Goal: Task Accomplishment & Management: Complete application form

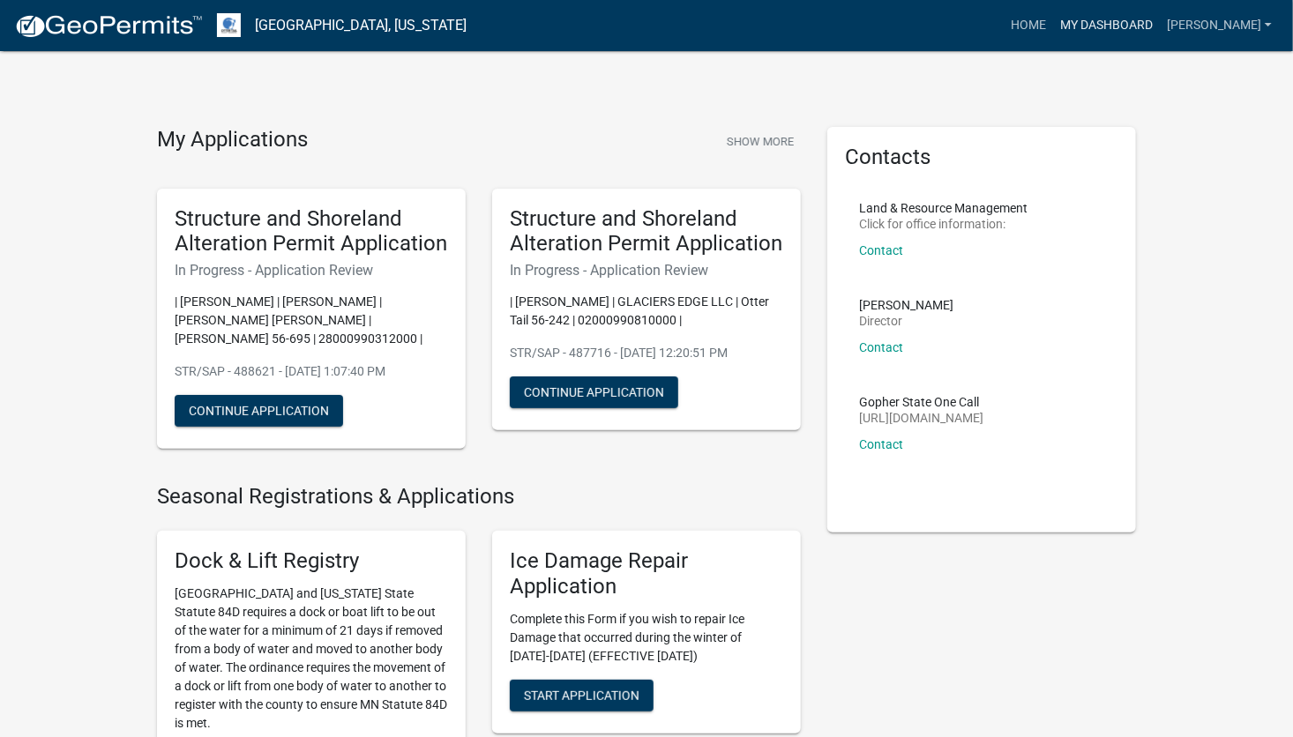
click at [1114, 35] on link "My Dashboard" at bounding box center [1106, 26] width 107 height 34
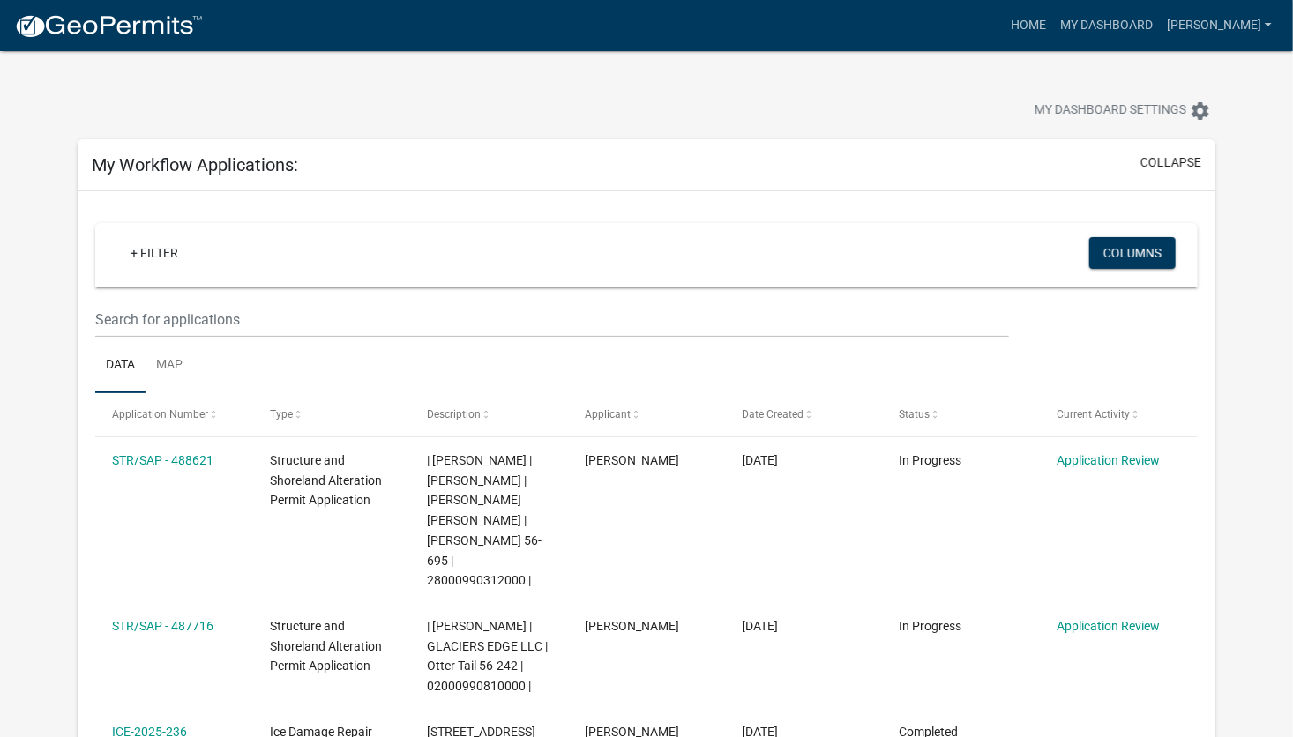
click at [984, 105] on div "My Dashboard Settings settings" at bounding box center [986, 112] width 485 height 39
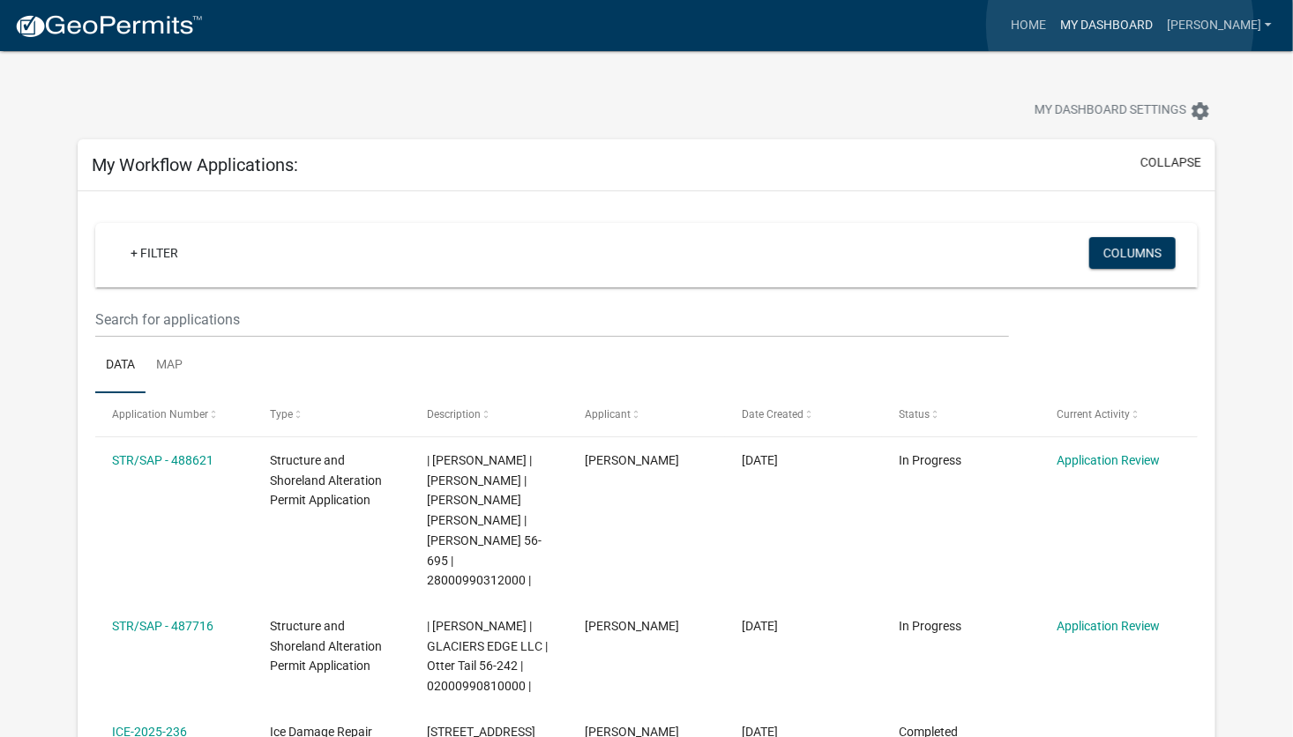
click at [1120, 25] on link "My Dashboard" at bounding box center [1106, 26] width 107 height 34
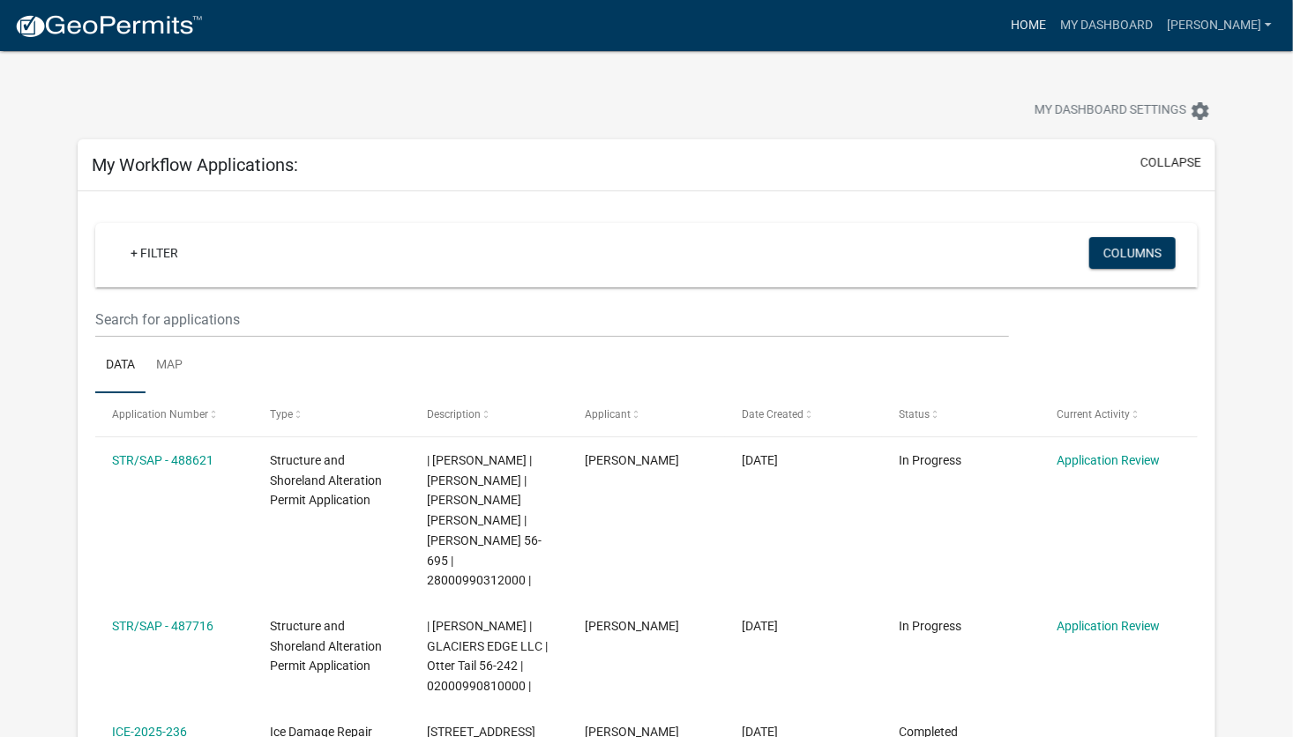
click at [1045, 28] on link "Home" at bounding box center [1028, 26] width 49 height 34
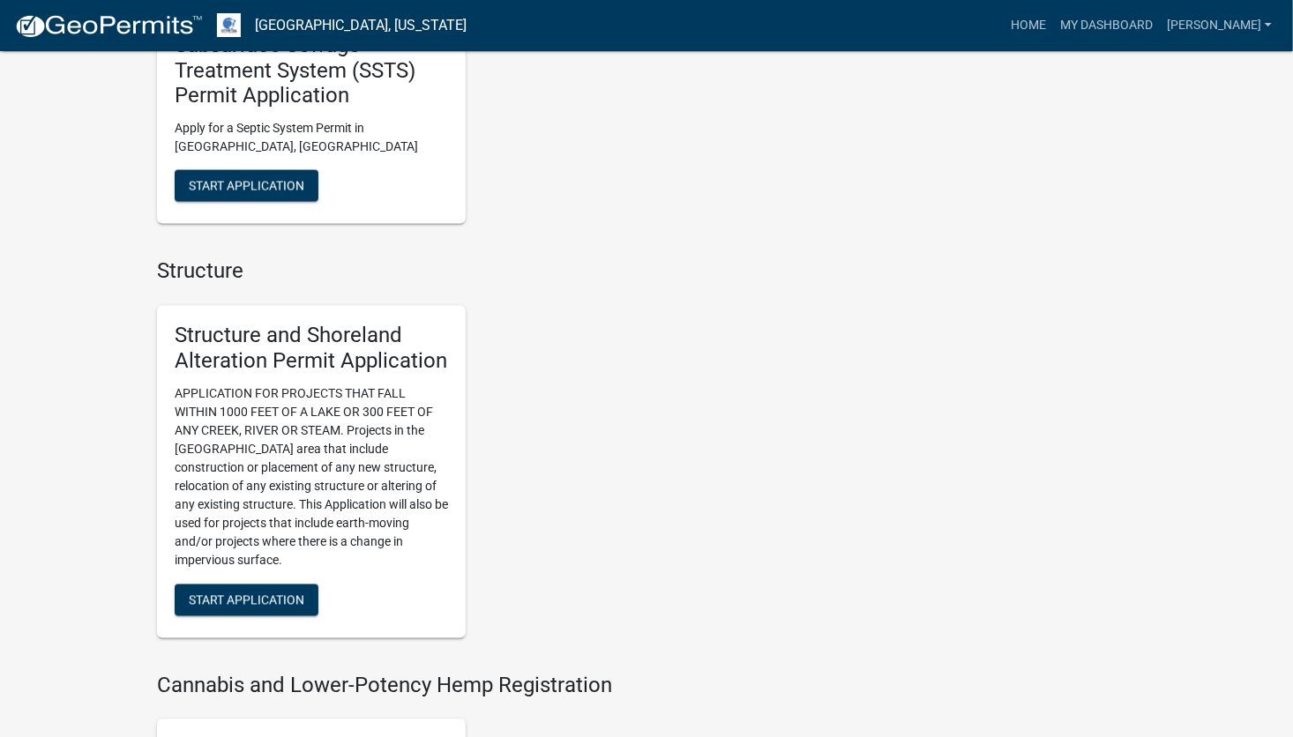
scroll to position [1411, 0]
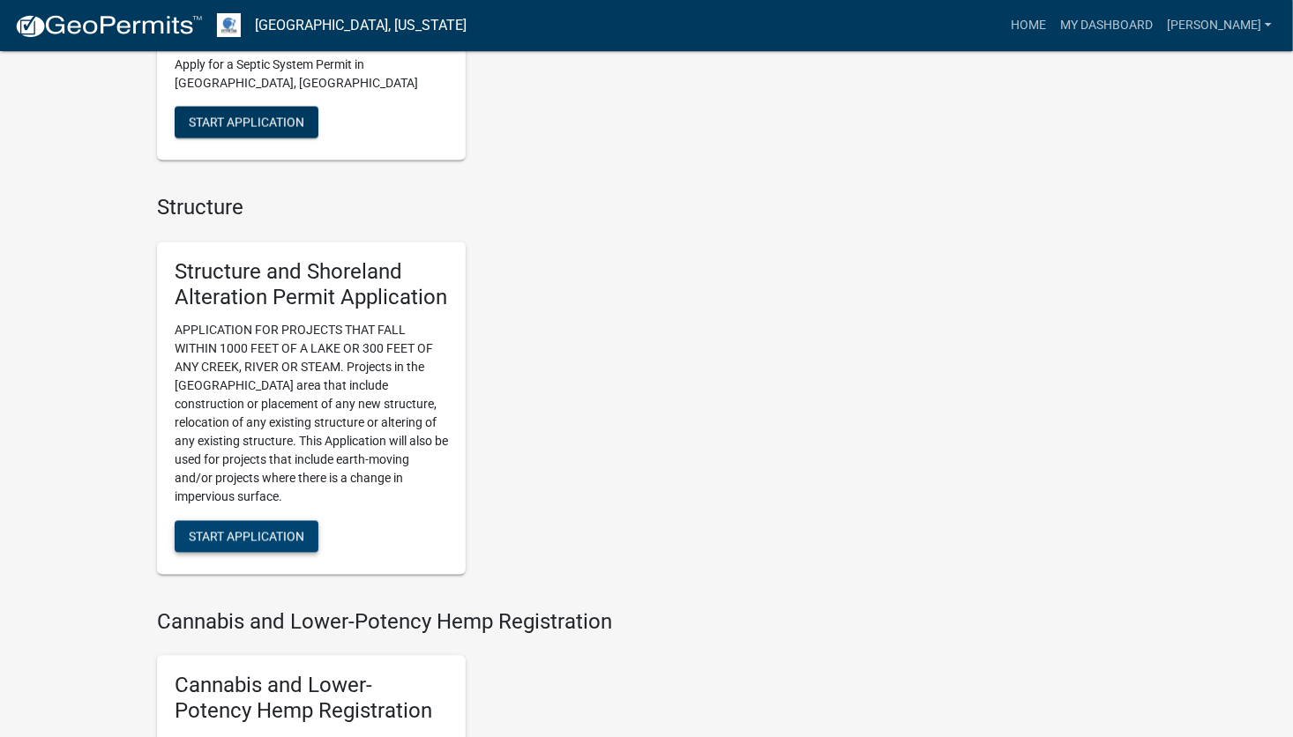
click at [261, 529] on span "Start Application" at bounding box center [247, 536] width 116 height 14
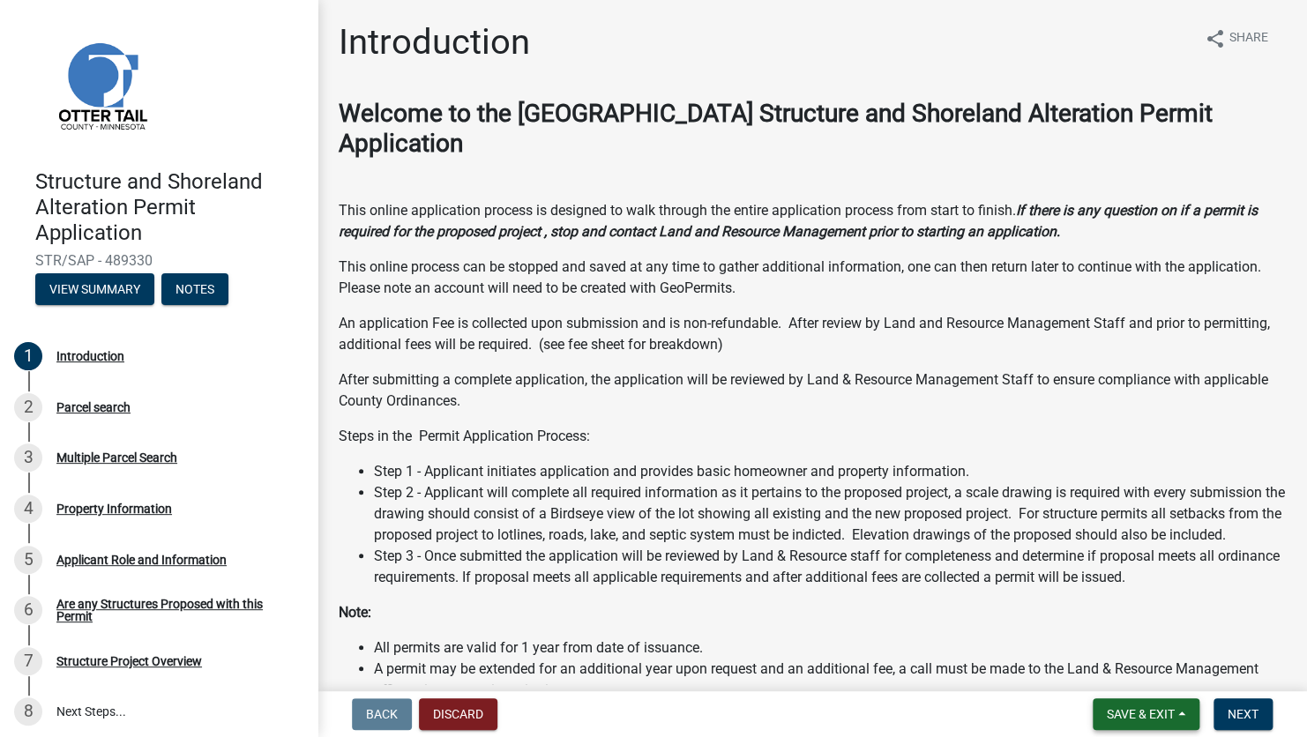
click at [1160, 709] on span "Save & Exit" at bounding box center [1141, 714] width 68 height 14
click at [909, 624] on p "Note:" at bounding box center [812, 612] width 947 height 21
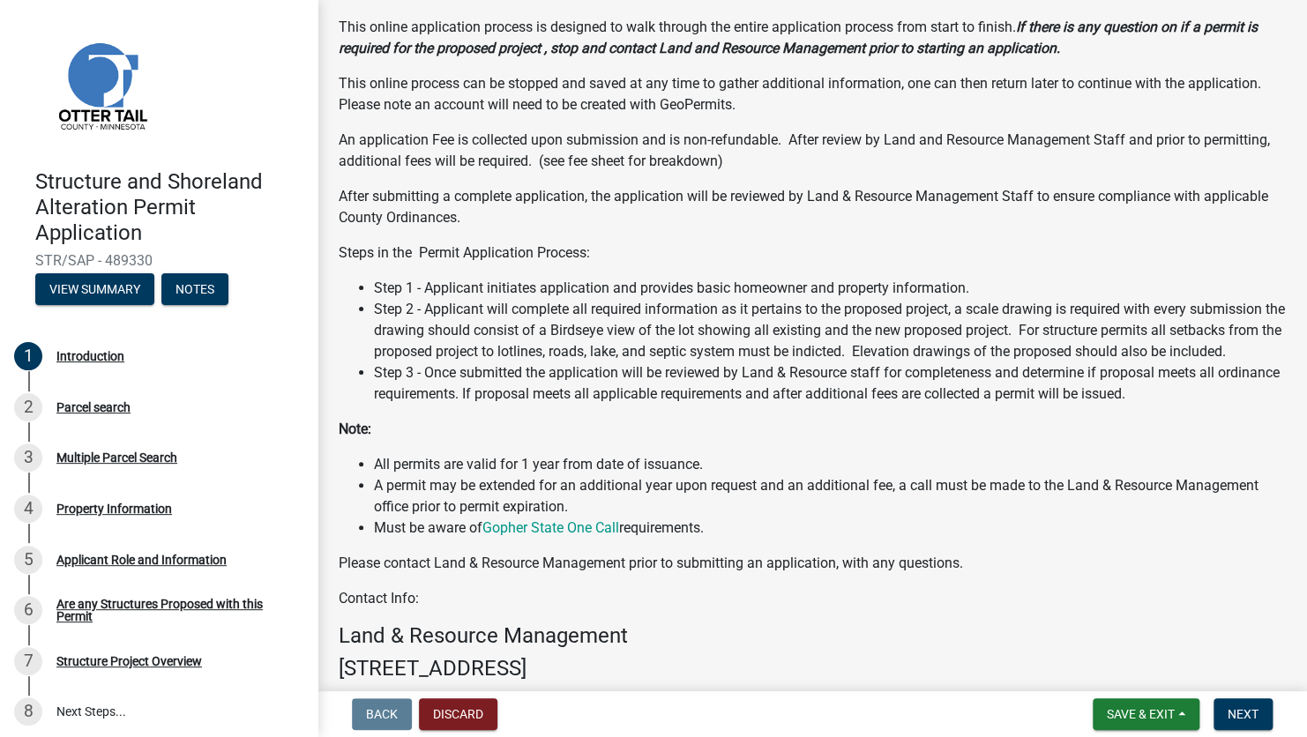
scroll to position [81, 0]
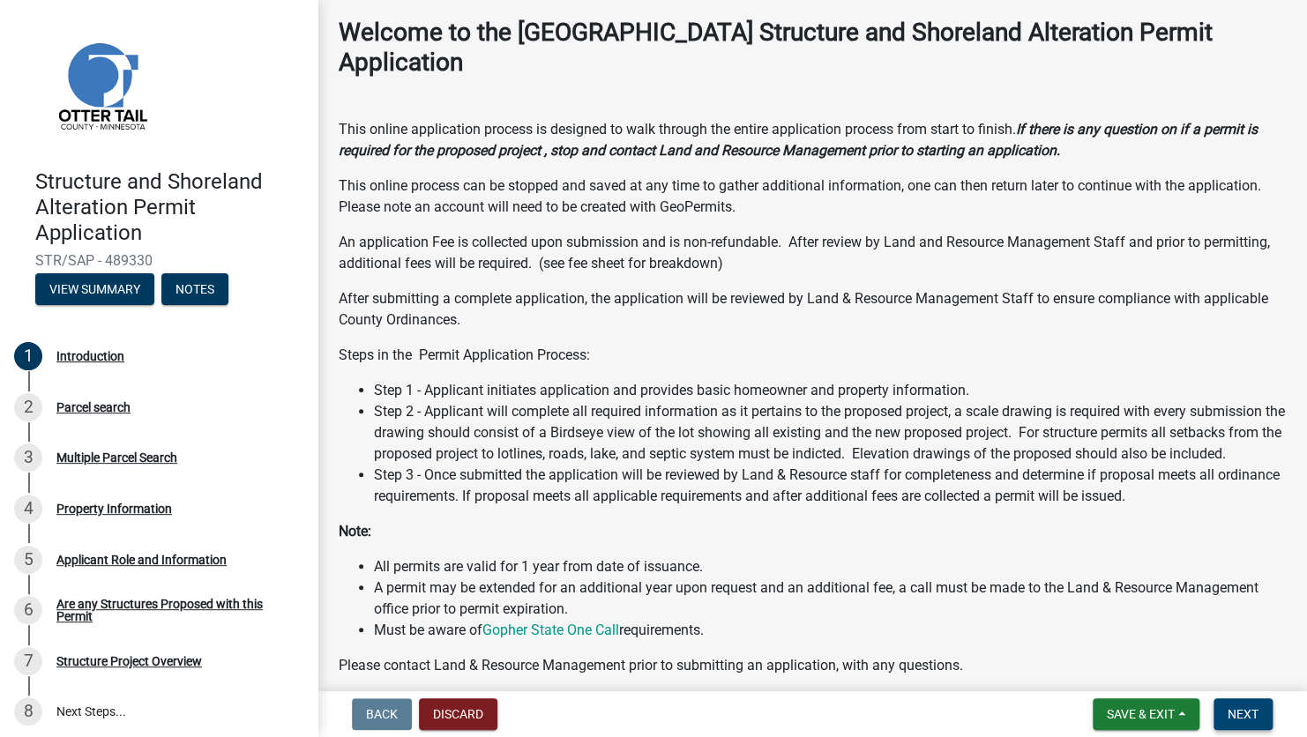
click at [1246, 716] on span "Next" at bounding box center [1243, 714] width 31 height 14
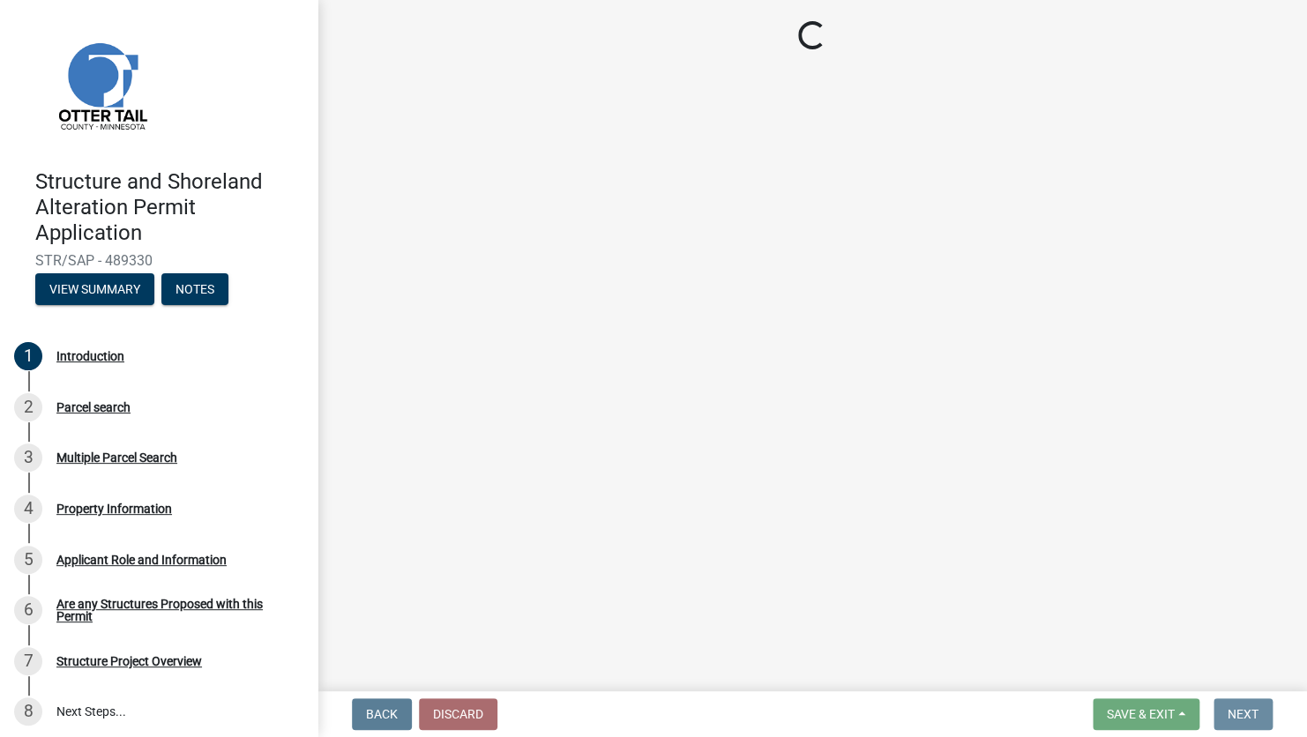
scroll to position [0, 0]
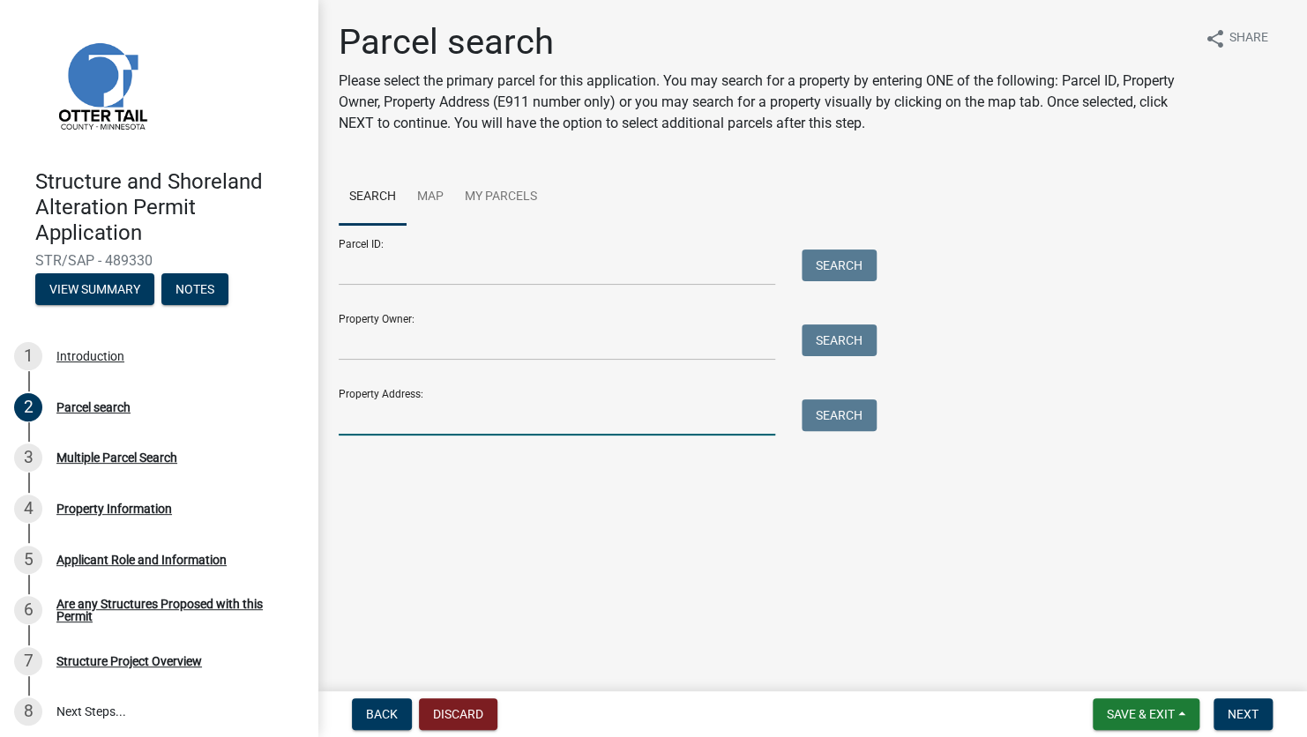
click at [414, 427] on input "Property Address:" at bounding box center [557, 418] width 437 height 36
type input "42209"
click at [846, 416] on button "Search" at bounding box center [839, 416] width 75 height 32
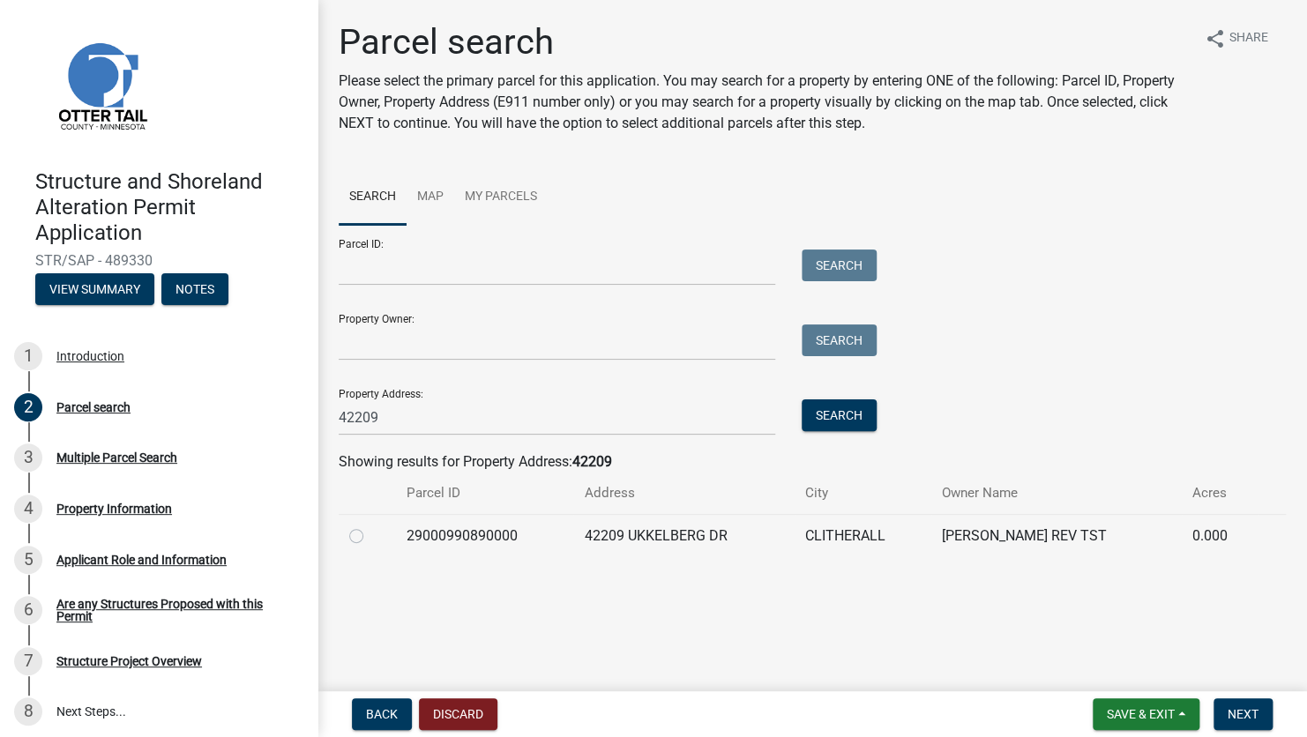
click at [370, 526] on label at bounding box center [370, 526] width 0 height 0
click at [370, 535] on input "radio" at bounding box center [375, 531] width 11 height 11
radio input "true"
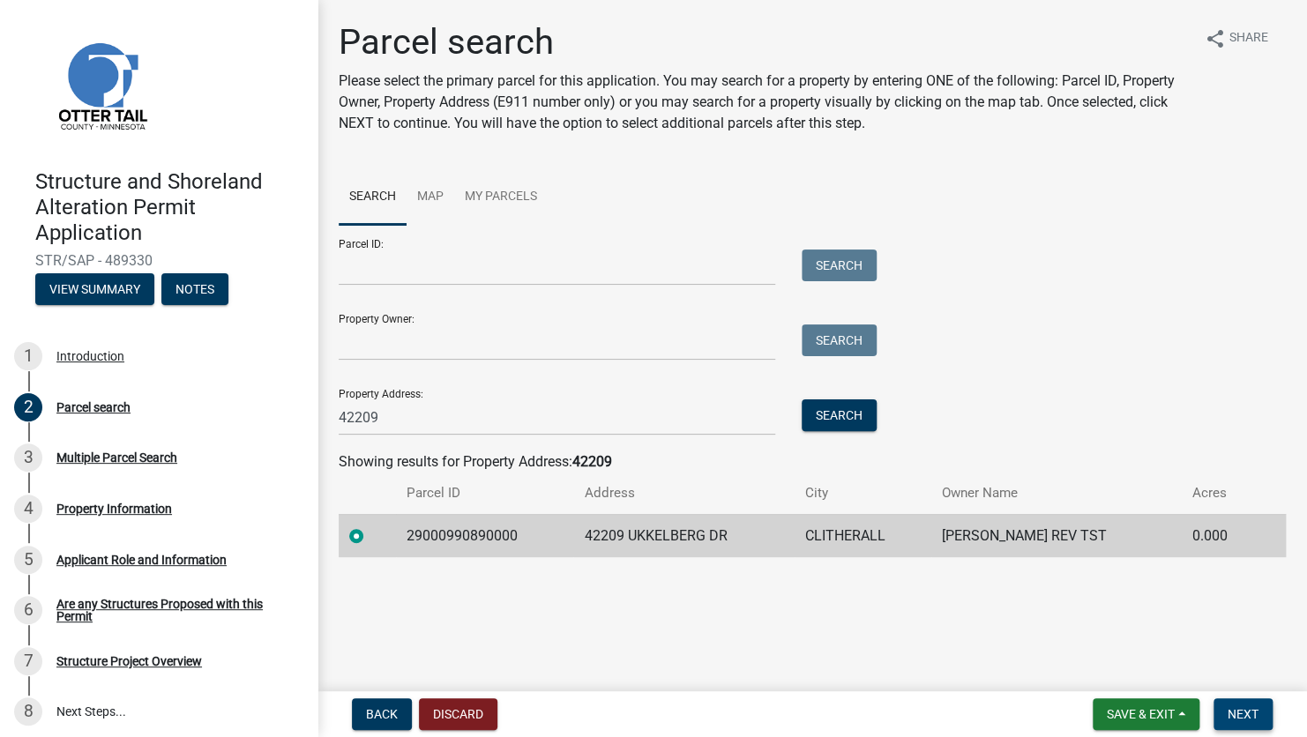
click at [1250, 713] on span "Next" at bounding box center [1243, 714] width 31 height 14
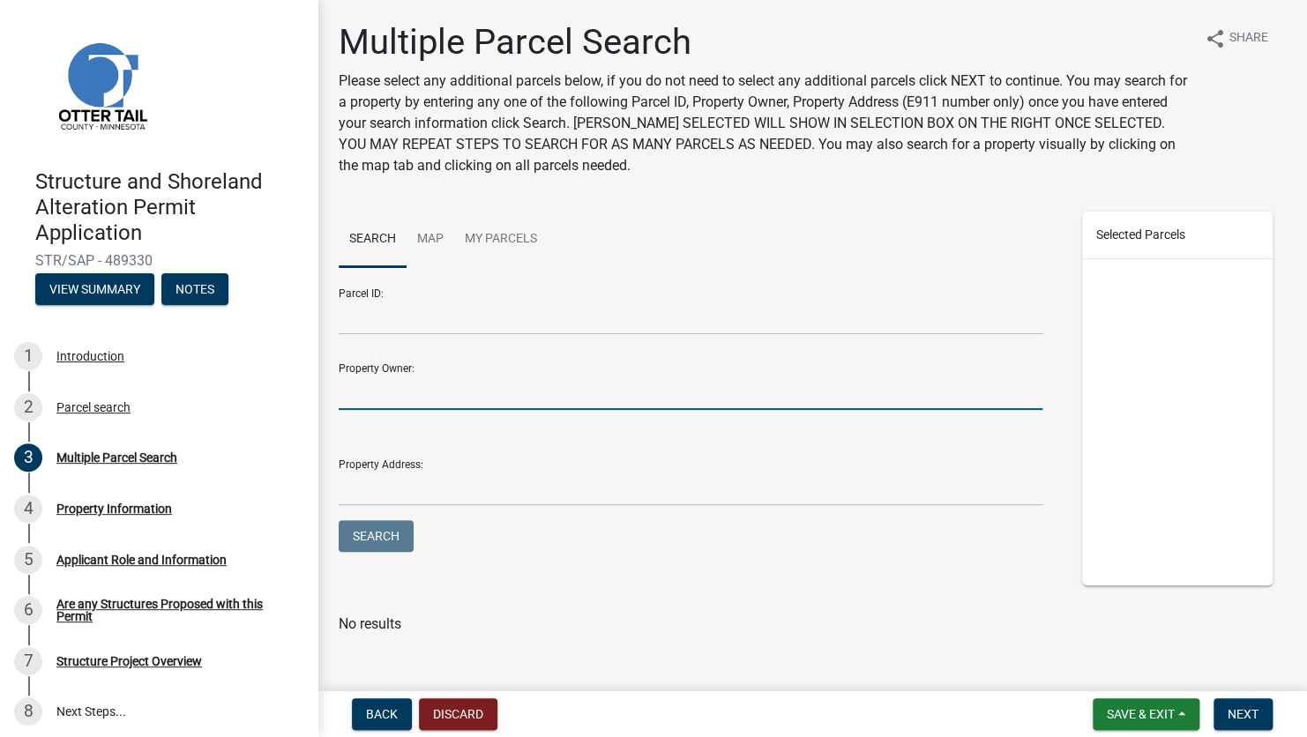
click at [383, 386] on input "Property Owner:" at bounding box center [691, 392] width 704 height 36
click at [377, 301] on input "Parcel ID:" at bounding box center [691, 317] width 704 height 36
click at [377, 395] on input "Property Owner:" at bounding box center [691, 392] width 704 height 36
click at [1253, 716] on span "Next" at bounding box center [1243, 714] width 31 height 14
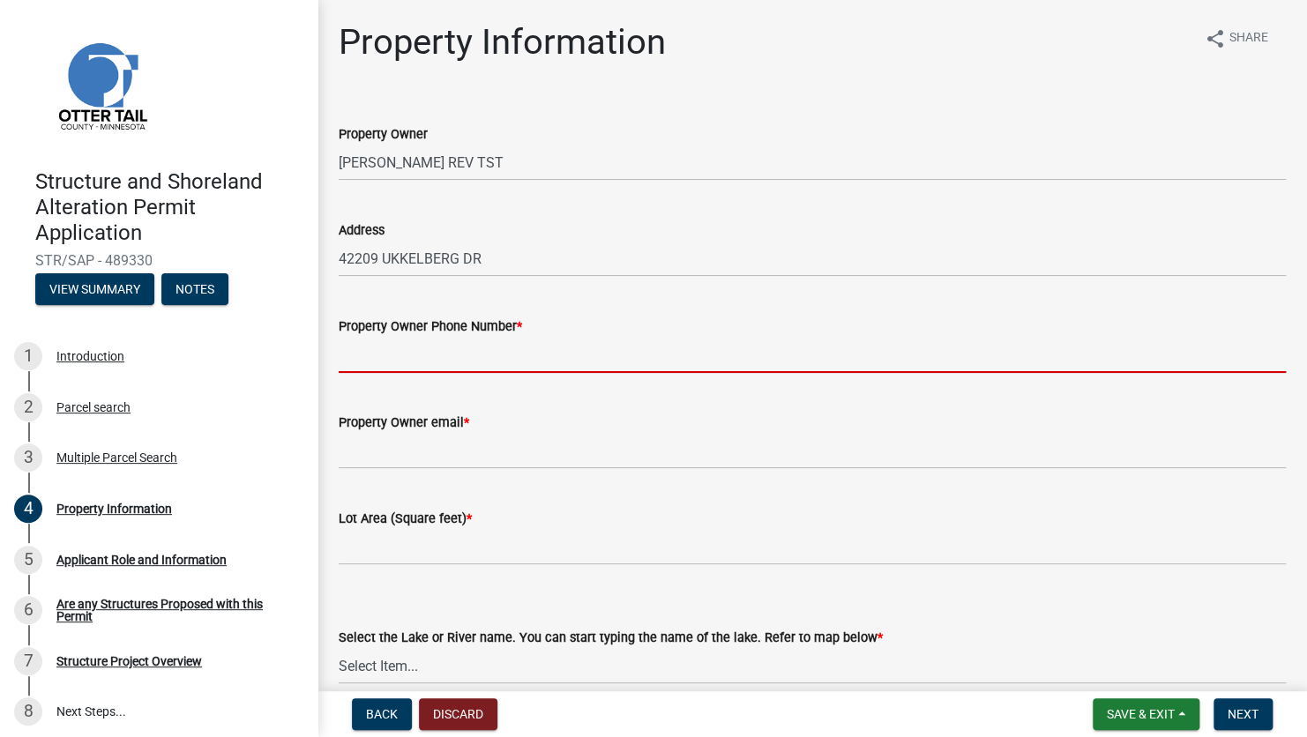
click at [581, 342] on input "Property Owner Phone Number *" at bounding box center [812, 355] width 947 height 36
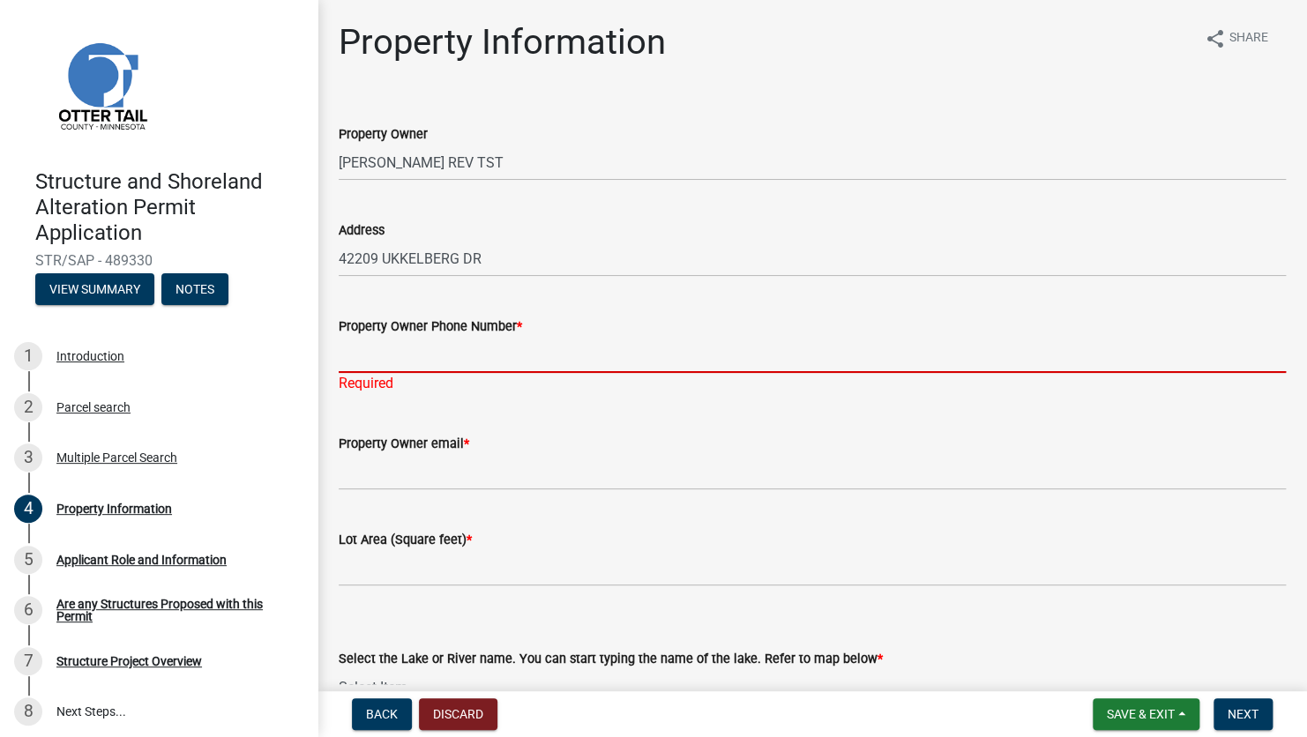
click at [486, 363] on input "Property Owner Phone Number *" at bounding box center [812, 355] width 947 height 36
click at [614, 351] on input "Property Owner Phone Number *" at bounding box center [812, 355] width 947 height 36
click at [362, 348] on input "Property Owner Phone Number *" at bounding box center [812, 355] width 947 height 36
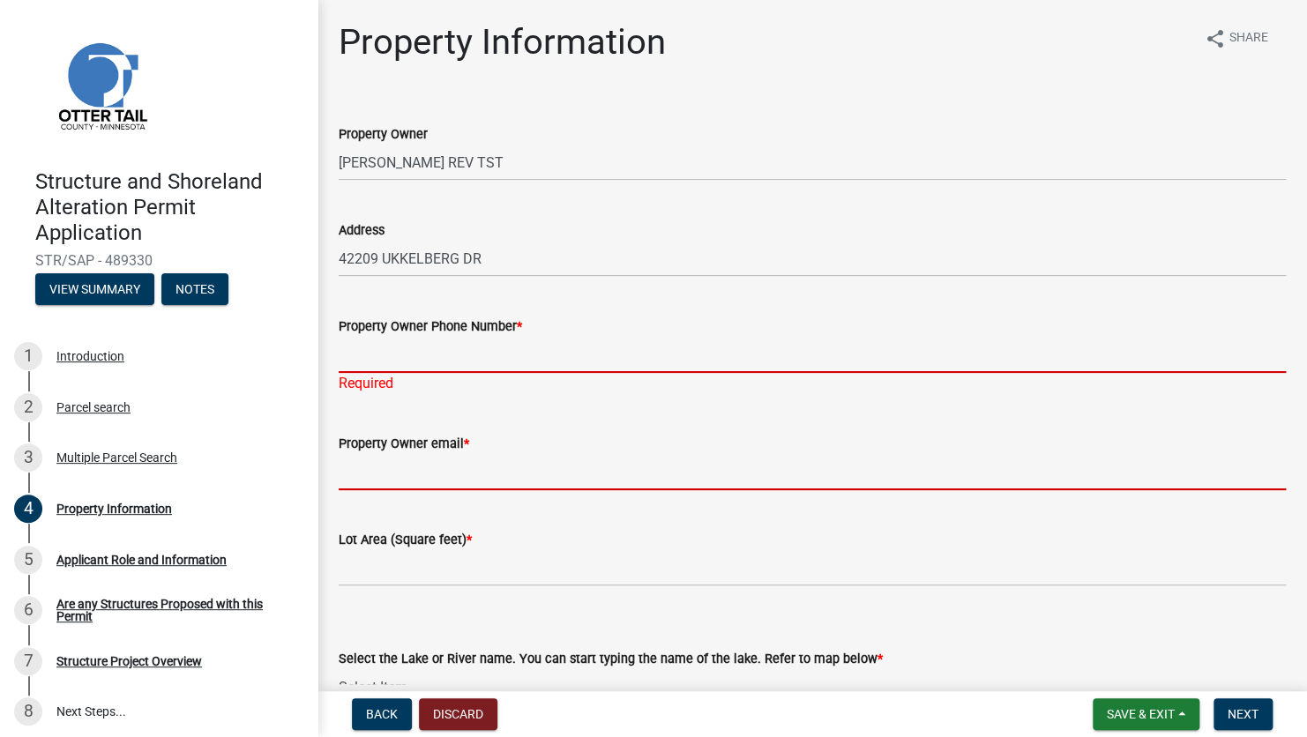
click at [347, 481] on input "Property Owner email *" at bounding box center [812, 472] width 947 height 36
click at [356, 364] on input "Property Owner Phone Number *" at bounding box center [812, 355] width 947 height 36
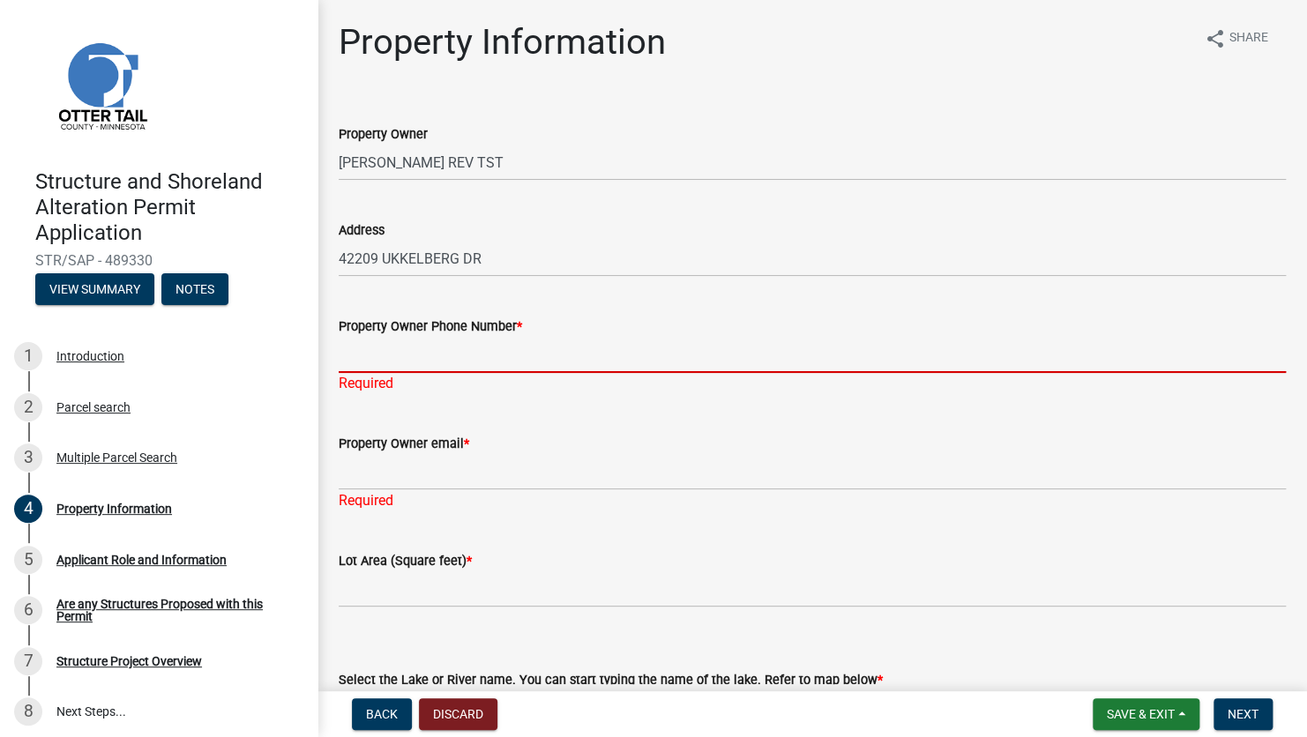
click at [407, 353] on input "Property Owner Phone Number *" at bounding box center [812, 355] width 947 height 36
click at [350, 361] on input "Property Owner Phone Number *" at bounding box center [812, 355] width 947 height 36
click at [357, 359] on input "Property Owner Phone Number *" at bounding box center [812, 355] width 947 height 36
click at [751, 395] on wm-data-entity-input "Property Owner Phone Number * Required" at bounding box center [812, 349] width 947 height 117
click at [357, 362] on input "Property Owner Phone Number *" at bounding box center [812, 355] width 947 height 36
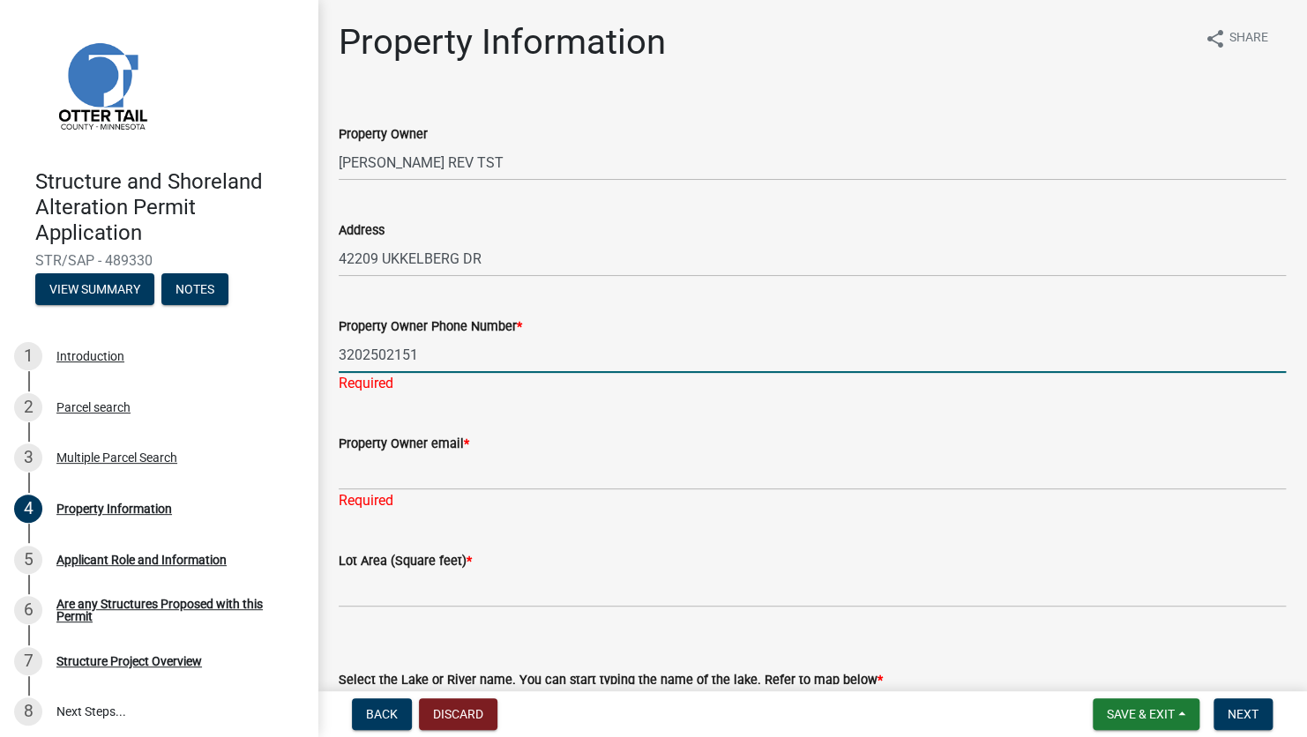
type input "3202502151"
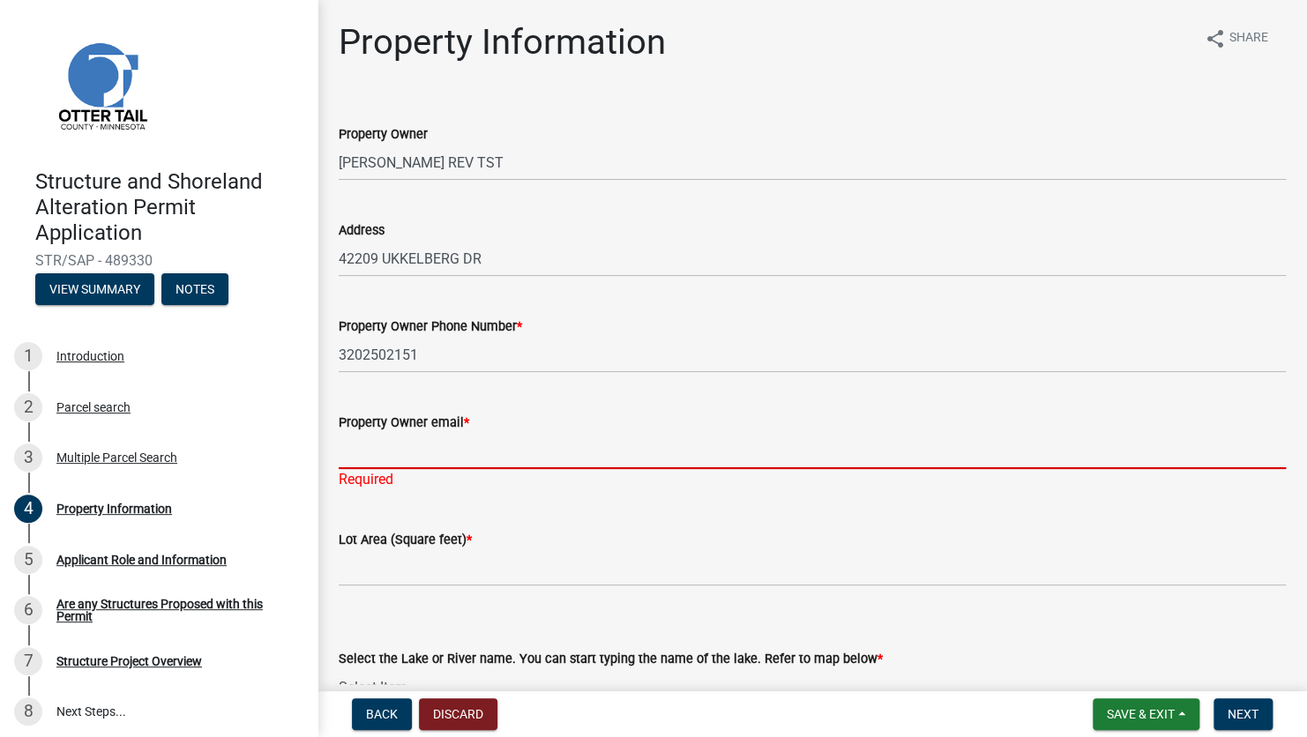
click at [470, 477] on div "Property Owner email * Required" at bounding box center [812, 438] width 947 height 103
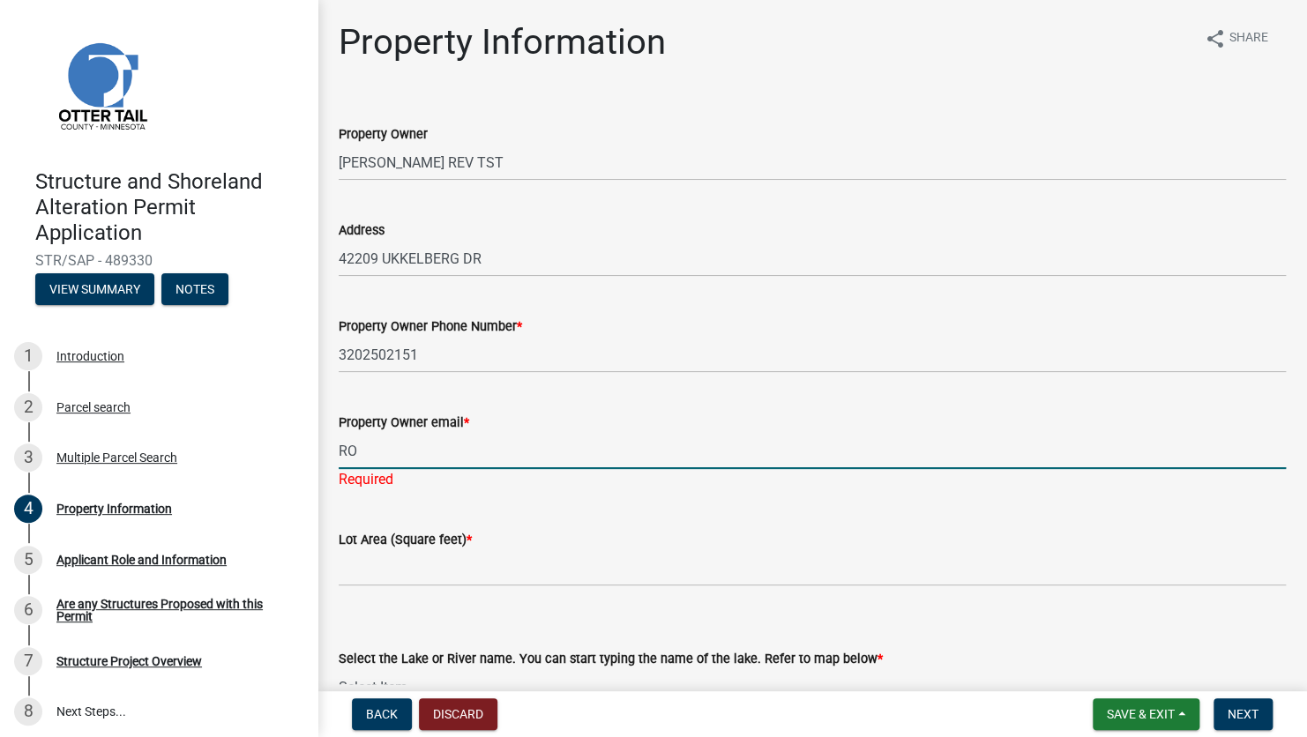
type input "R"
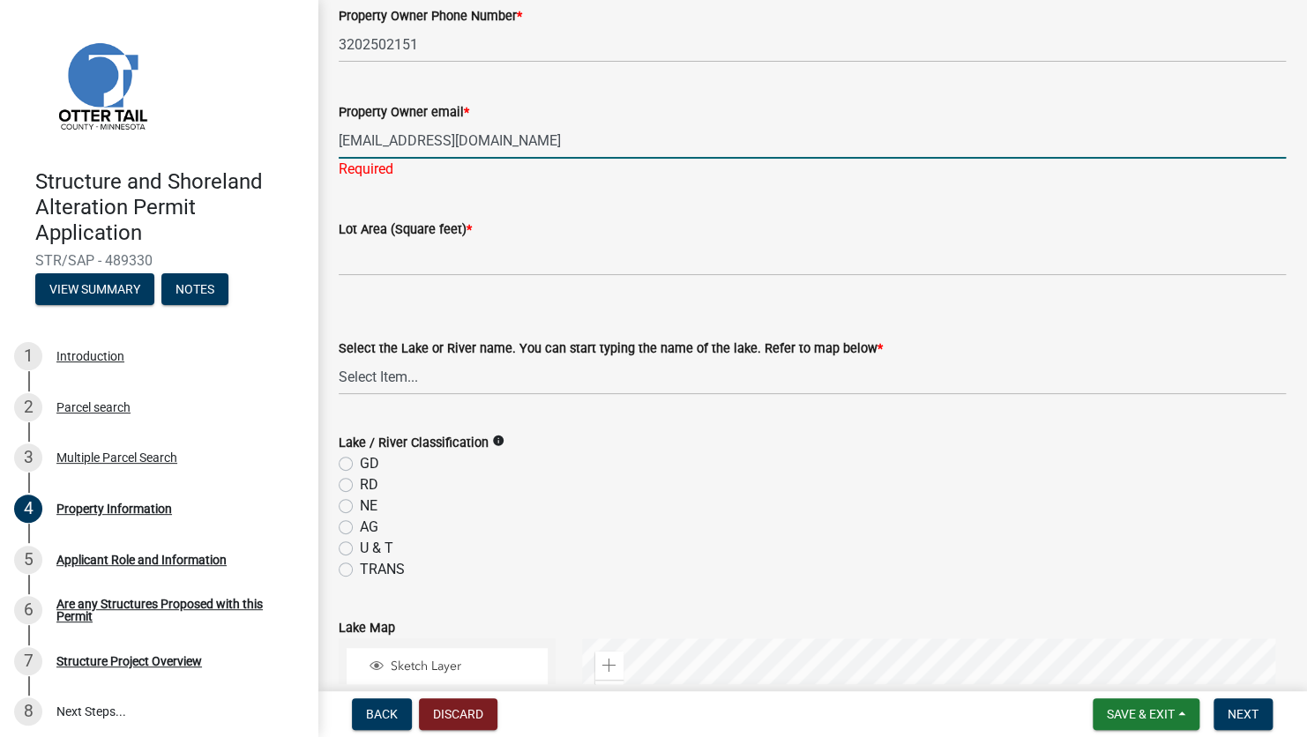
scroll to position [353, 0]
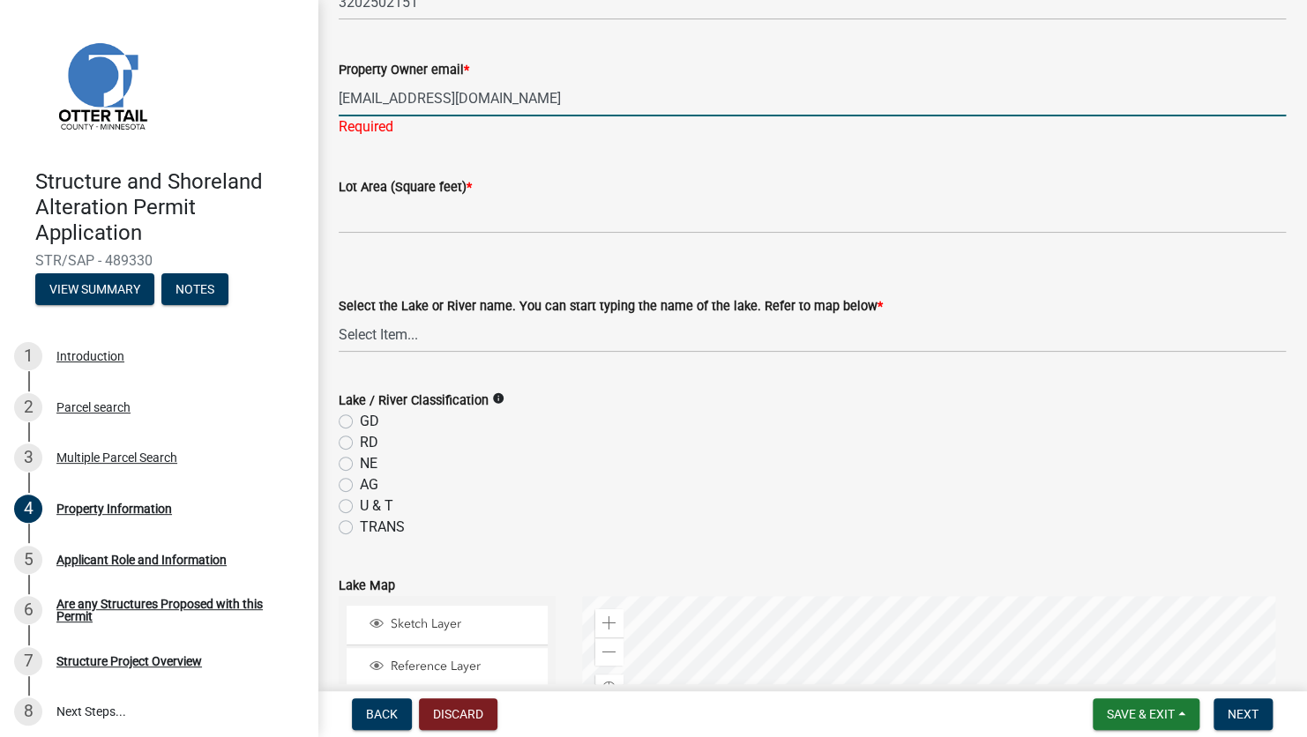
type input "[EMAIL_ADDRESS][DOMAIN_NAME]"
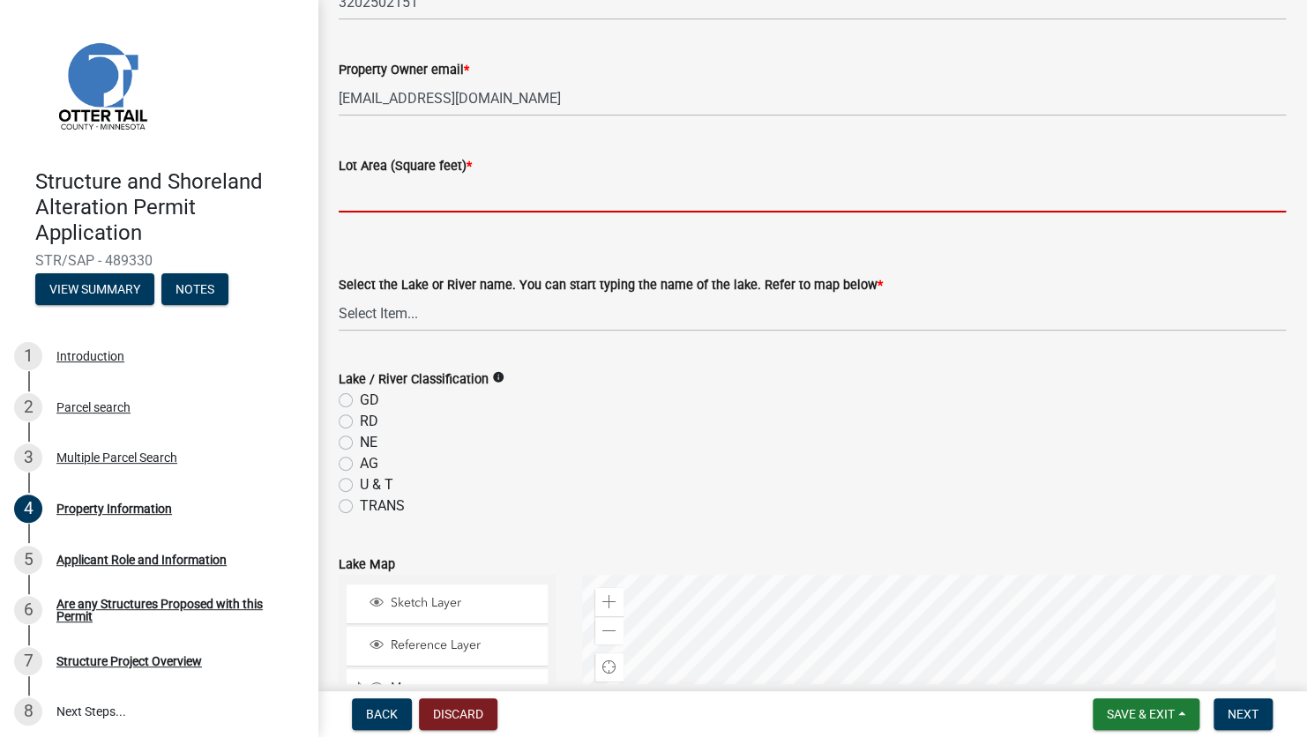
click at [391, 198] on input "text" at bounding box center [812, 194] width 947 height 36
type input "23295"
click at [482, 311] on select "Select Item... None [PERSON_NAME] 56-031 [PERSON_NAME] 56-118 [PERSON_NAME] 56-…" at bounding box center [812, 313] width 947 height 36
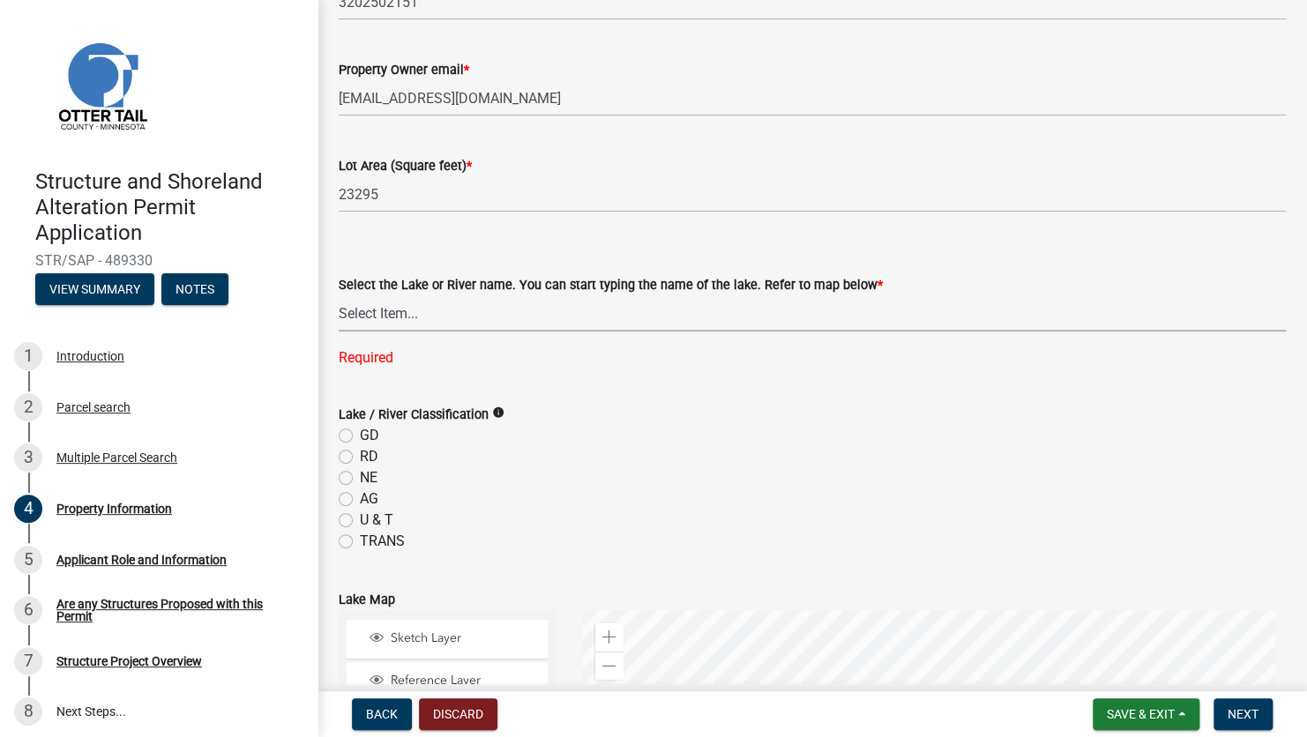
click at [386, 318] on select "Select Item... None [PERSON_NAME] 56-031 [PERSON_NAME] 56-118 [PERSON_NAME] 56-…" at bounding box center [812, 313] width 947 height 36
select select "4e1281d9-a122-458a-80e3-8ca1aefebfd7"
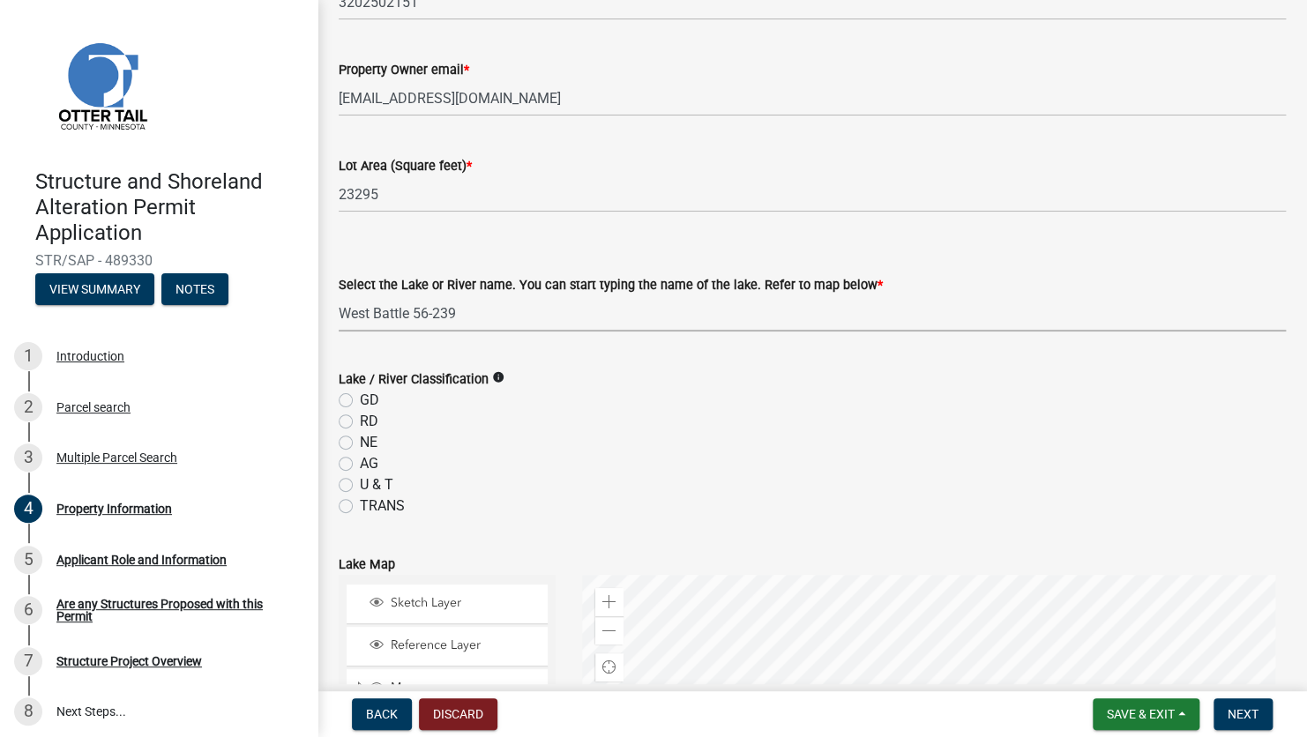
click at [386, 318] on select "Select Item... None [PERSON_NAME] 56-031 [PERSON_NAME] 56-118 [PERSON_NAME] 56-…" at bounding box center [812, 313] width 947 height 36
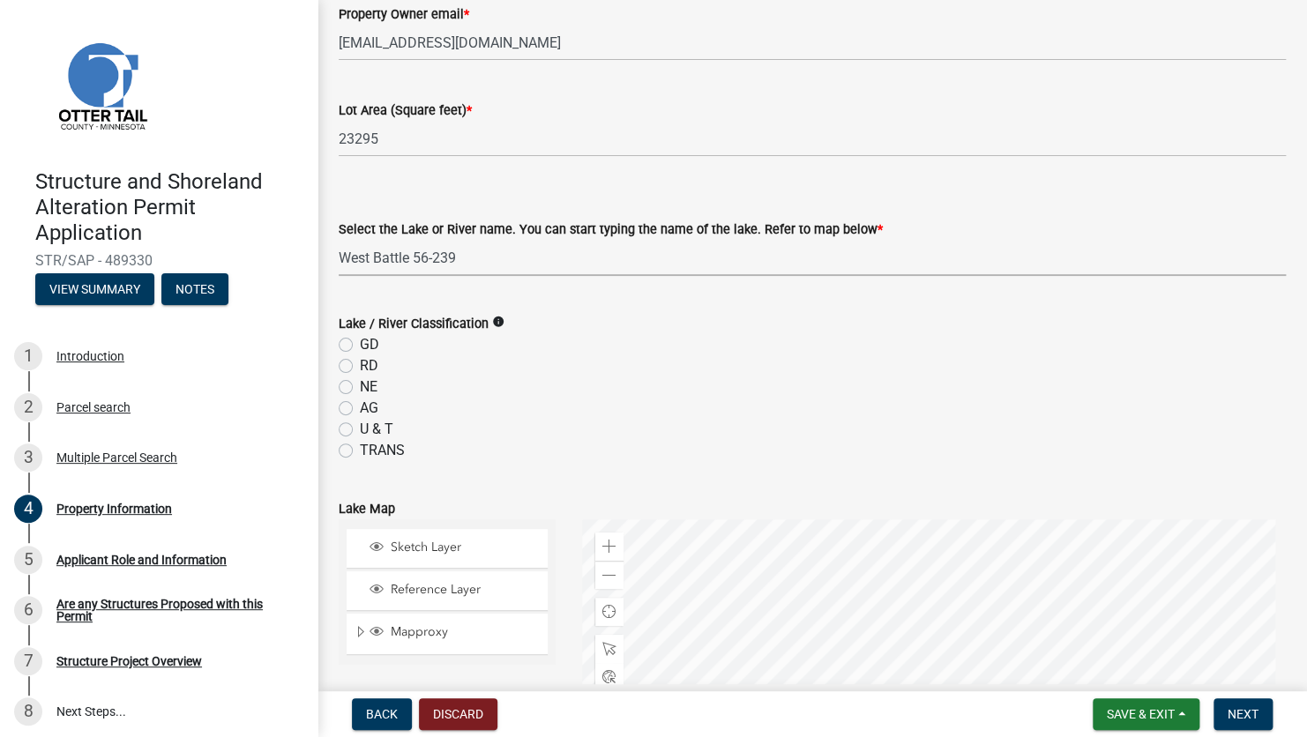
scroll to position [529, 0]
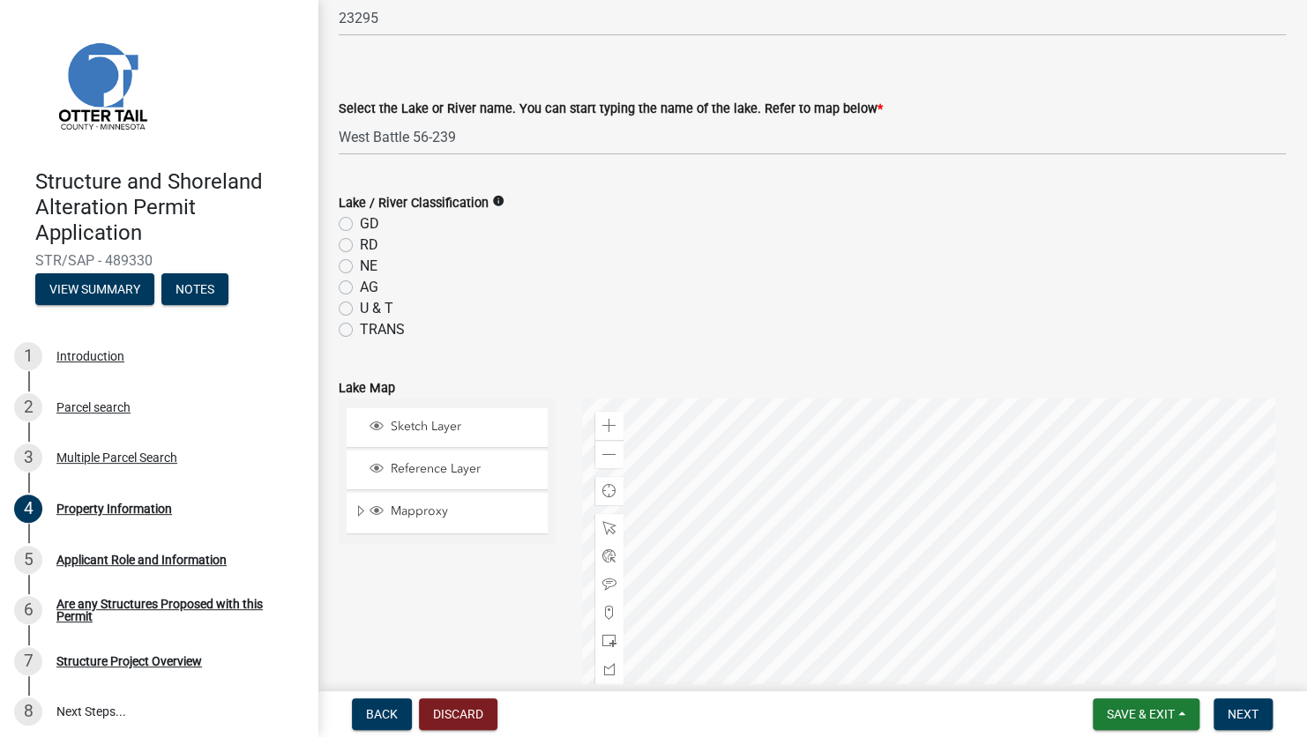
click at [360, 221] on label "GD" at bounding box center [369, 223] width 19 height 21
click at [360, 221] on input "GD" at bounding box center [365, 218] width 11 height 11
radio input "true"
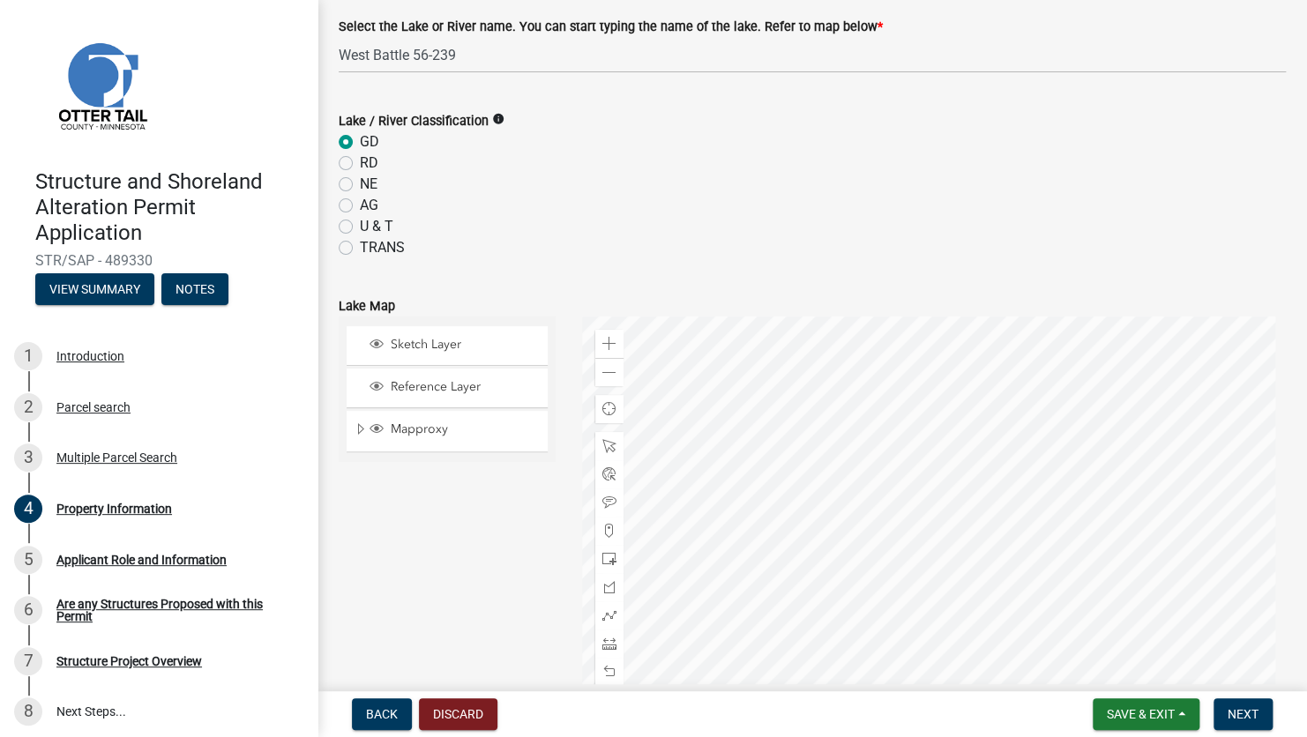
scroll to position [882, 0]
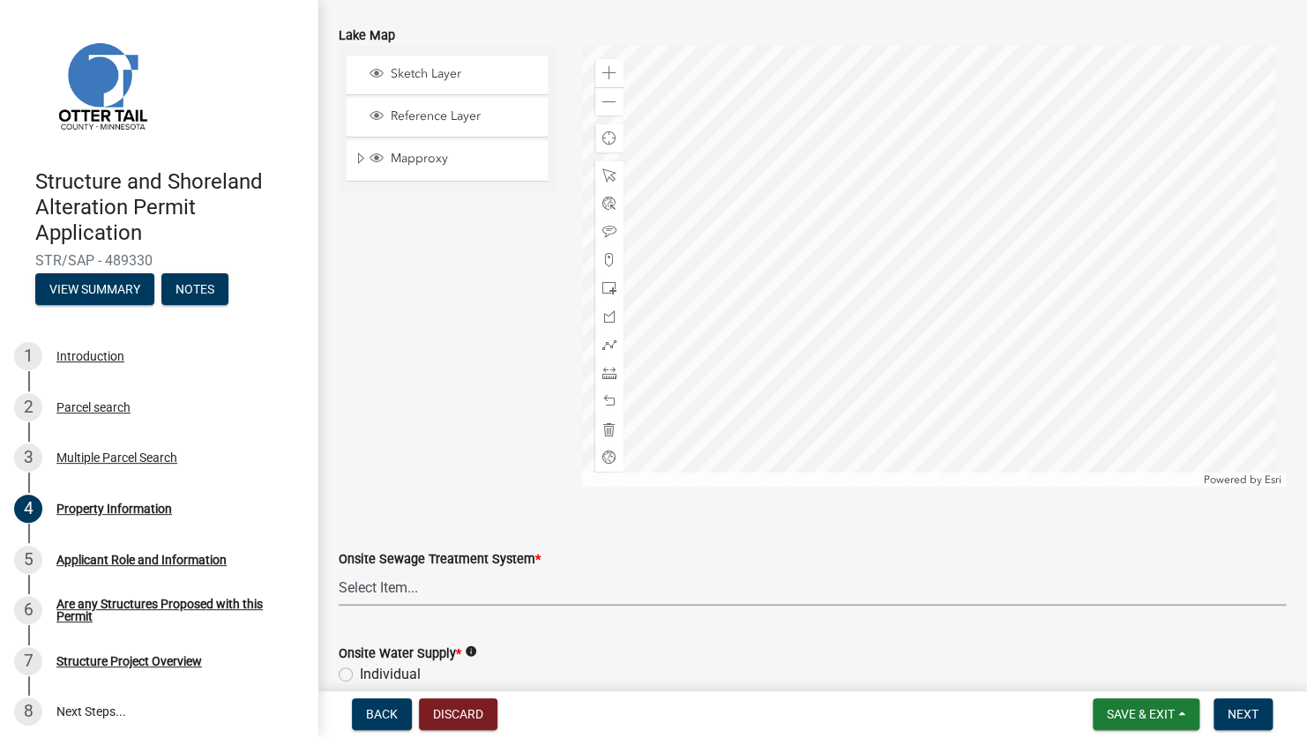
click at [462, 590] on select "Select Item... L&R Certificate of Compliance within 5yrs Compliance Inspection …" at bounding box center [812, 588] width 947 height 36
click at [339, 570] on select "Select Item... L&R Certificate of Compliance within 5yrs Compliance Inspection …" at bounding box center [812, 588] width 947 height 36
select select "bc95ce3f-9706-43bd-97a5-80c1e912429f"
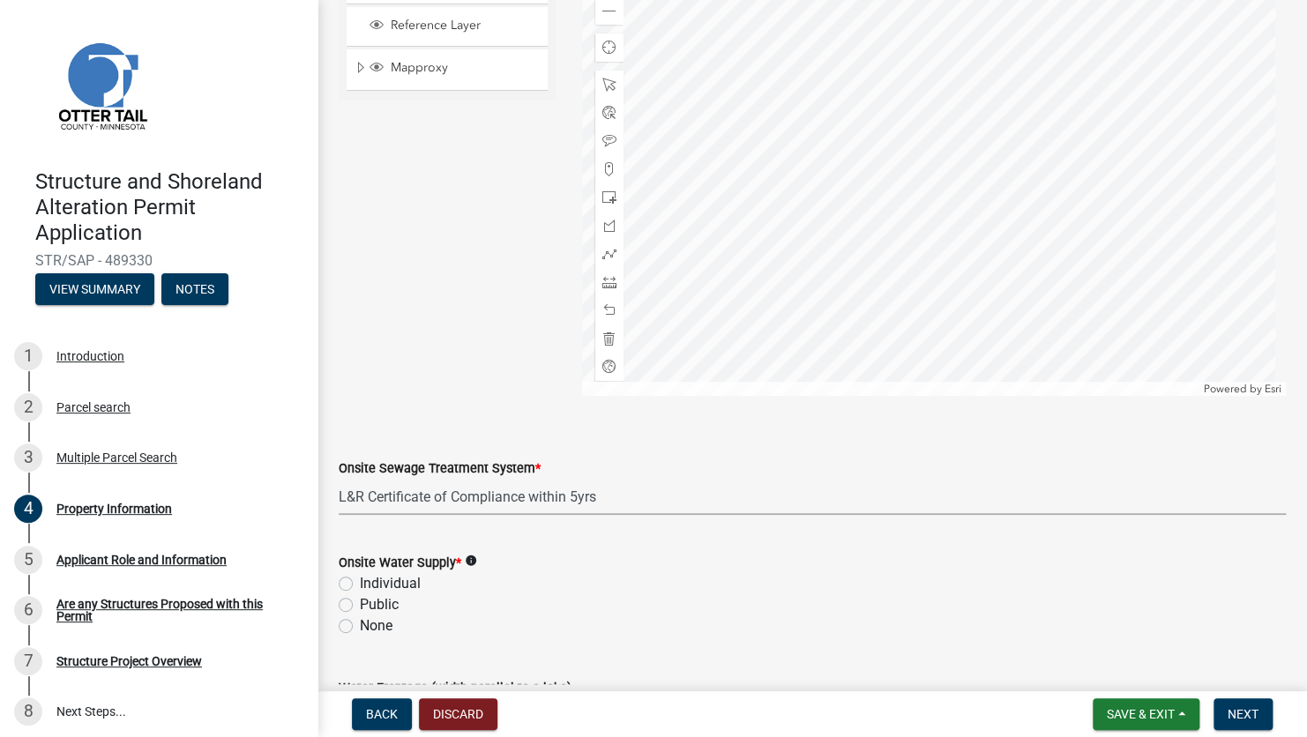
scroll to position [1106, 0]
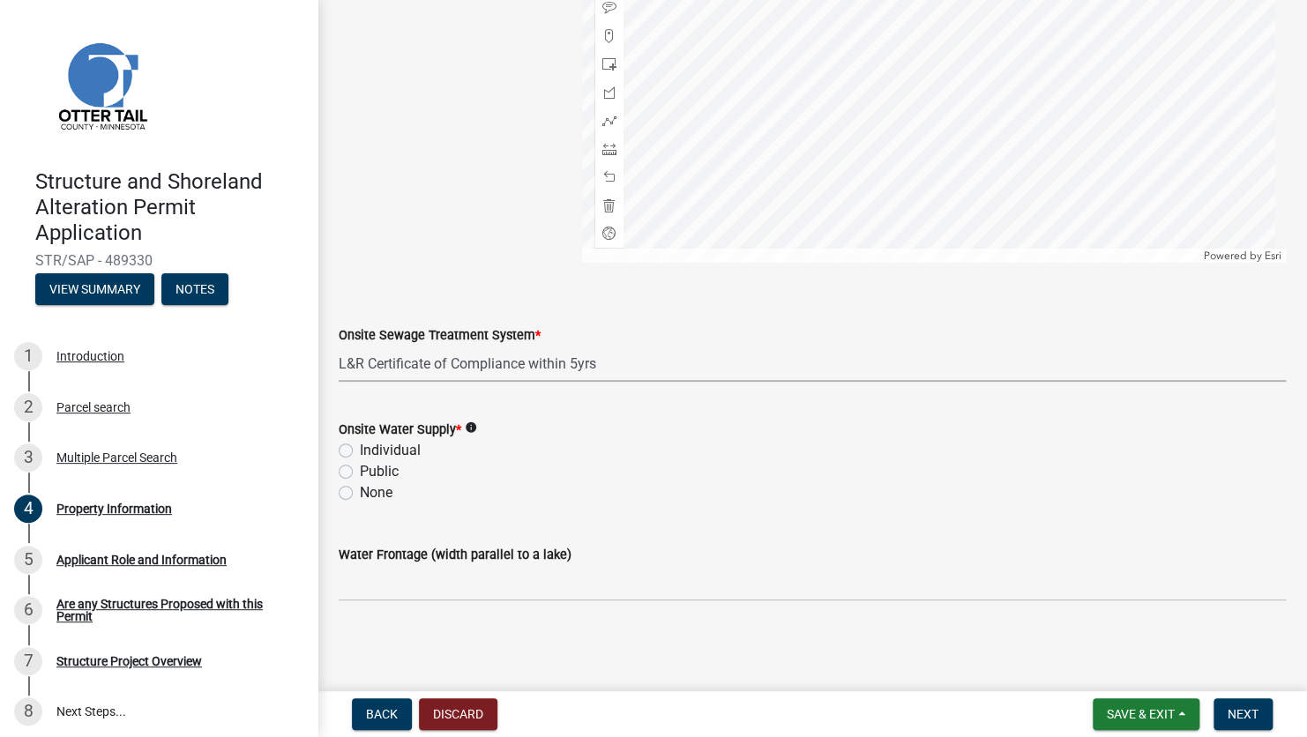
click at [360, 446] on label "Individual" at bounding box center [390, 450] width 61 height 21
click at [360, 446] on input "Individual" at bounding box center [365, 445] width 11 height 11
radio input "true"
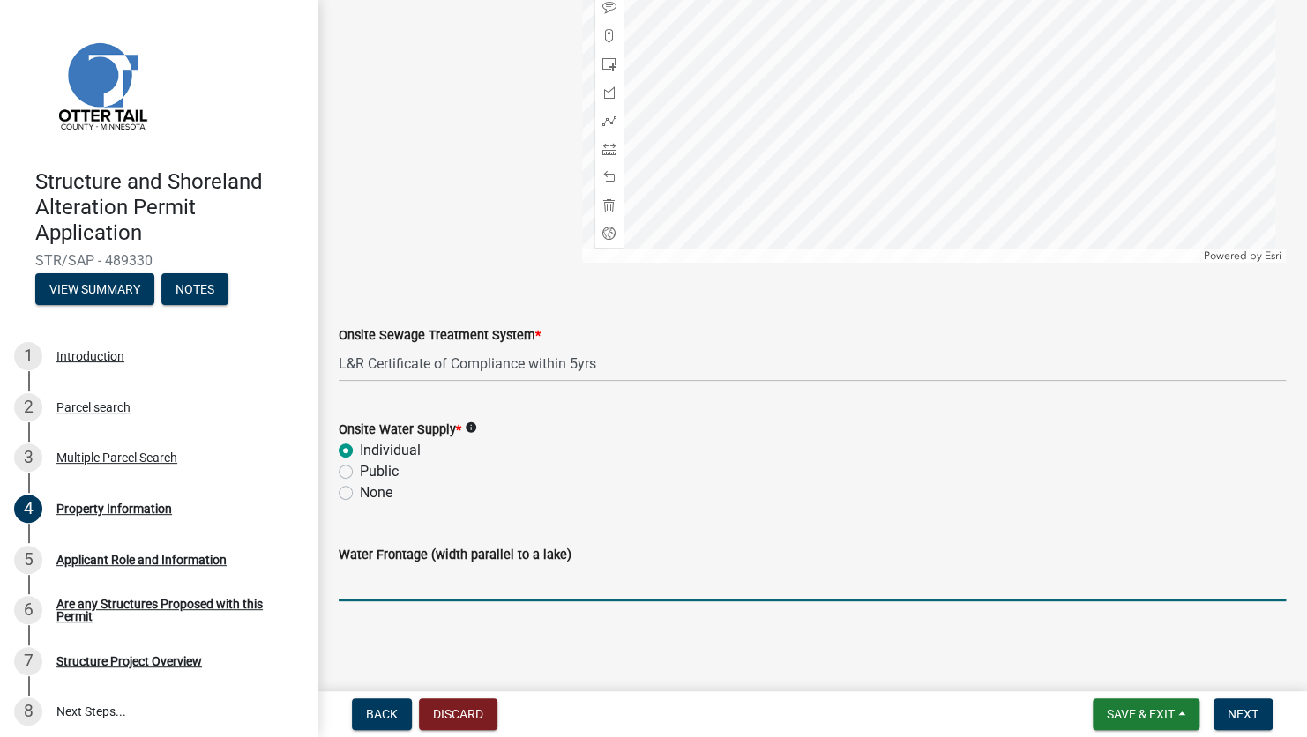
click at [423, 590] on input "Water Frontage (width parallel to a lake)" at bounding box center [812, 583] width 947 height 36
type input "120"
click at [1238, 713] on span "Next" at bounding box center [1243, 714] width 31 height 14
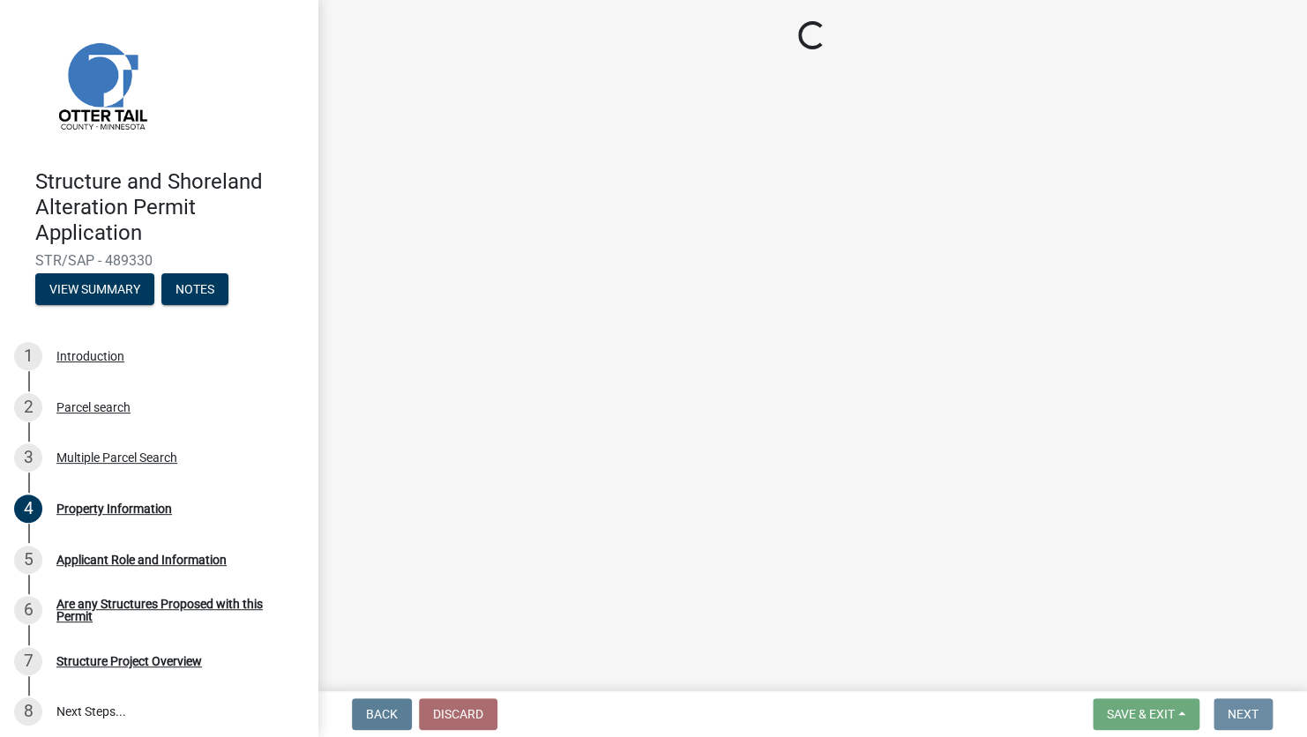
scroll to position [0, 0]
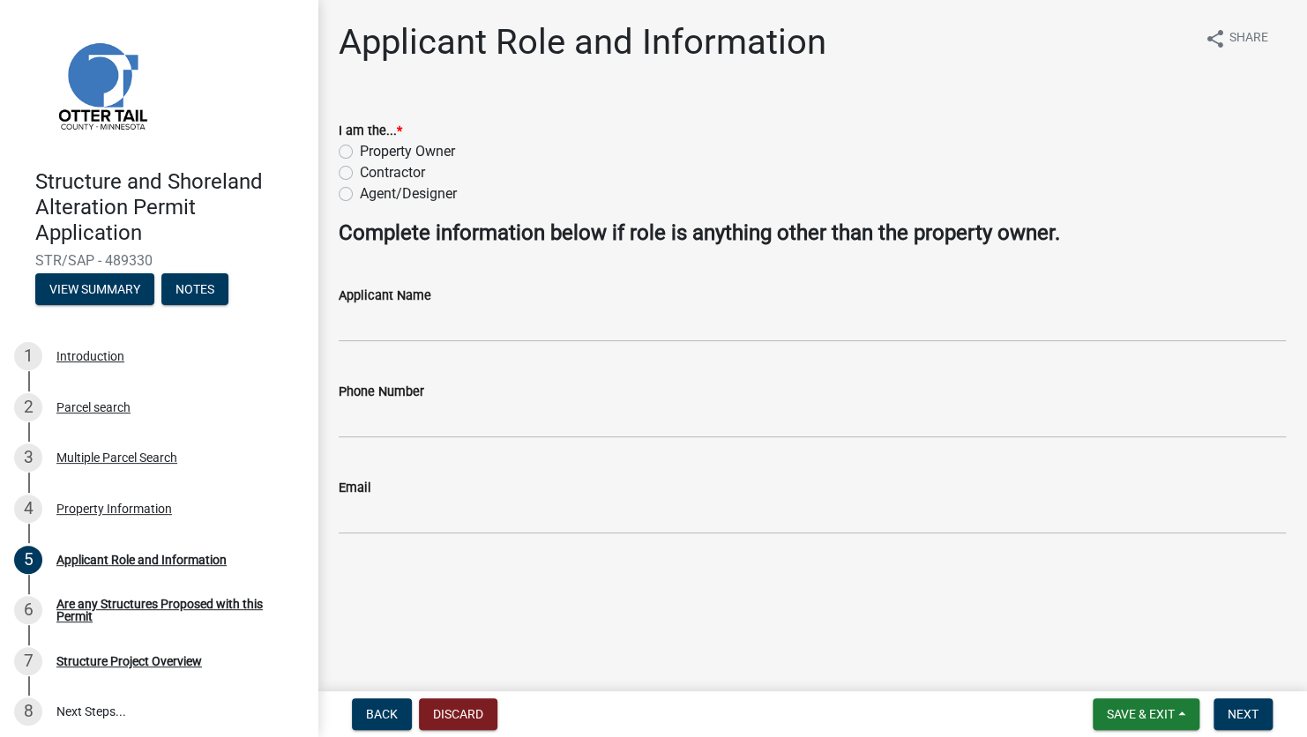
click at [360, 168] on label "Contractor" at bounding box center [392, 172] width 65 height 21
click at [360, 168] on input "Contractor" at bounding box center [365, 167] width 11 height 11
radio input "true"
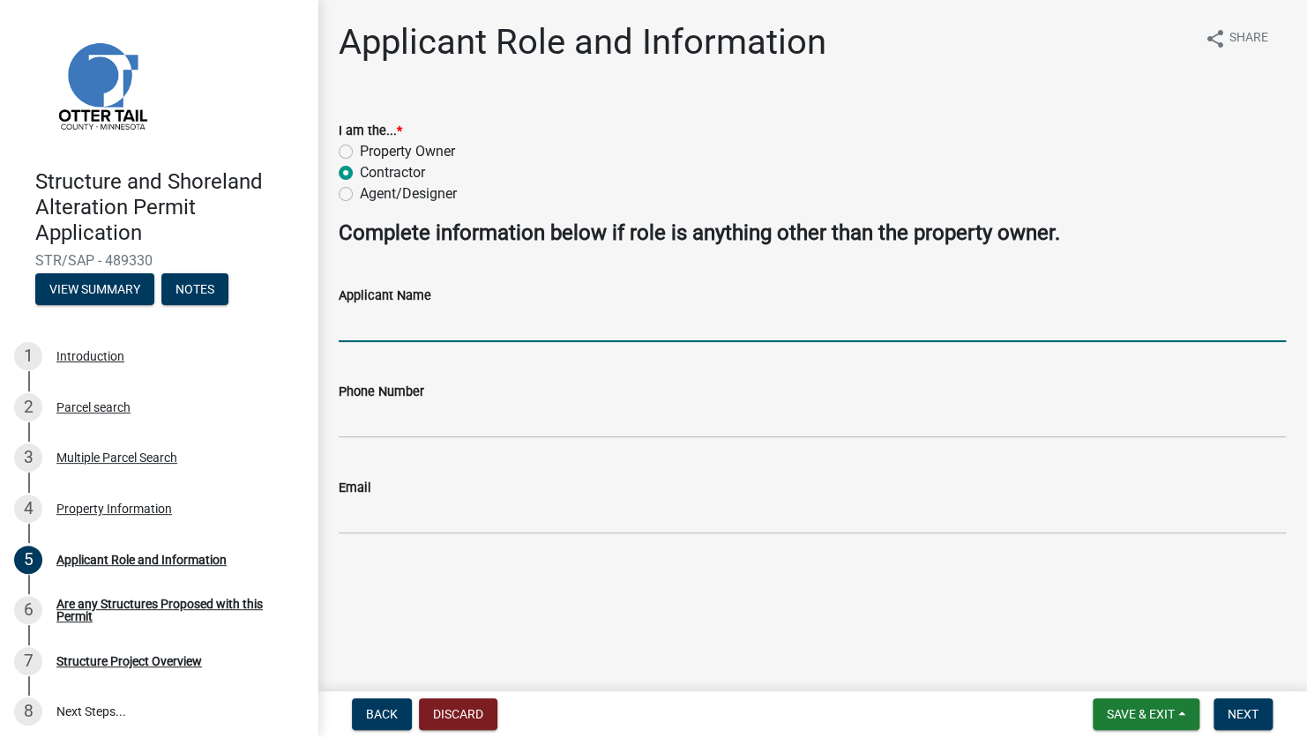
click at [376, 321] on input "Applicant Name" at bounding box center [812, 324] width 947 height 36
type input "[PERSON_NAME]"
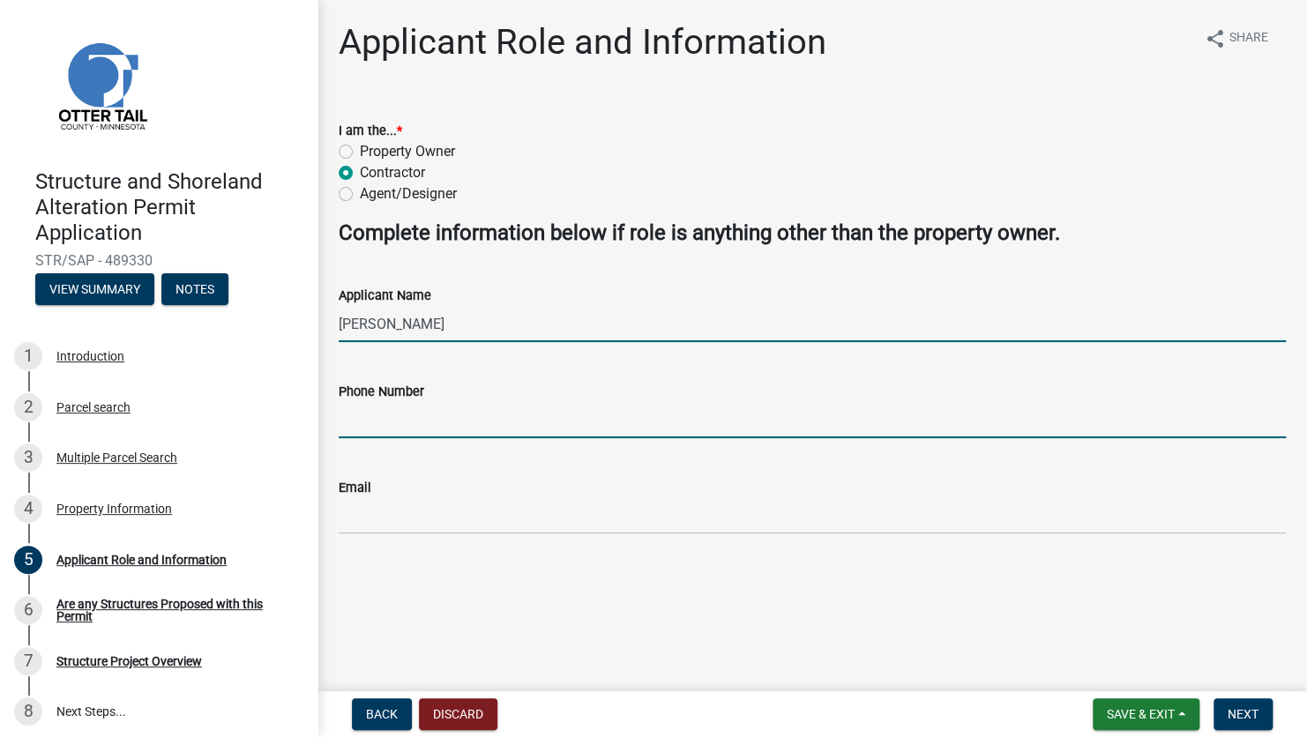
type input "2182051073"
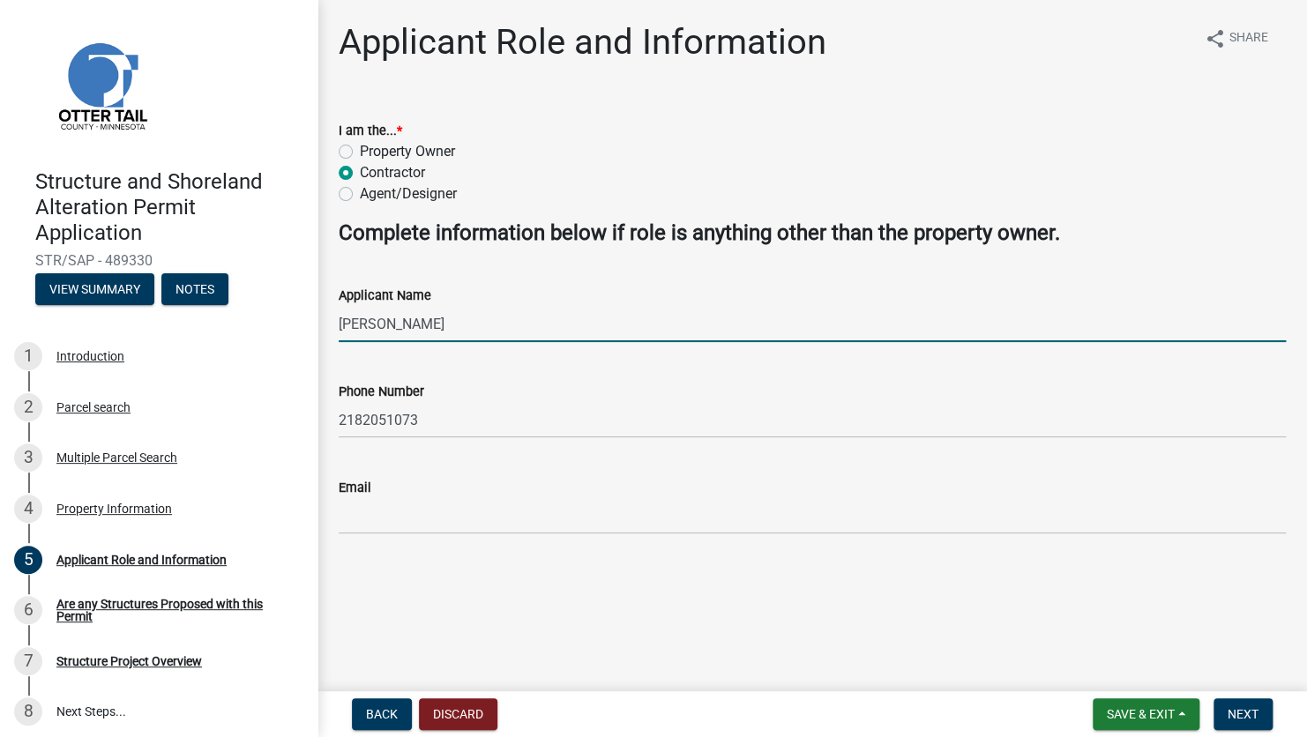
type input "[EMAIL_ADDRESS][DOMAIN_NAME]"
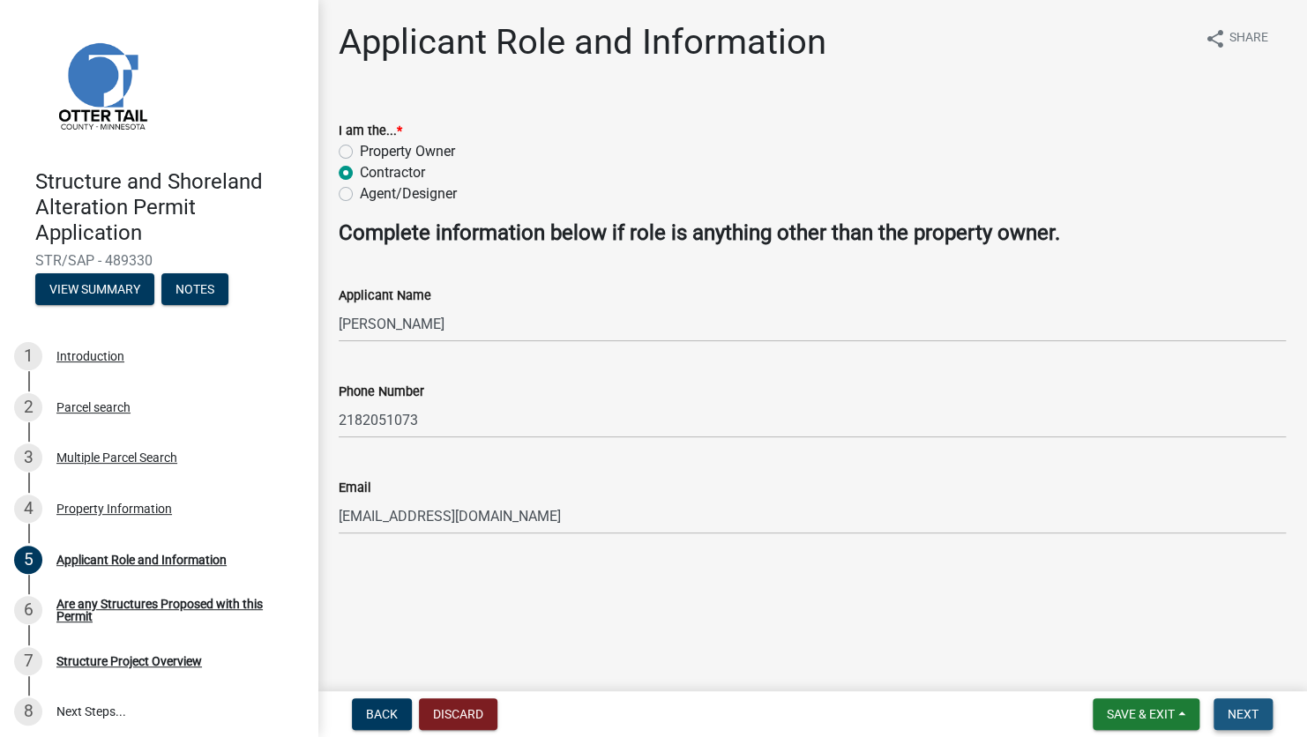
click at [1246, 713] on span "Next" at bounding box center [1243, 714] width 31 height 14
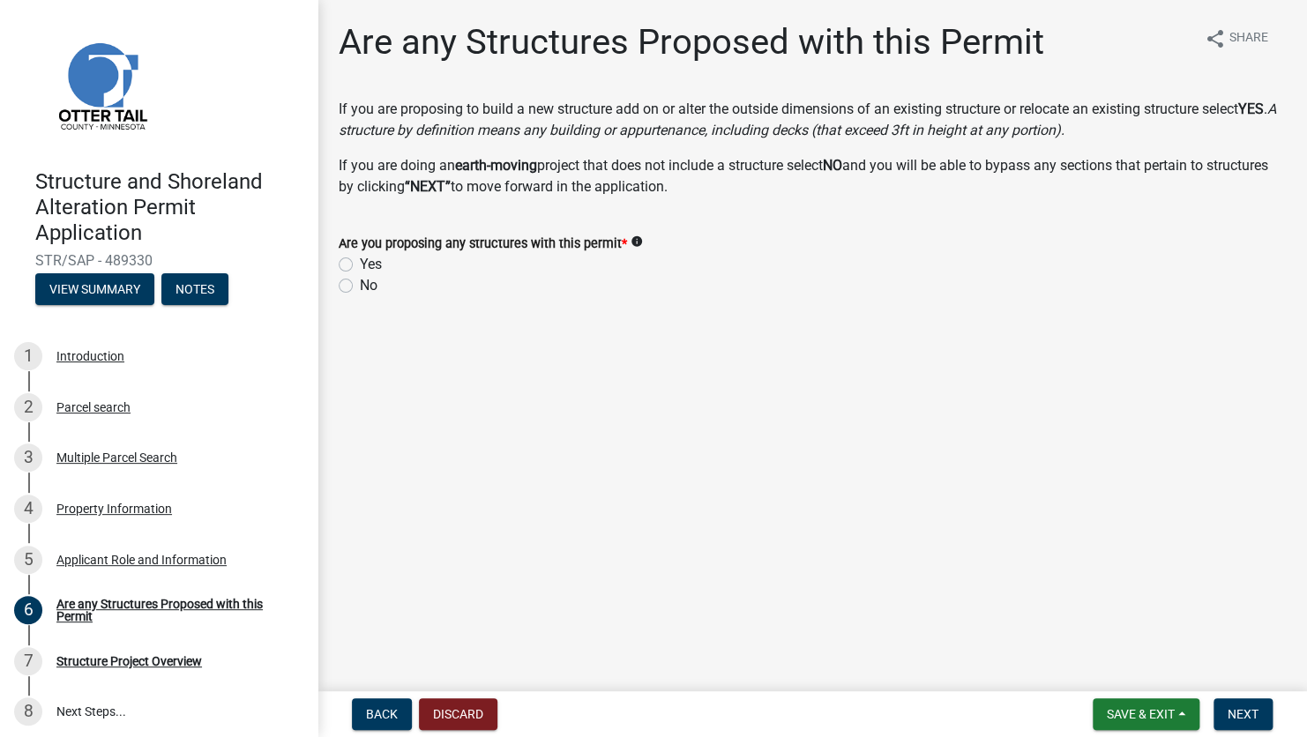
click at [360, 285] on label "No" at bounding box center [369, 285] width 18 height 21
click at [360, 285] on input "No" at bounding box center [365, 280] width 11 height 11
radio input "true"
click at [1243, 724] on button "Next" at bounding box center [1243, 715] width 59 height 32
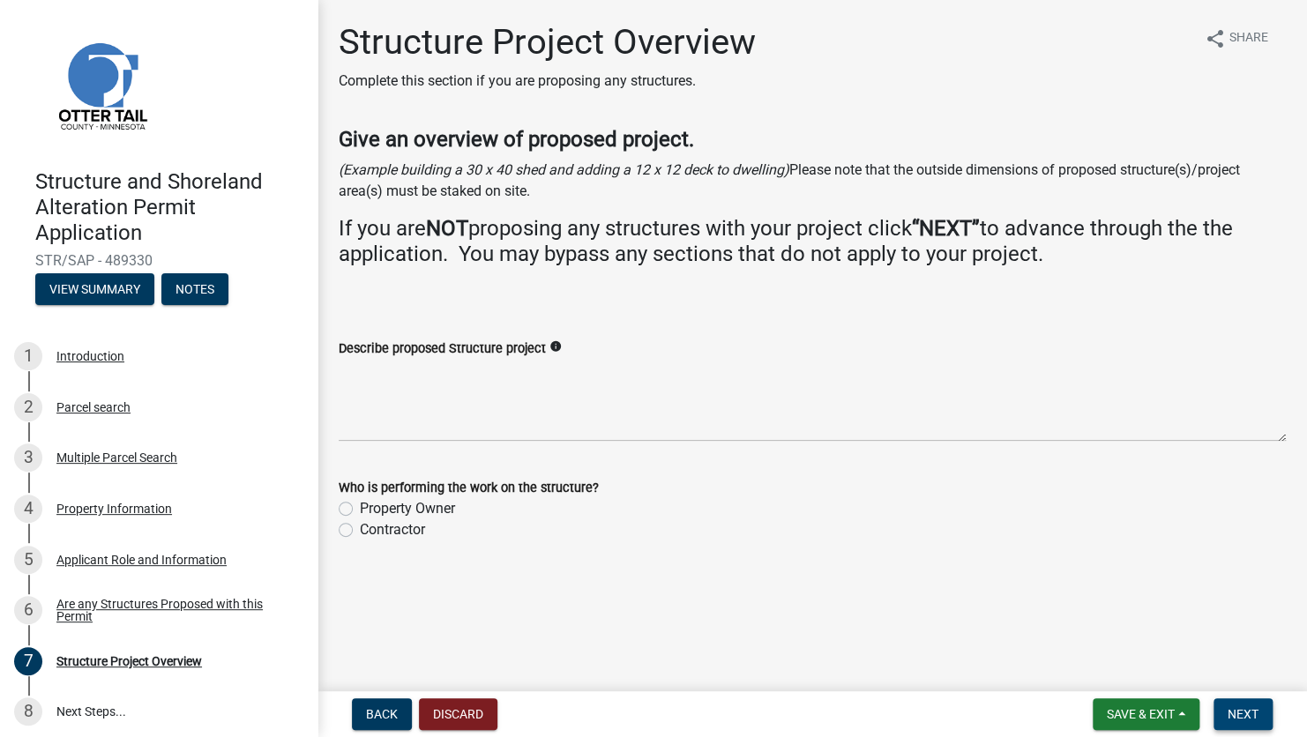
click at [1243, 717] on span "Next" at bounding box center [1243, 714] width 31 height 14
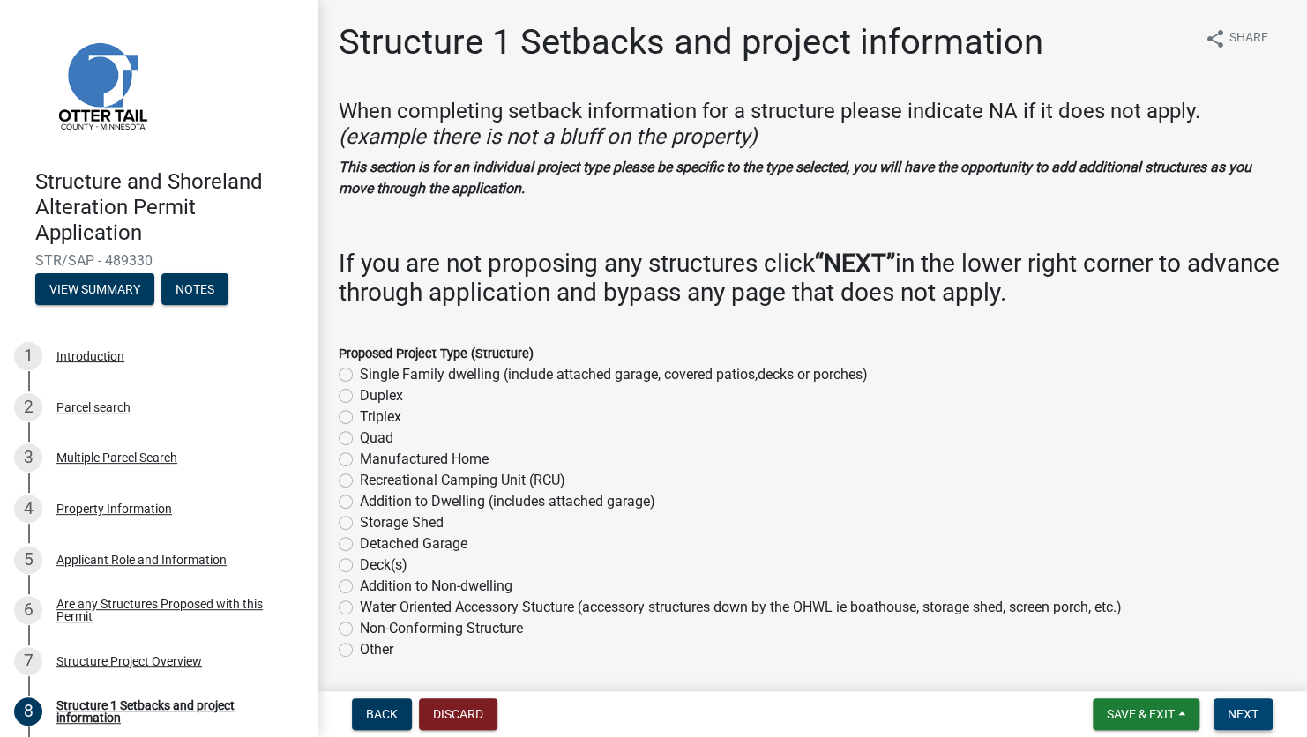
click at [1243, 717] on span "Next" at bounding box center [1243, 714] width 31 height 14
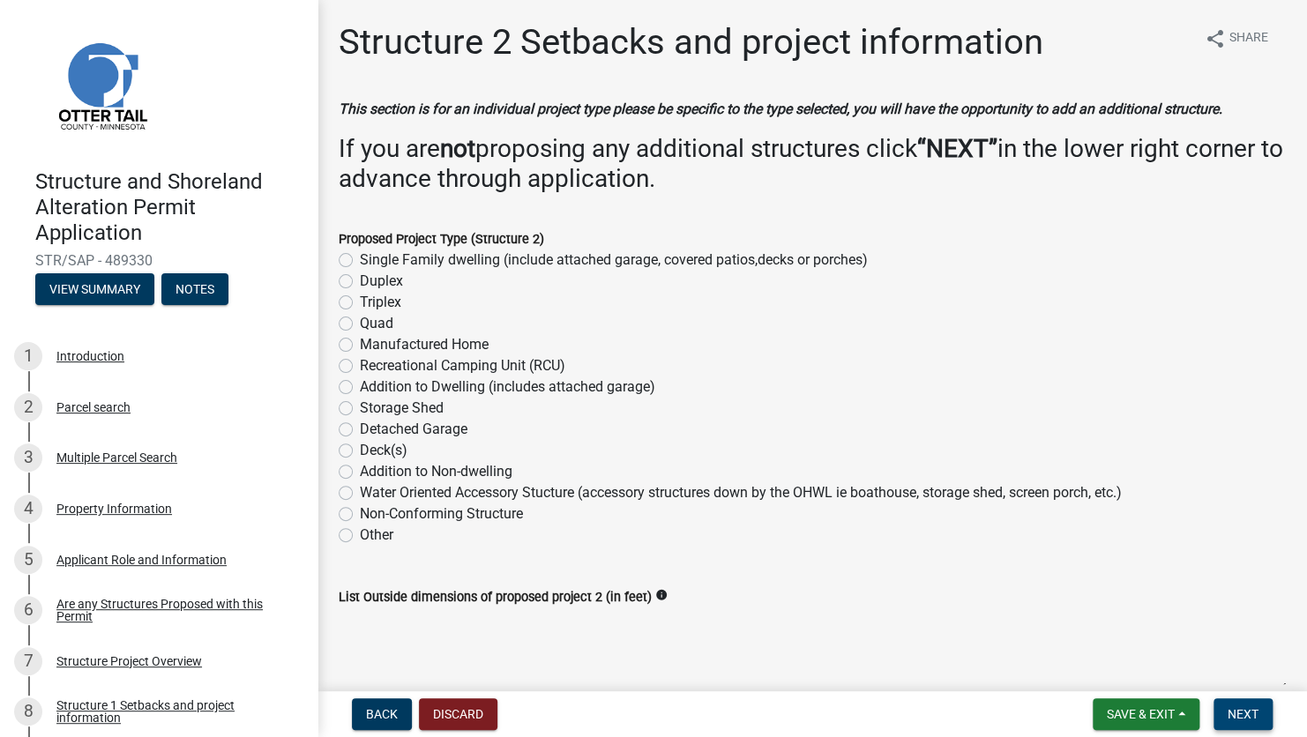
click at [1243, 718] on span "Next" at bounding box center [1243, 714] width 31 height 14
click at [1244, 716] on span "Next" at bounding box center [1243, 714] width 31 height 14
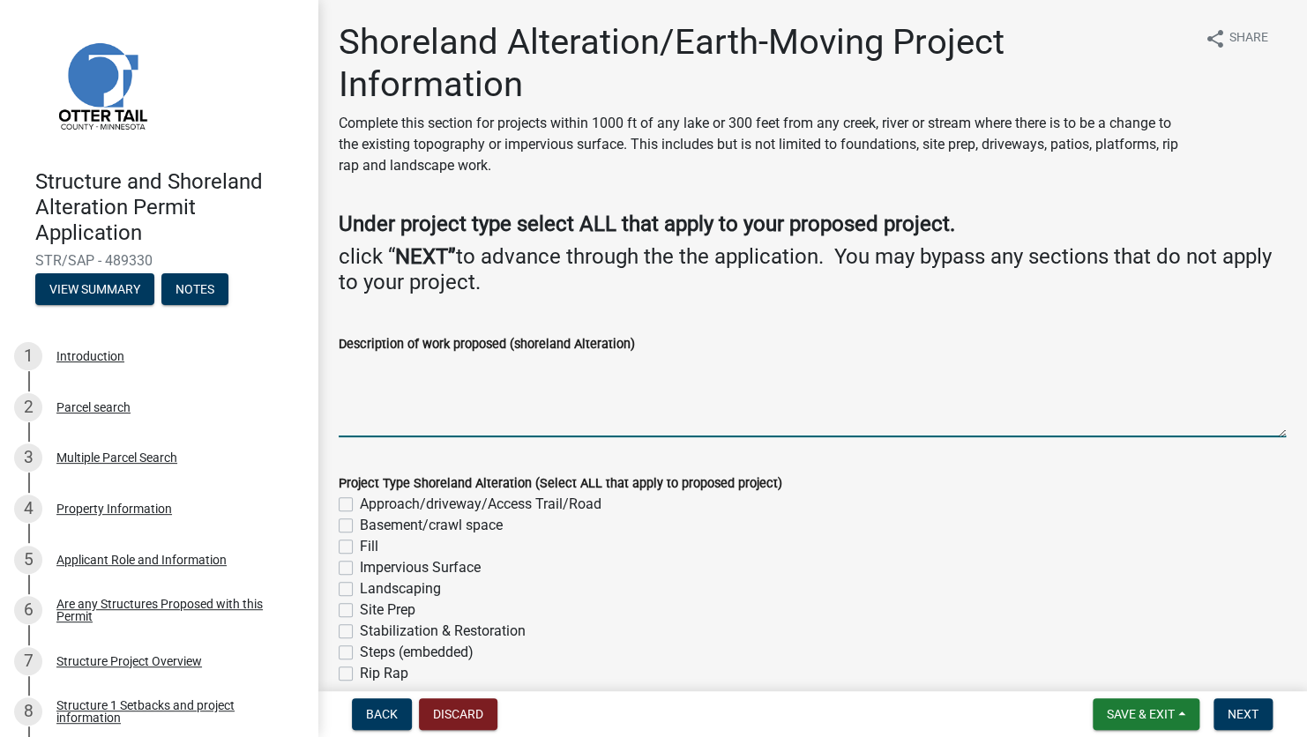
click at [360, 378] on textarea "Description of work proposed (shoreland Alteration)" at bounding box center [812, 396] width 947 height 83
type textarea "R"
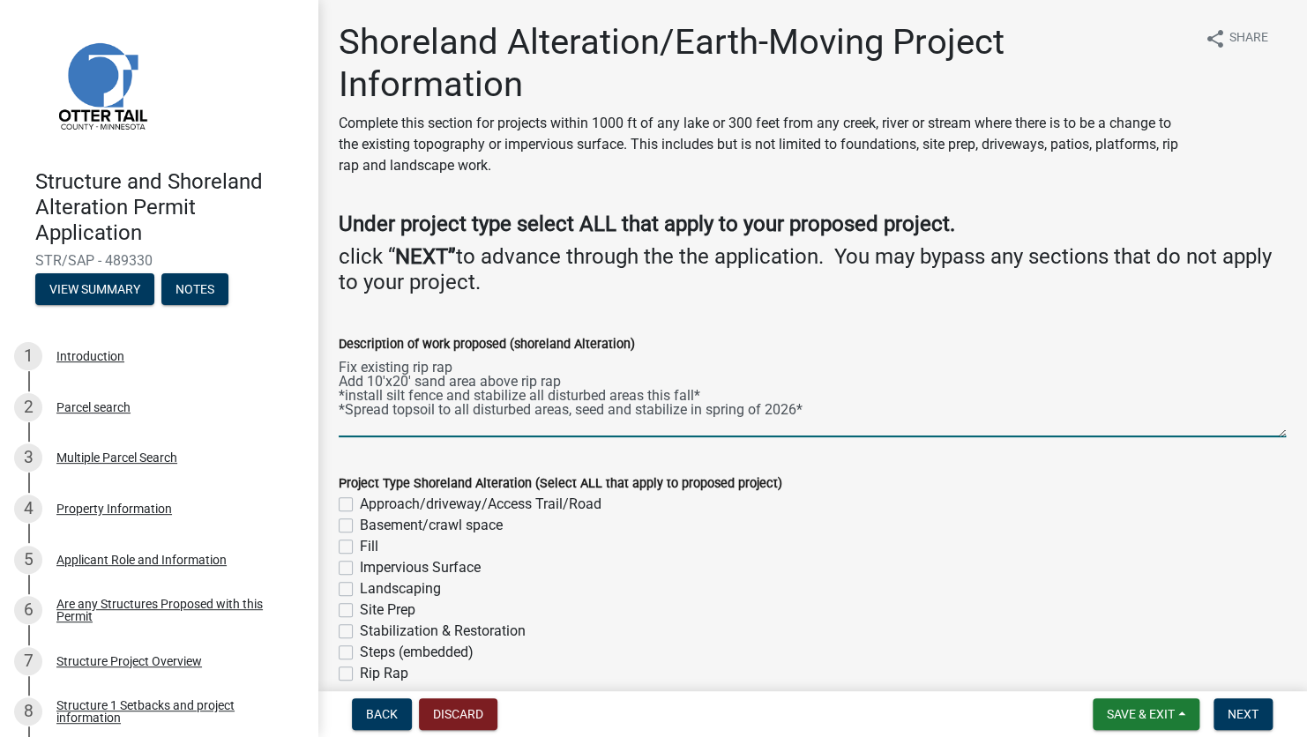
click at [444, 394] on textarea "Fix existing rip rap Add 10'x20' sand area above rip rap *install silt fence an…" at bounding box center [812, 396] width 947 height 83
click at [819, 406] on textarea "Fix existing rip rap Add 10'x20' sand area above rip rap *install silt fence ab…" at bounding box center [812, 396] width 947 height 83
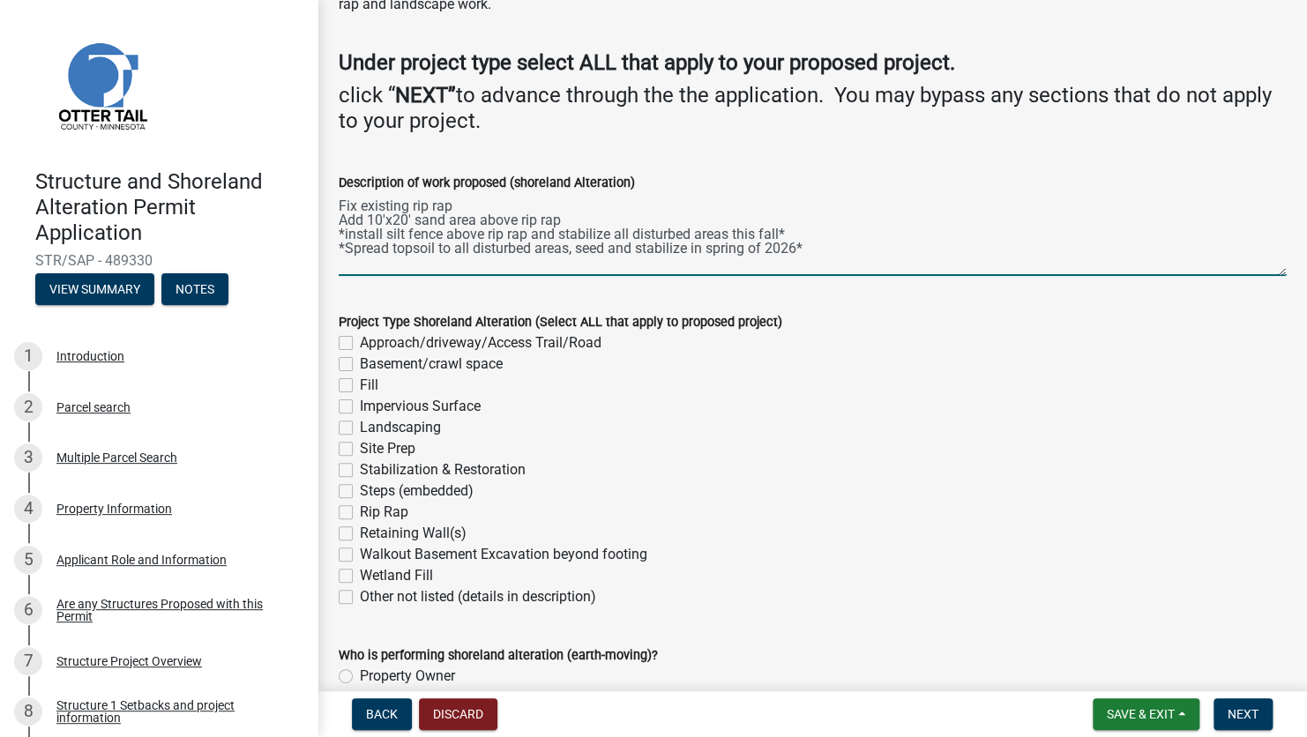
scroll to position [176, 0]
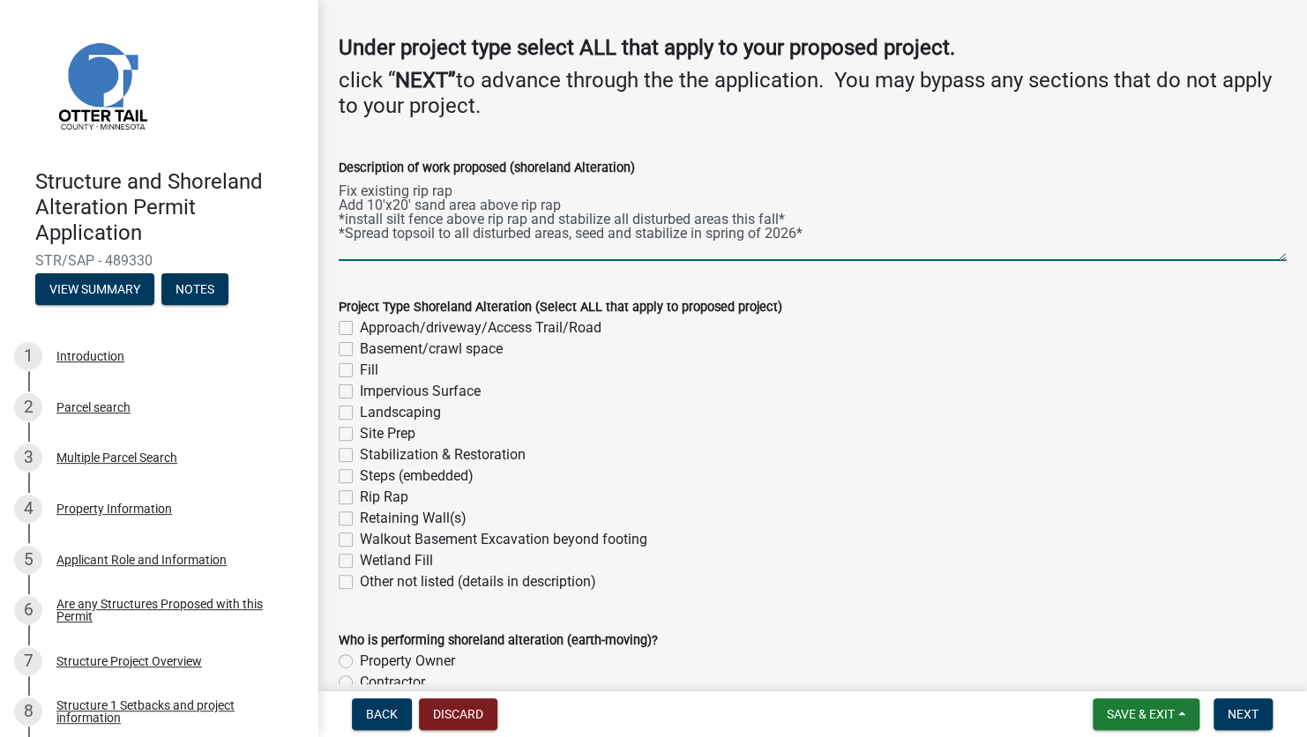
type textarea "Fix existing rip rap Add 10'x20' sand area above rip rap *install silt fence ab…"
click at [360, 494] on label "Rip Rap" at bounding box center [384, 497] width 49 height 21
click at [360, 494] on input "Rip Rap" at bounding box center [365, 492] width 11 height 11
checkbox input "true"
checkbox input "false"
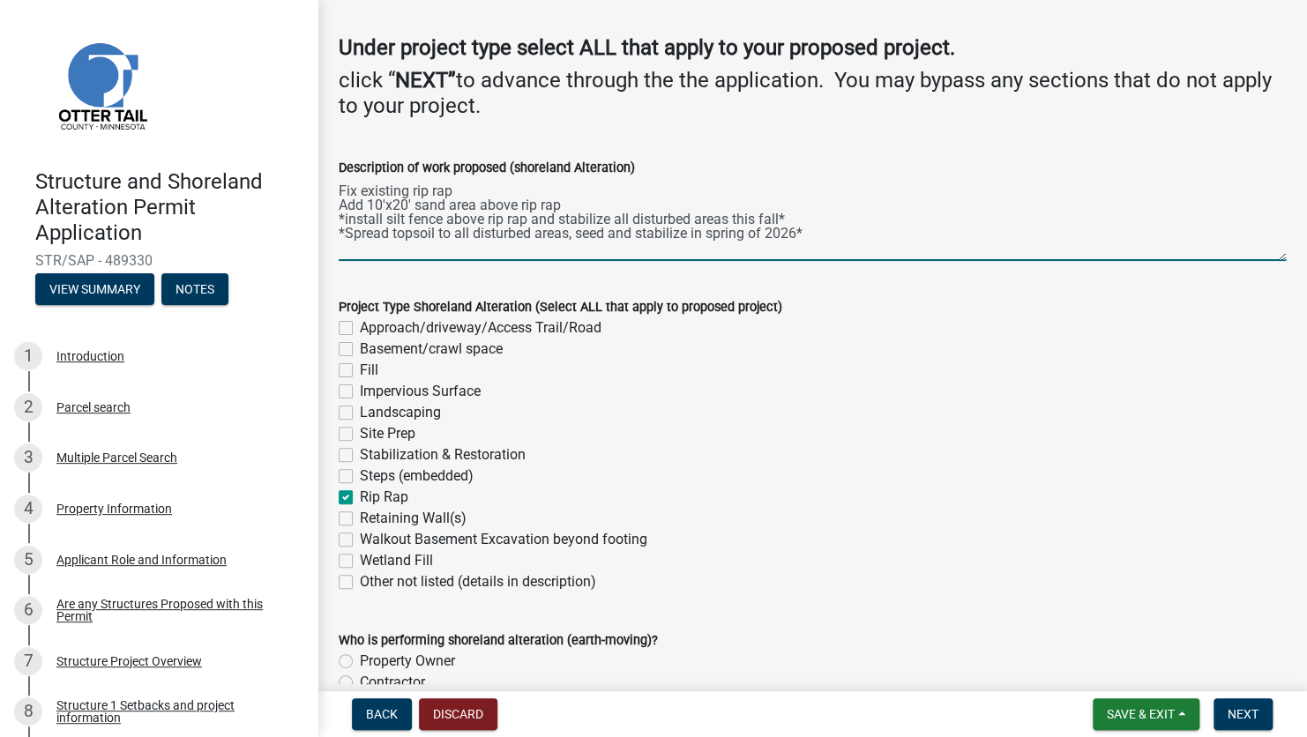
checkbox input "false"
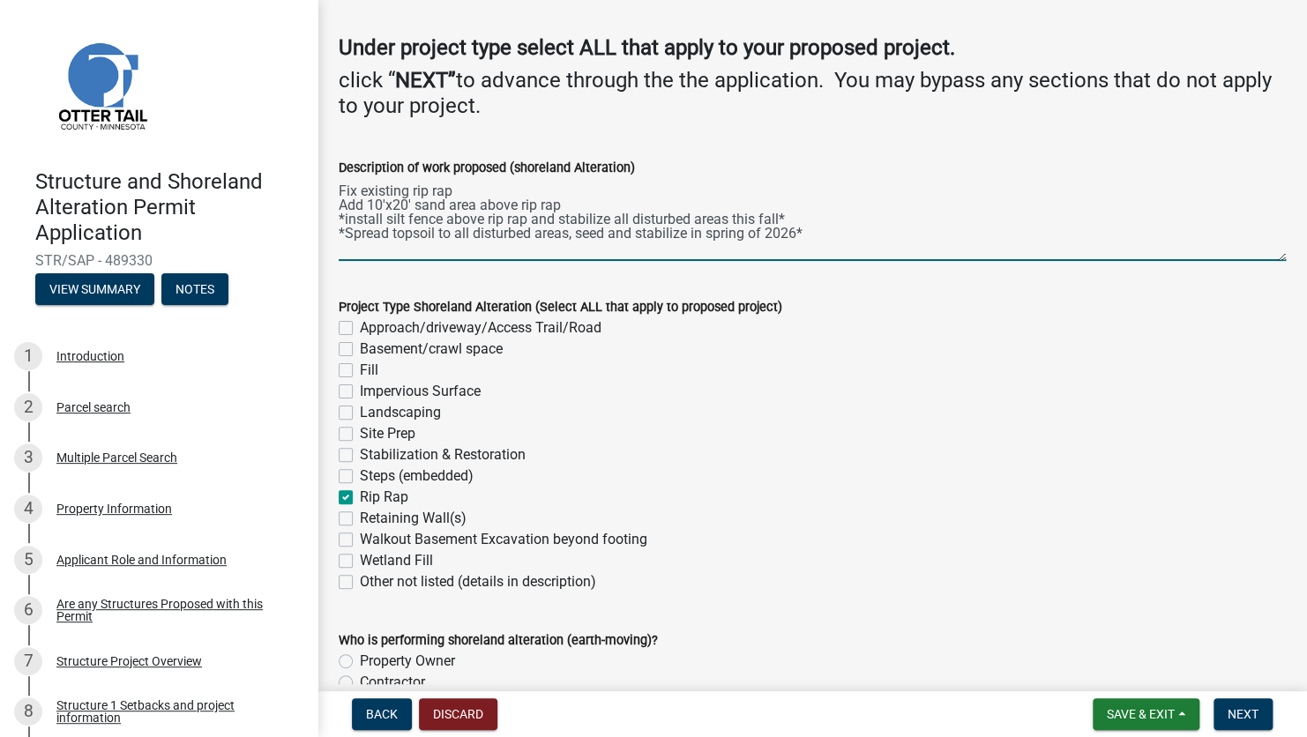
checkbox input "false"
checkbox input "true"
checkbox input "false"
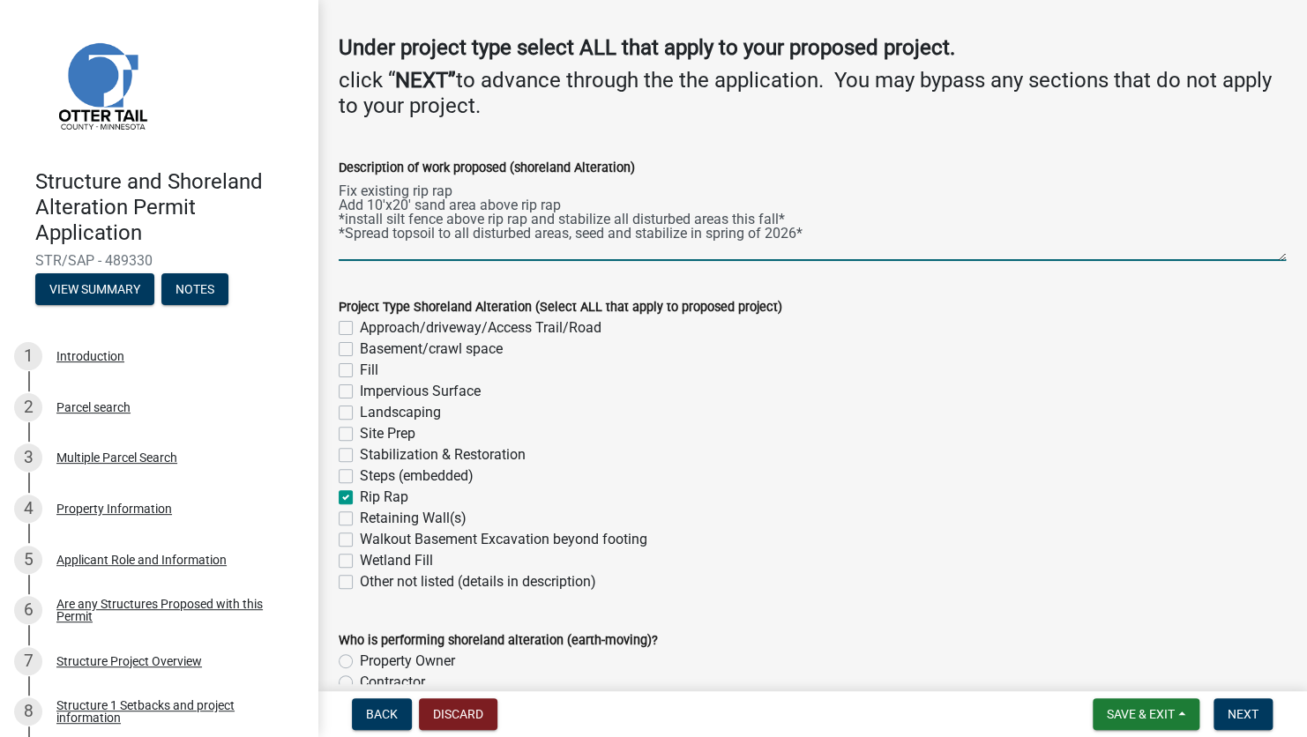
checkbox input "false"
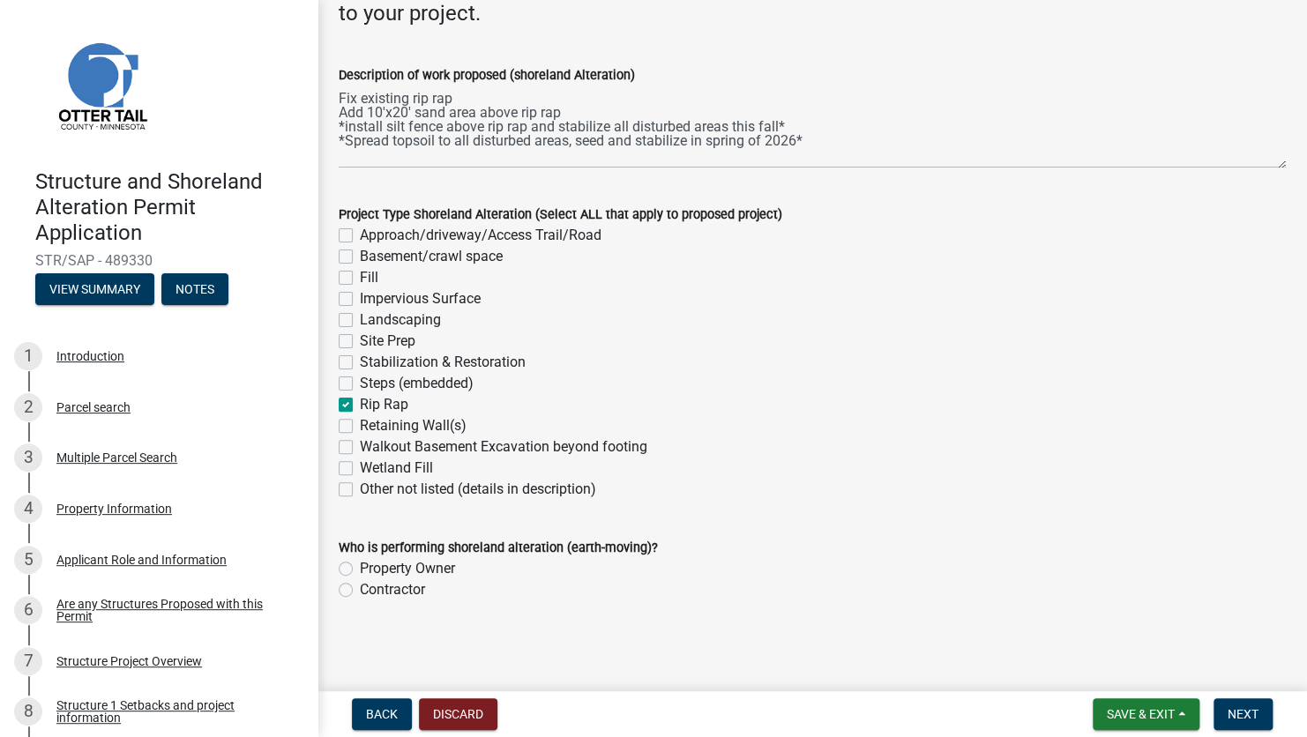
scroll to position [270, 0]
click at [360, 590] on label "Contractor" at bounding box center [392, 589] width 65 height 21
click at [360, 590] on input "Contractor" at bounding box center [365, 584] width 11 height 11
radio input "true"
click at [1255, 709] on span "Next" at bounding box center [1243, 714] width 31 height 14
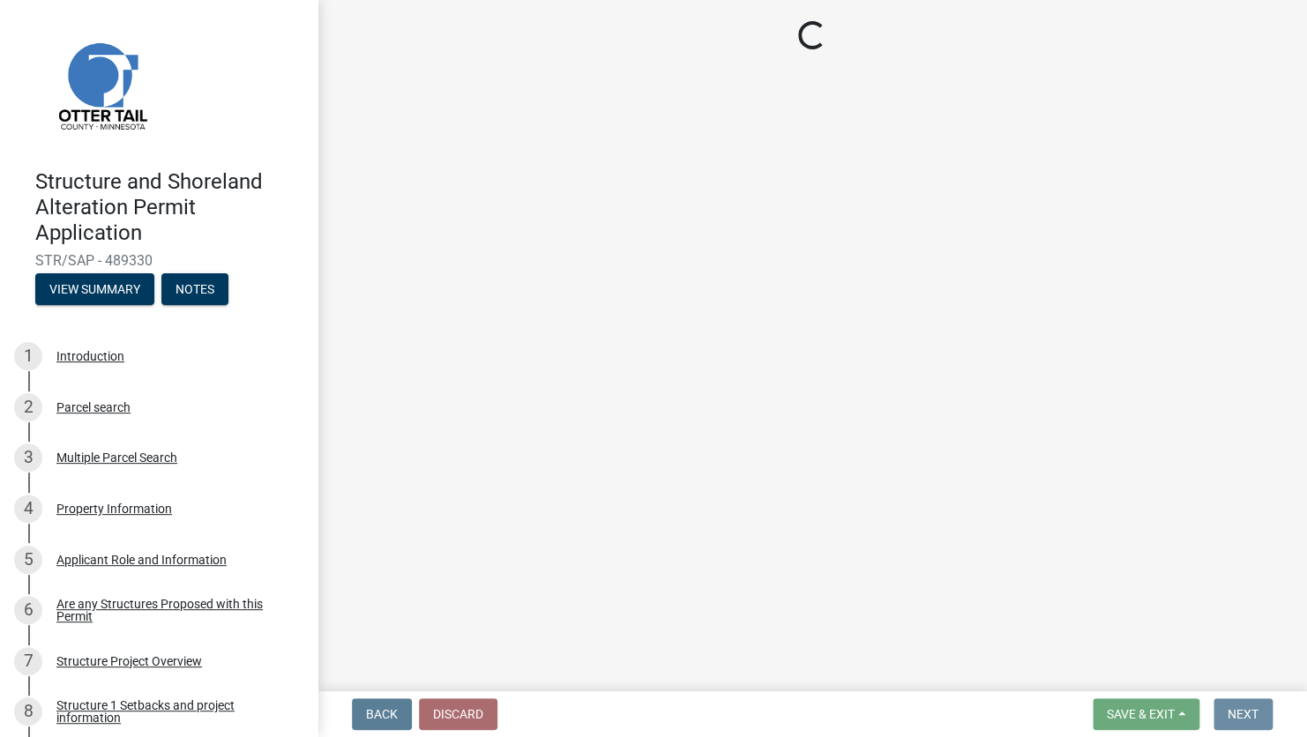
scroll to position [0, 0]
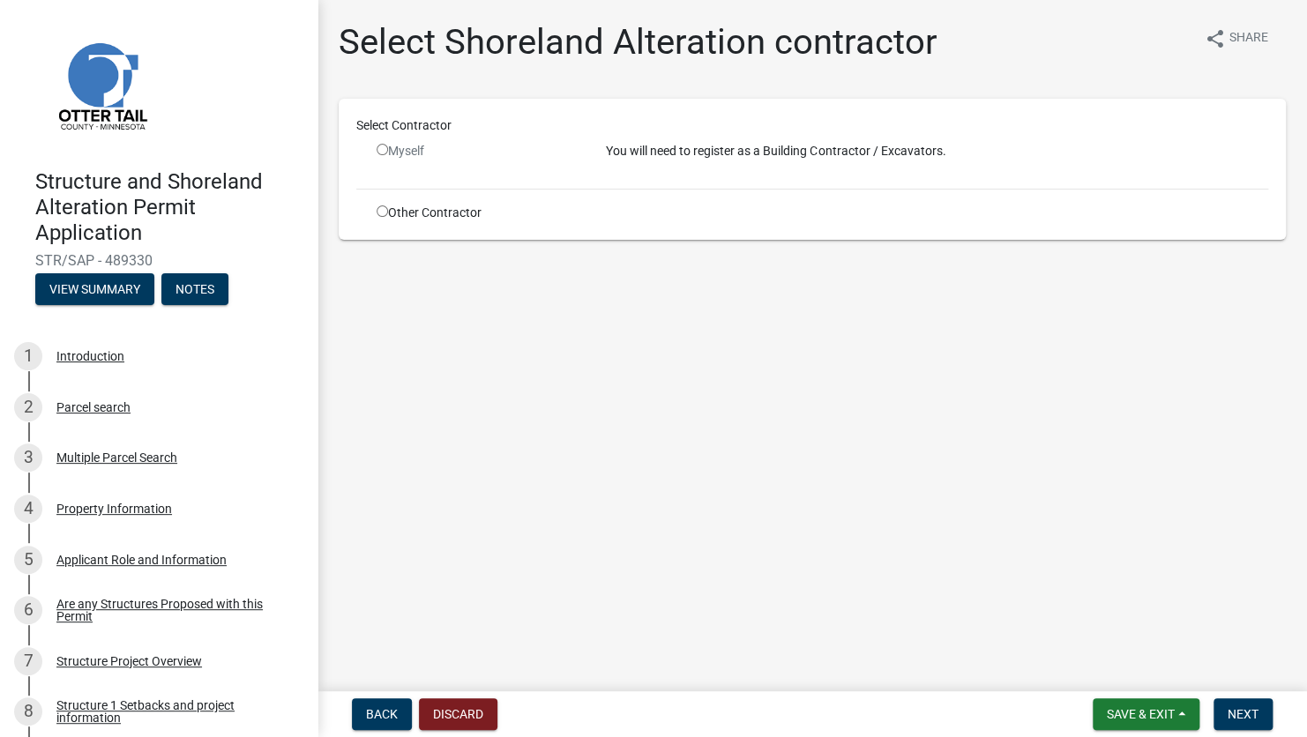
click at [375, 212] on div "Other Contractor" at bounding box center [477, 213] width 229 height 19
click at [385, 212] on input "radio" at bounding box center [382, 211] width 11 height 11
radio input "true"
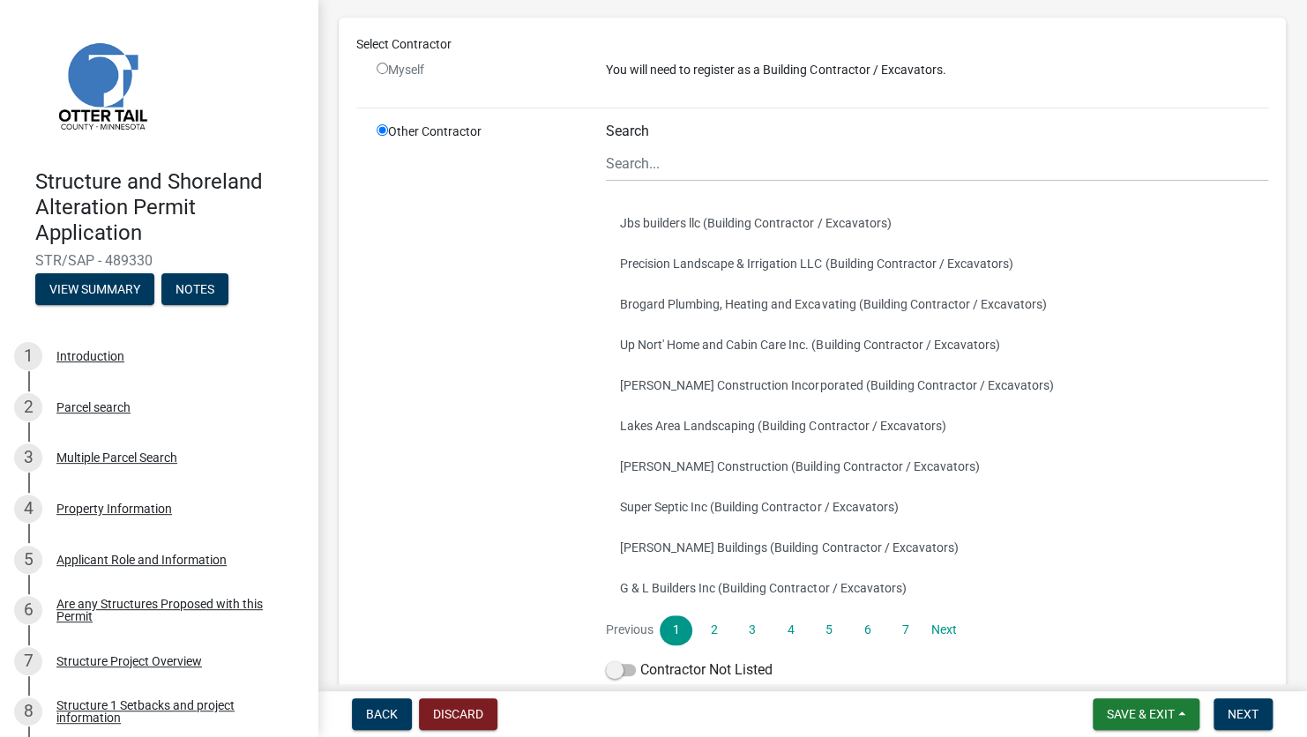
scroll to position [208, 0]
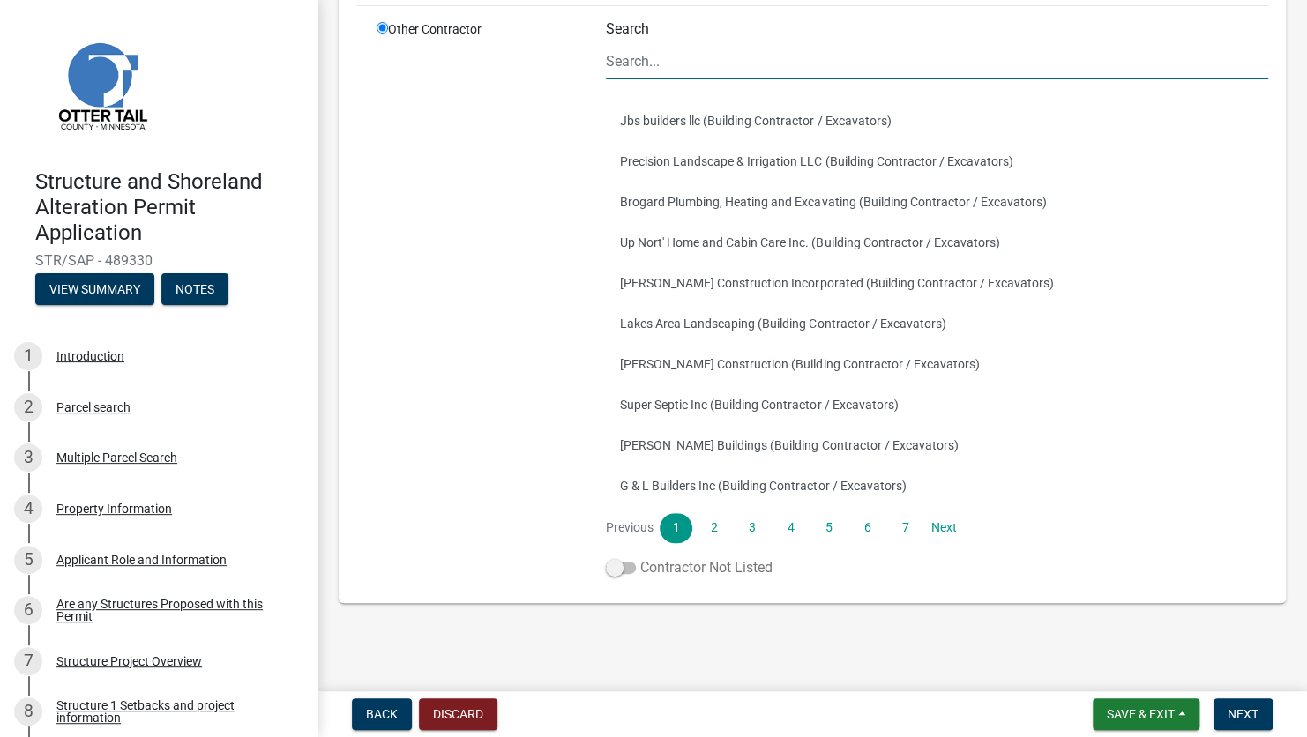
click at [628, 564] on span at bounding box center [621, 568] width 30 height 12
click at [640, 557] on input "Contractor Not Listed" at bounding box center [640, 557] width 0 height 0
click at [1243, 707] on span "Next" at bounding box center [1243, 714] width 31 height 14
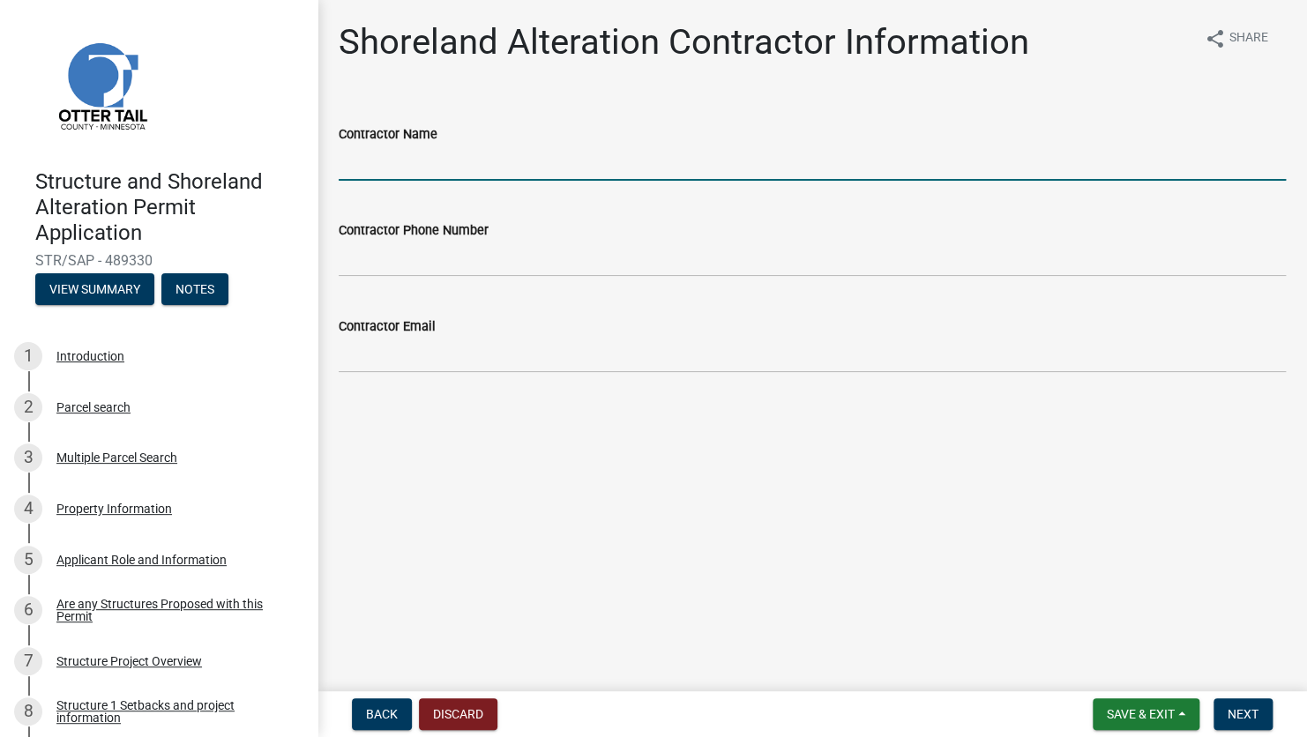
click at [430, 176] on input "Contractor Name" at bounding box center [812, 163] width 947 height 36
type input "4mations Landscape & Design"
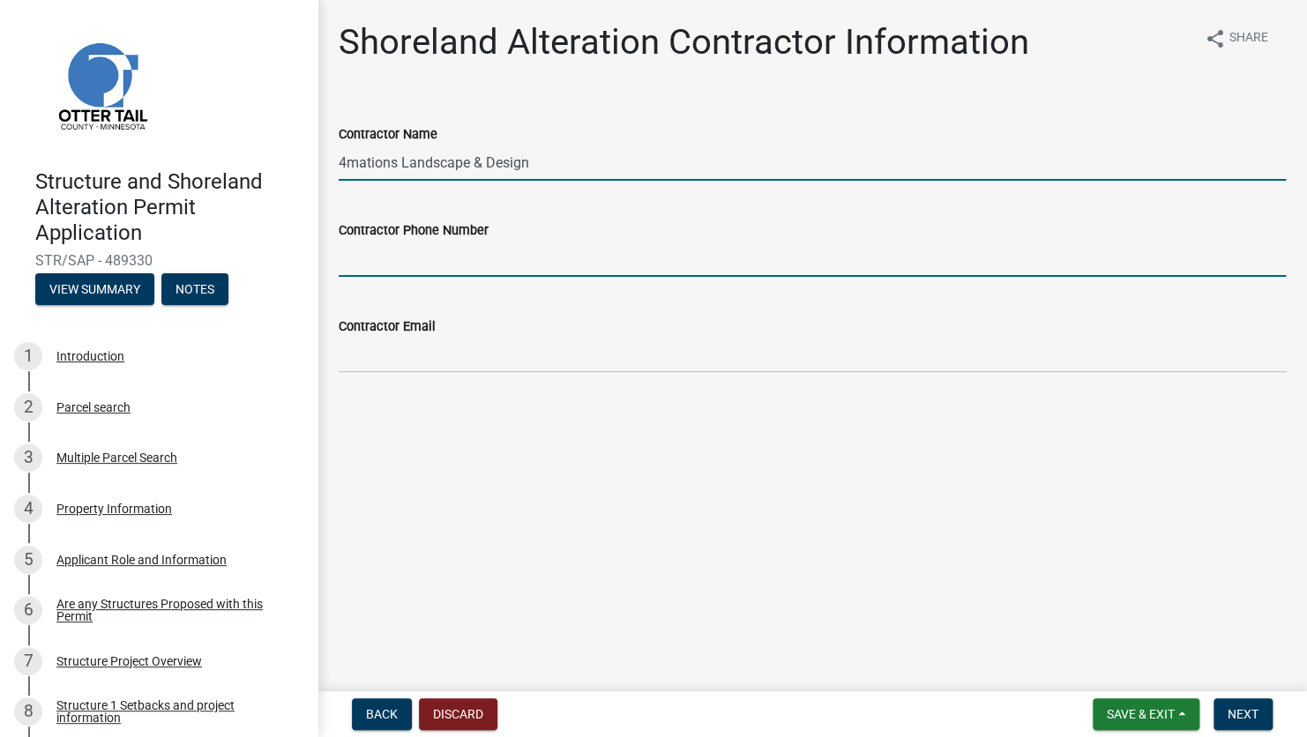
type input "2182051073"
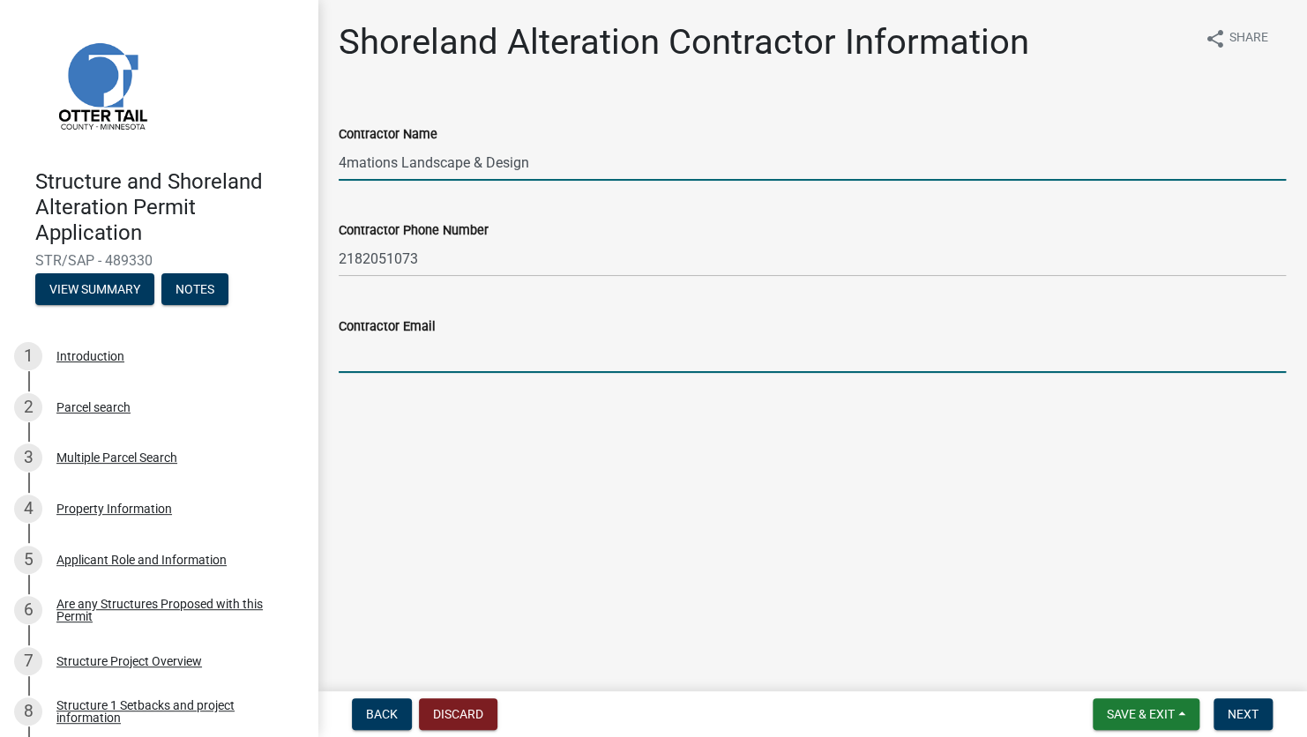
type input "[EMAIL_ADDRESS][DOMAIN_NAME]"
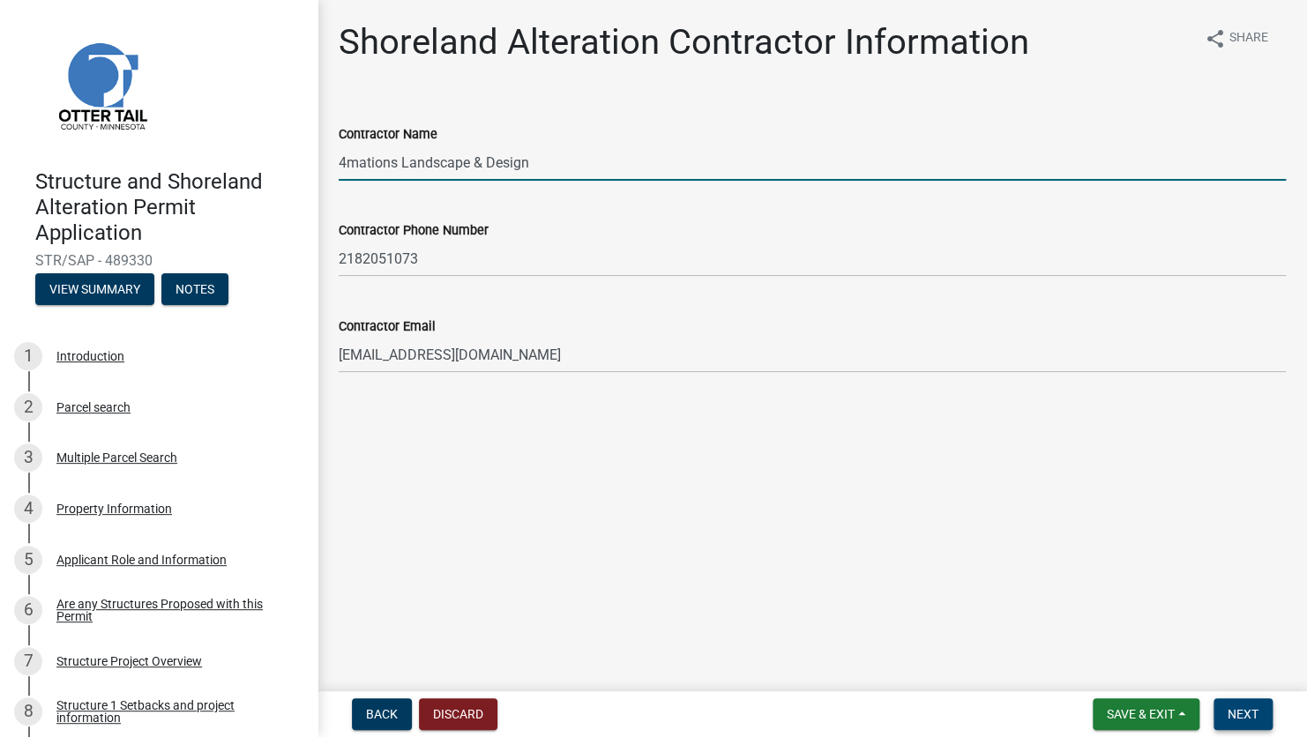
click at [1224, 716] on button "Next" at bounding box center [1243, 715] width 59 height 32
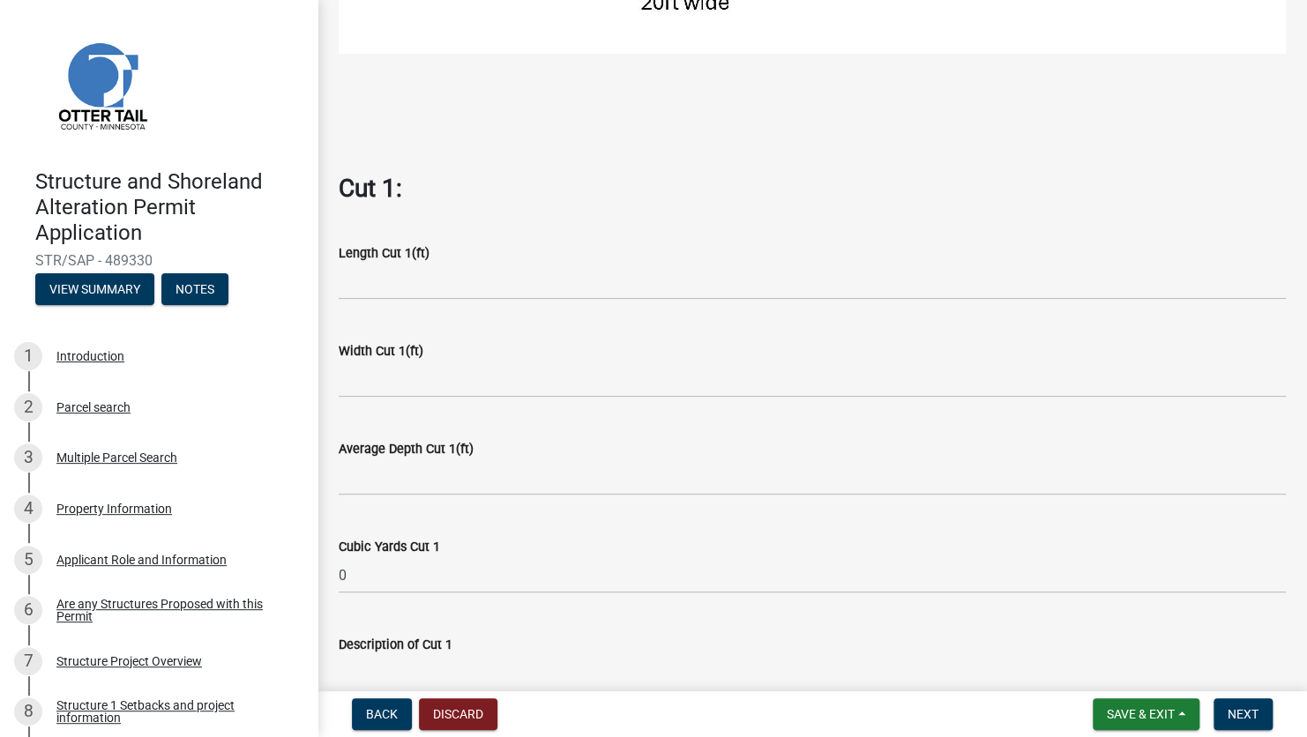
scroll to position [1058, 0]
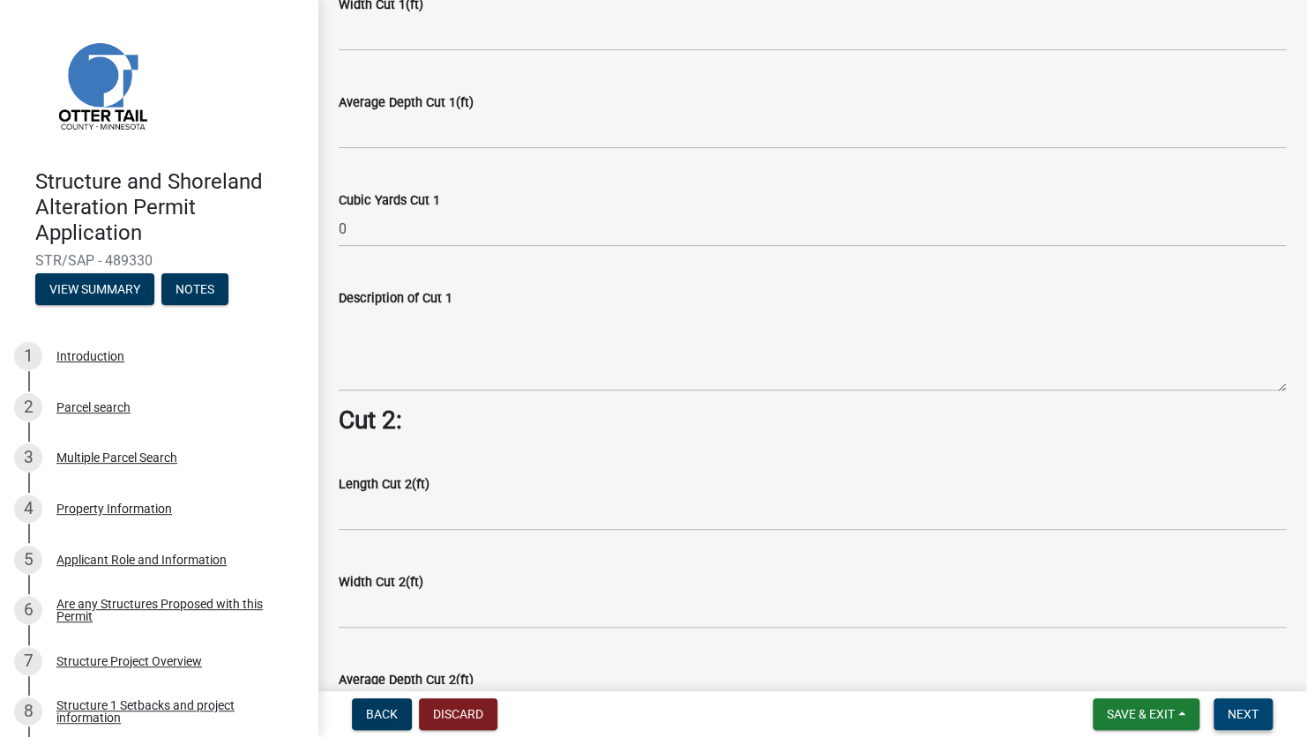
click at [1240, 714] on span "Next" at bounding box center [1243, 714] width 31 height 14
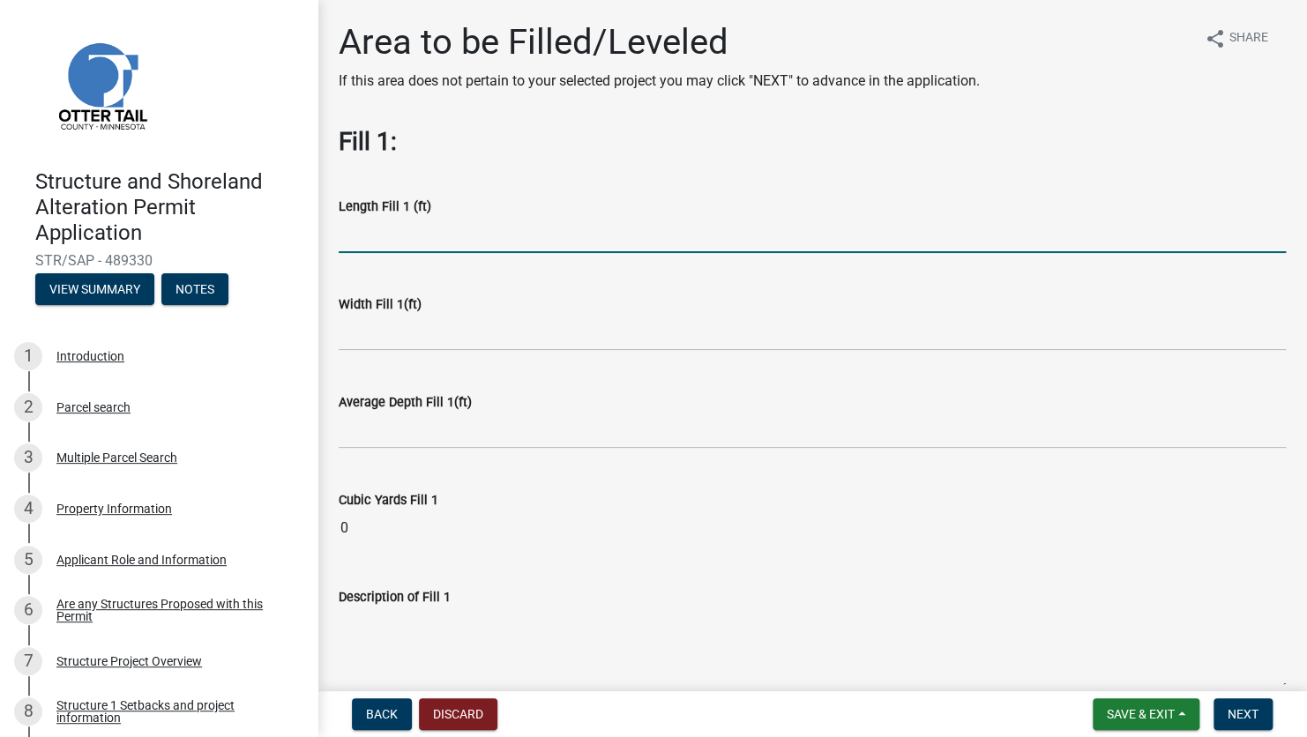
click at [431, 240] on input "text" at bounding box center [812, 235] width 947 height 36
type input "20"
click at [336, 327] on div "Width Fill 1(ft)" at bounding box center [812, 310] width 974 height 82
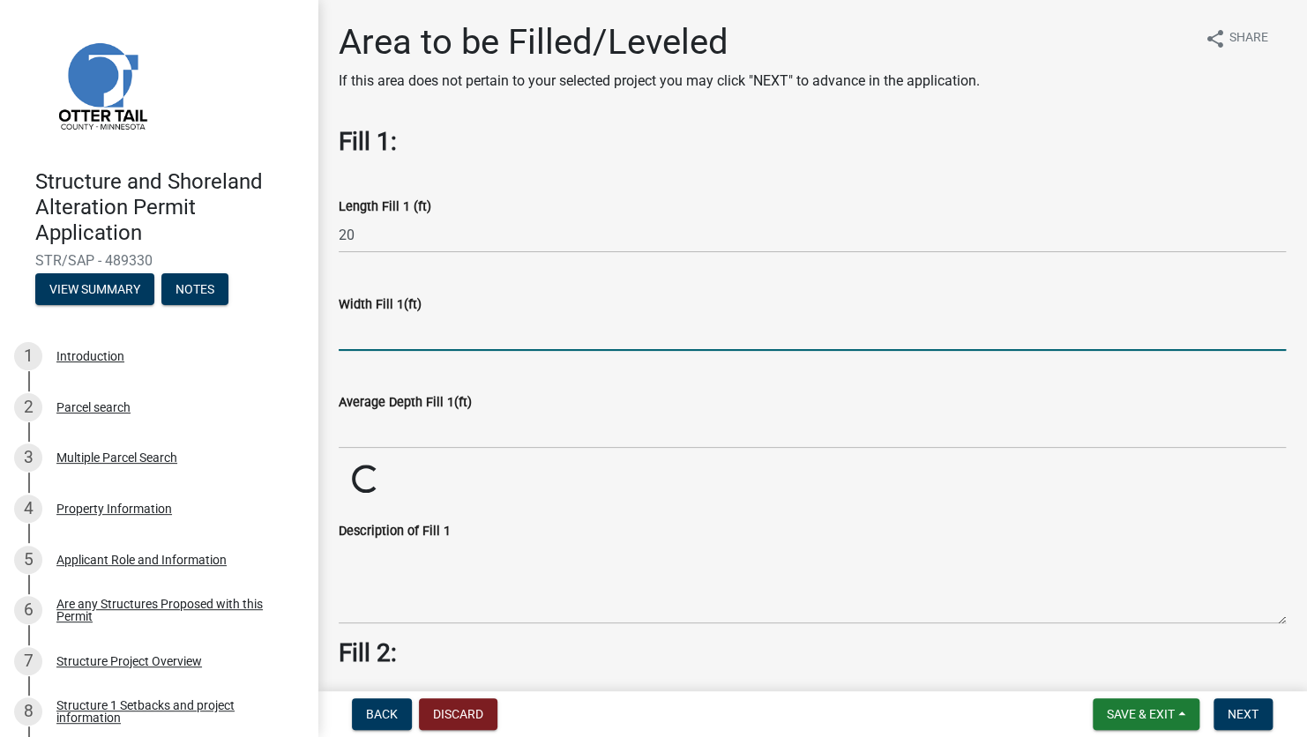
click at [348, 332] on input "text" at bounding box center [812, 333] width 947 height 36
type input "10"
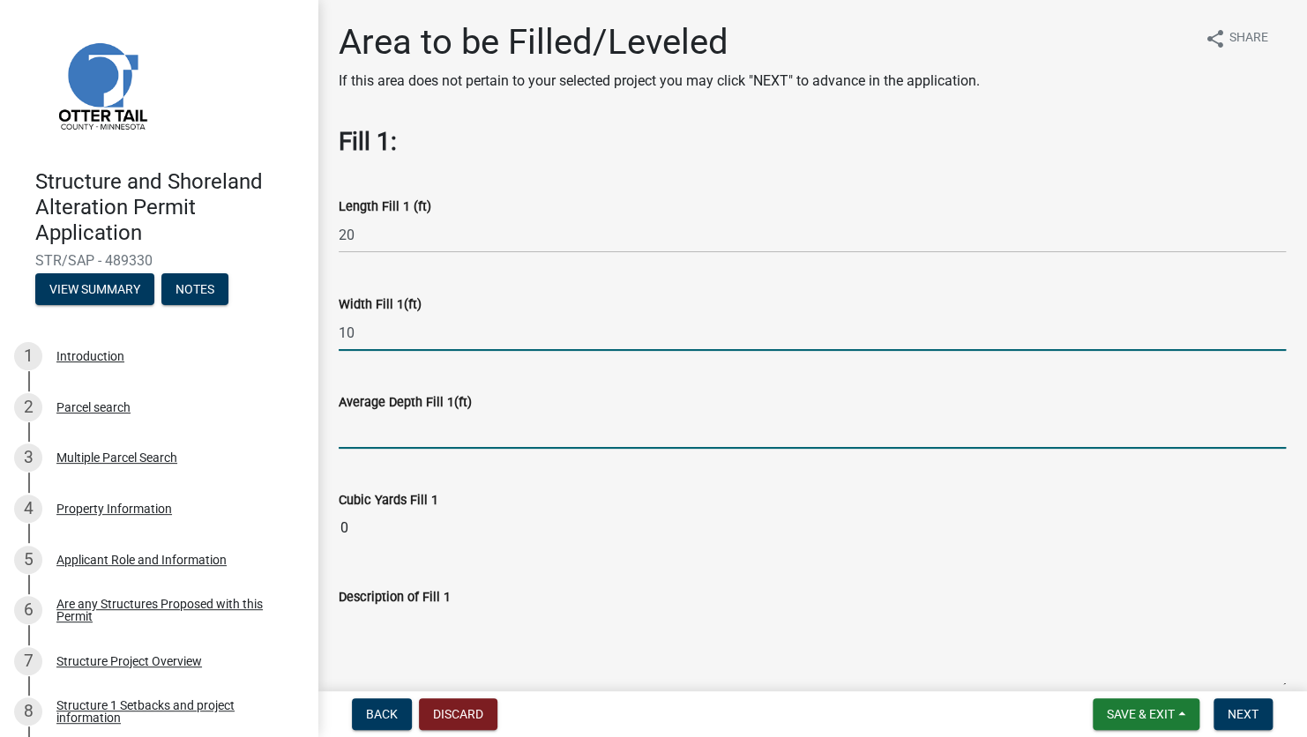
click at [395, 443] on input "text" at bounding box center [812, 431] width 947 height 36
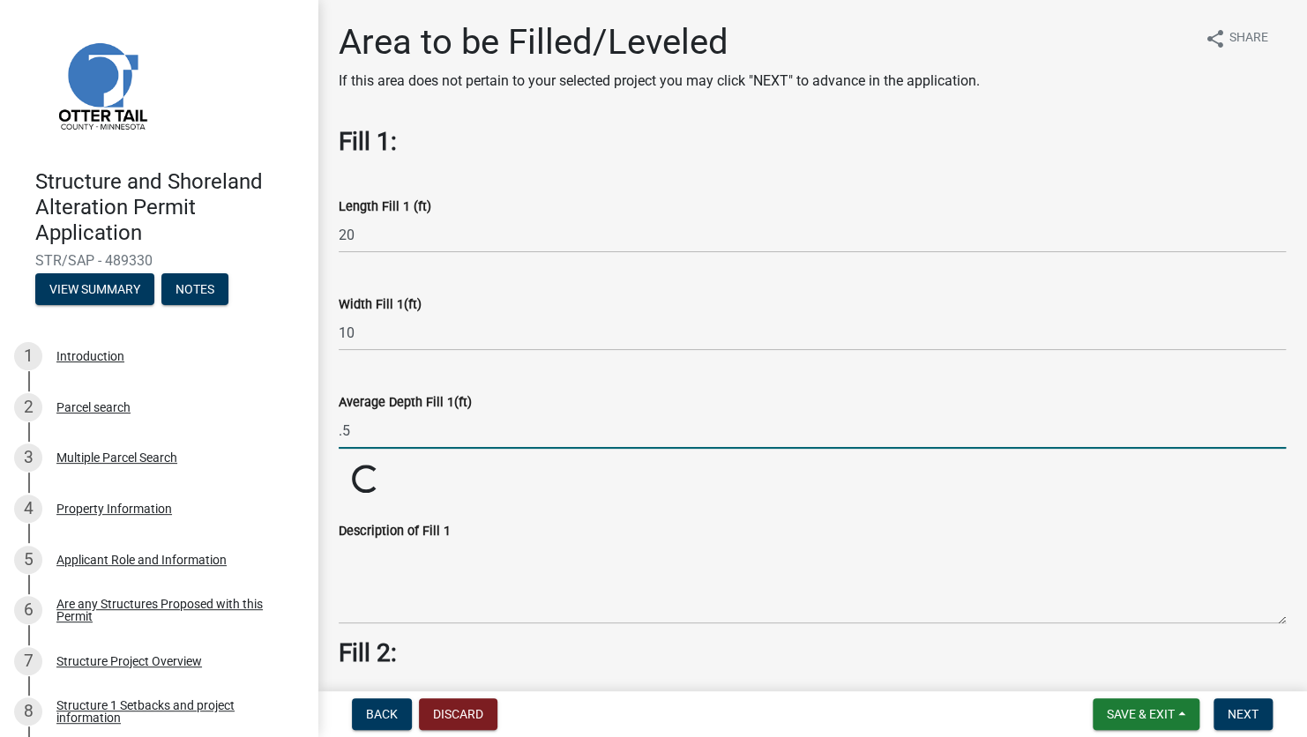
type input "0.5"
click at [586, 483] on div "Loading..." at bounding box center [812, 480] width 974 height 31
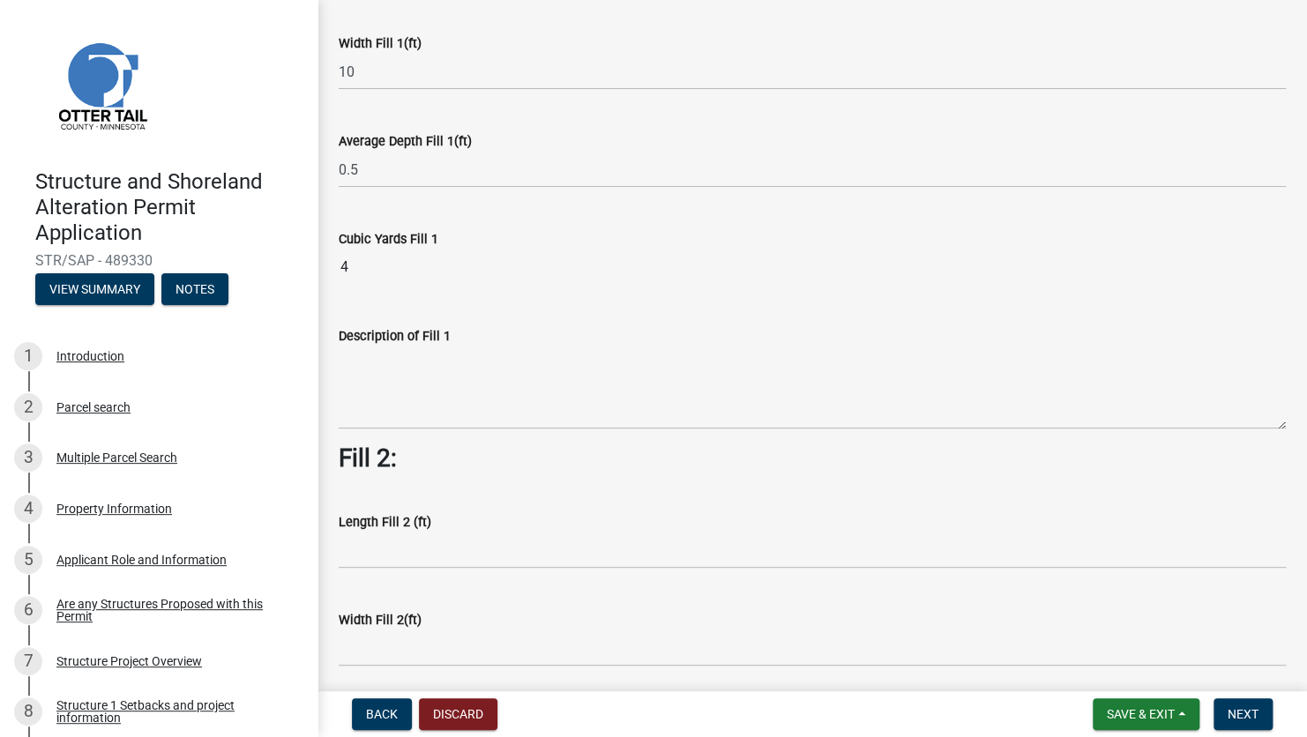
scroll to position [265, 0]
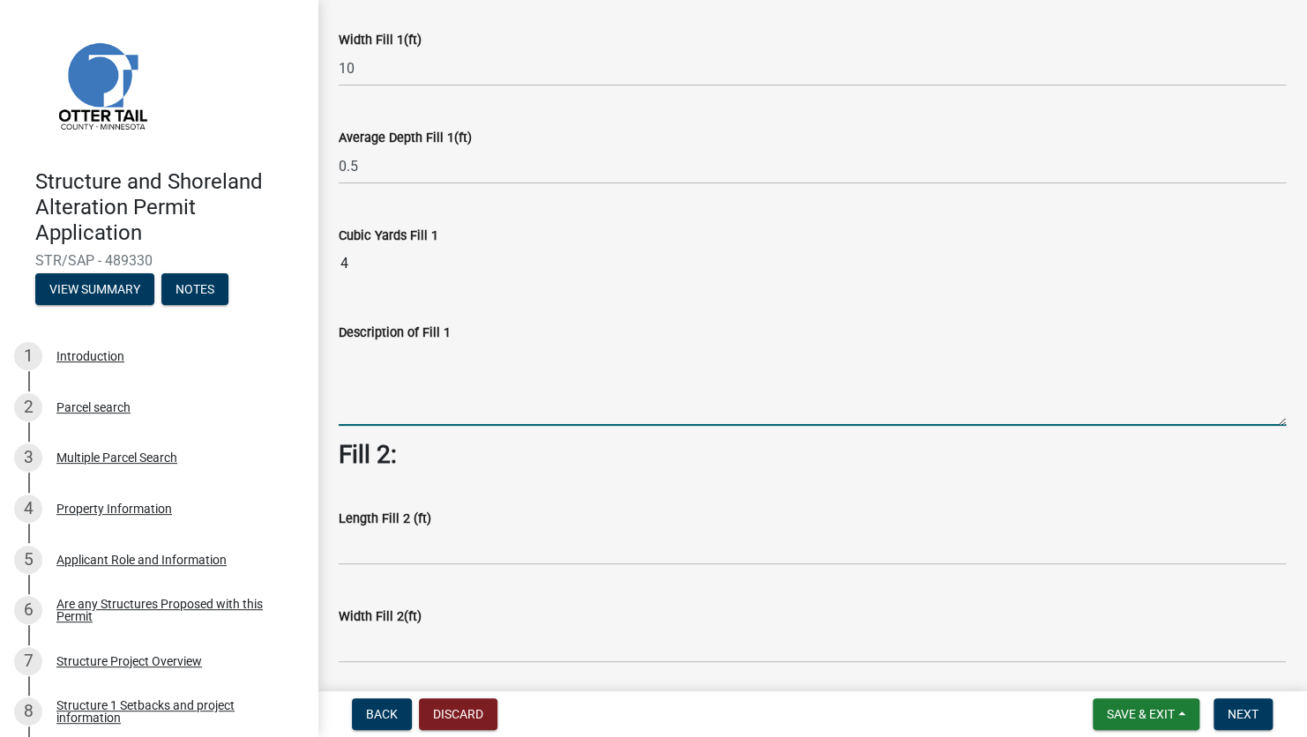
click at [389, 375] on textarea "Description of Fill 1" at bounding box center [812, 384] width 947 height 83
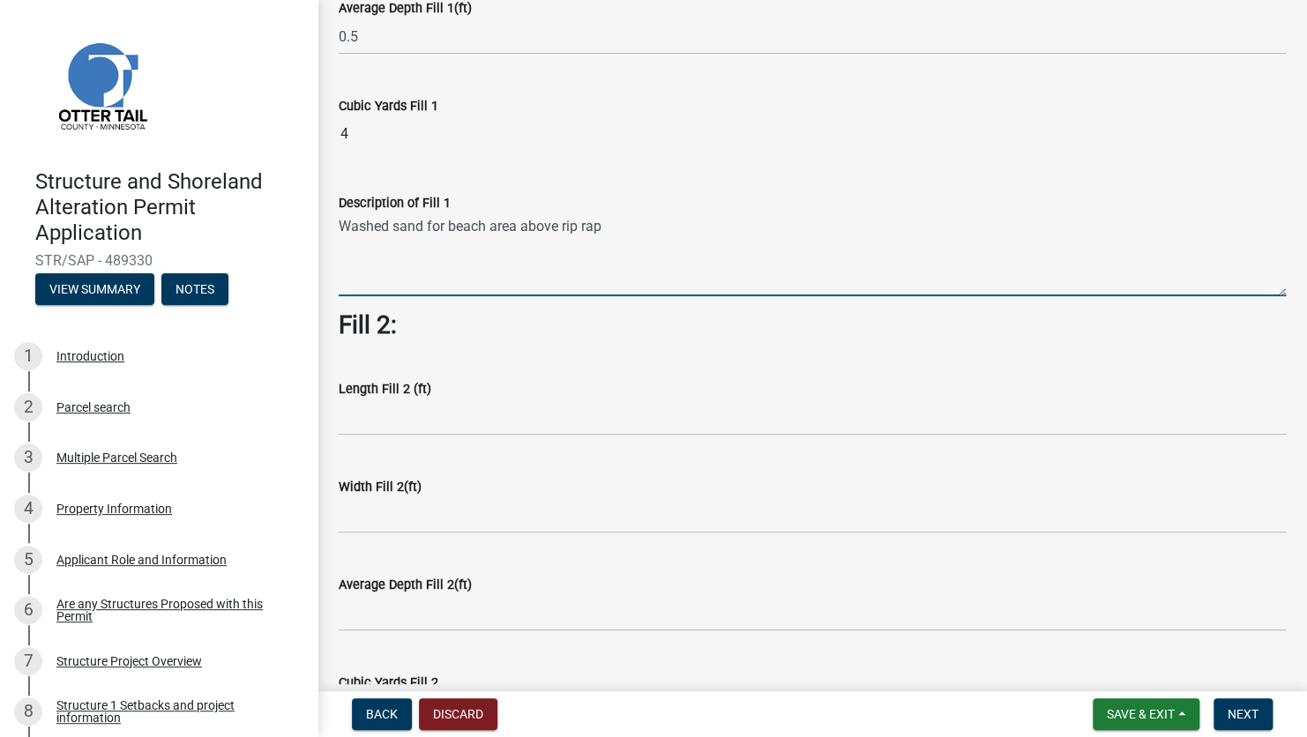
scroll to position [441, 0]
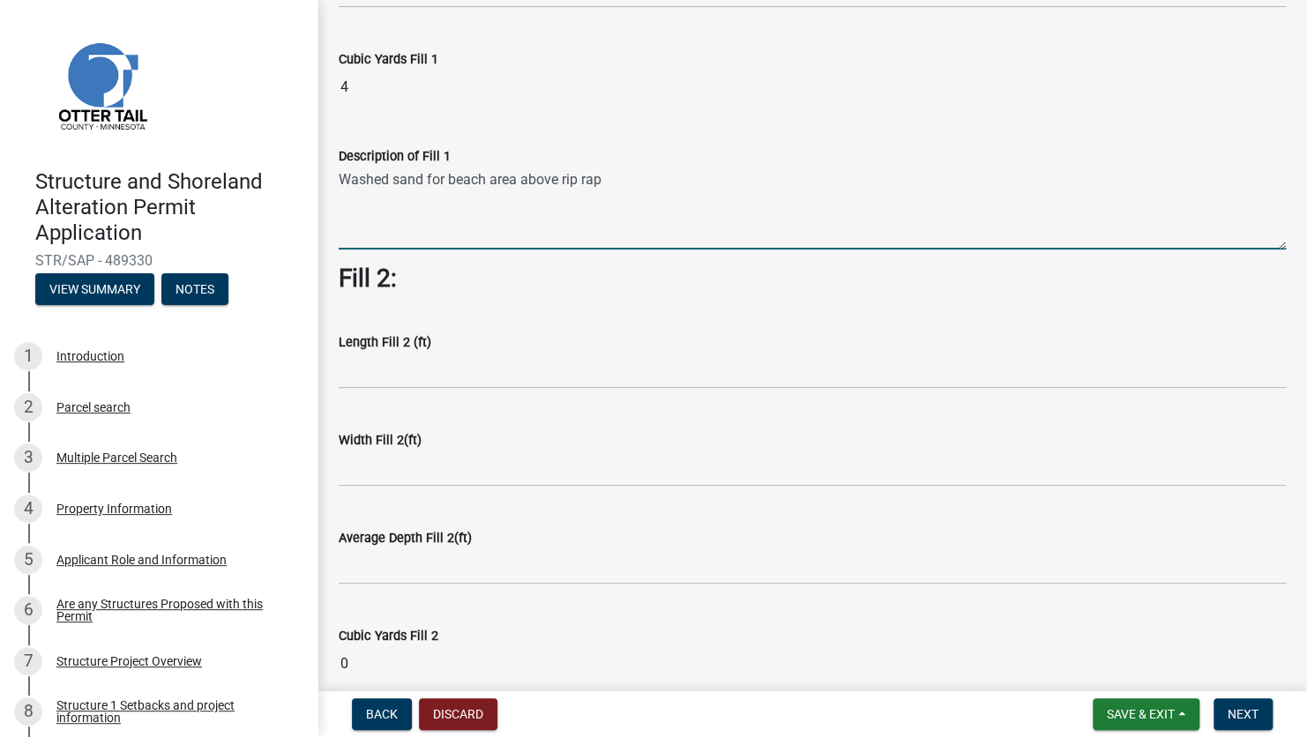
type textarea "Washed sand for beach area above rip rap"
click at [434, 374] on input "text" at bounding box center [812, 371] width 947 height 36
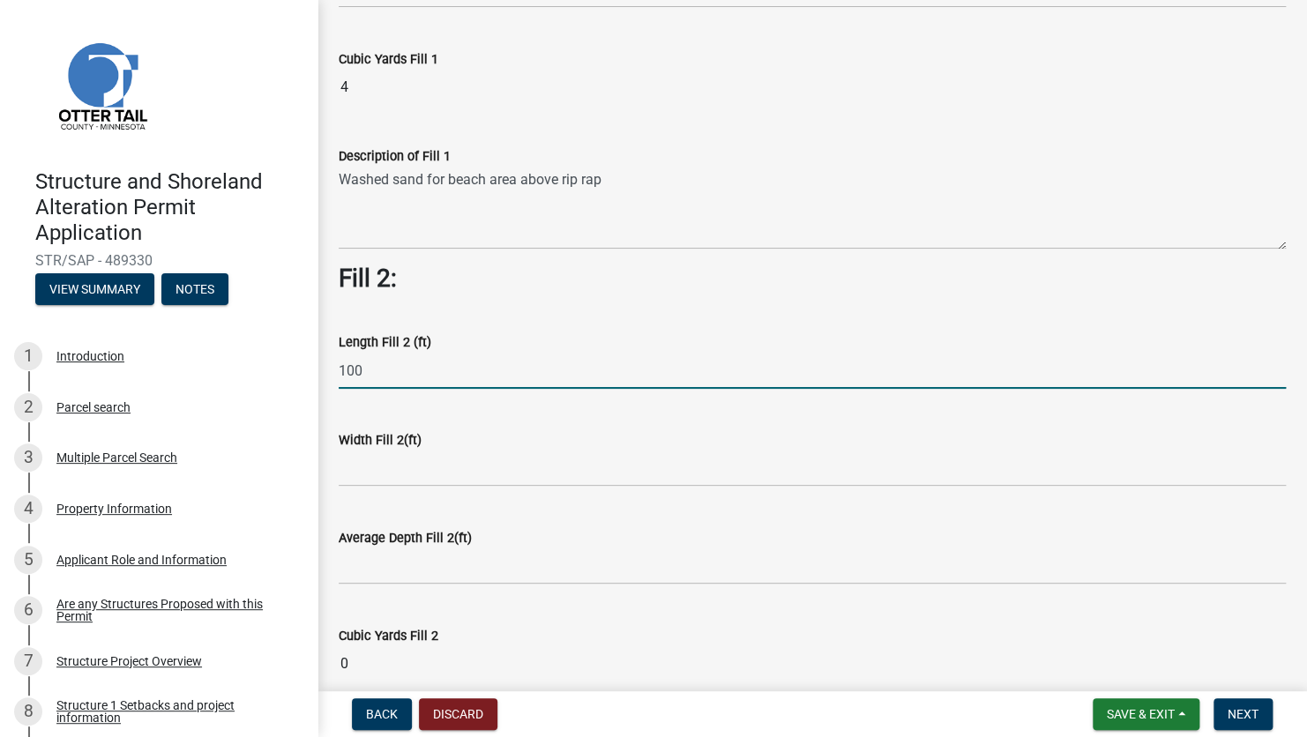
type input "100"
click at [479, 468] on input "text" at bounding box center [812, 469] width 947 height 36
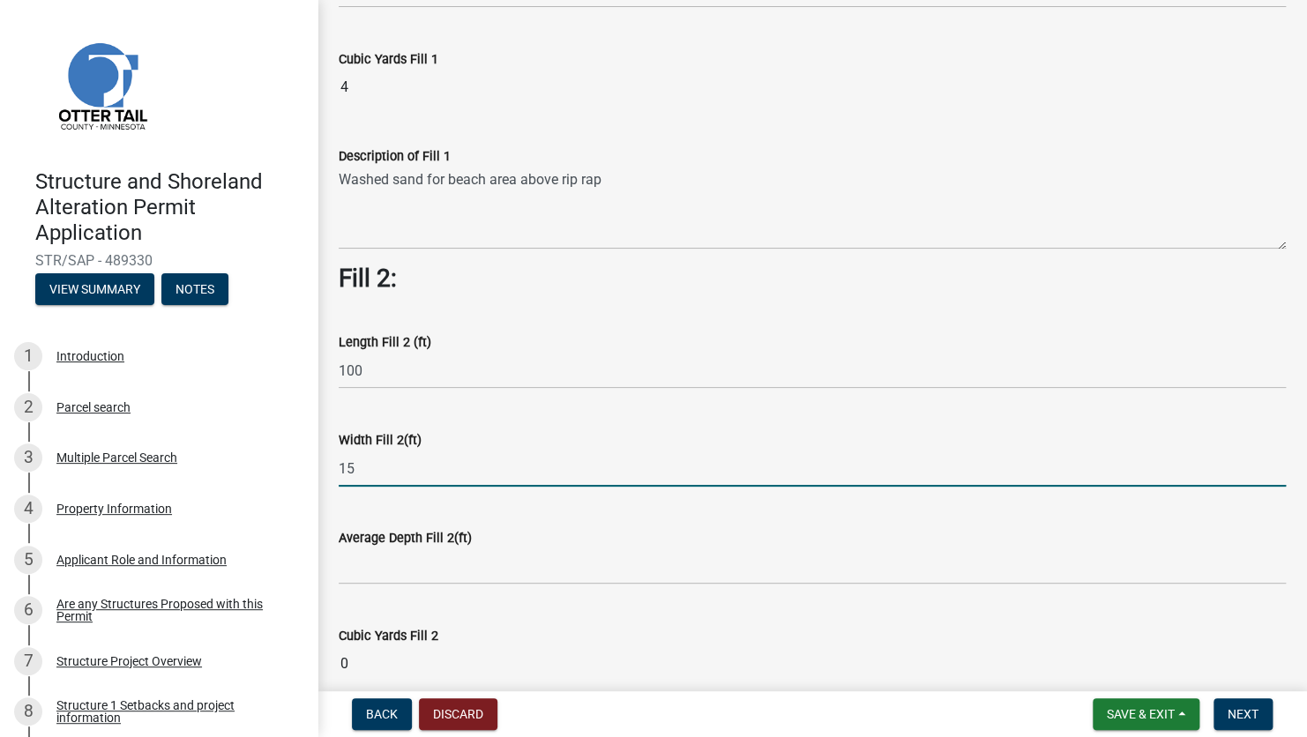
type input "15"
click at [463, 564] on input "text" at bounding box center [812, 567] width 947 height 36
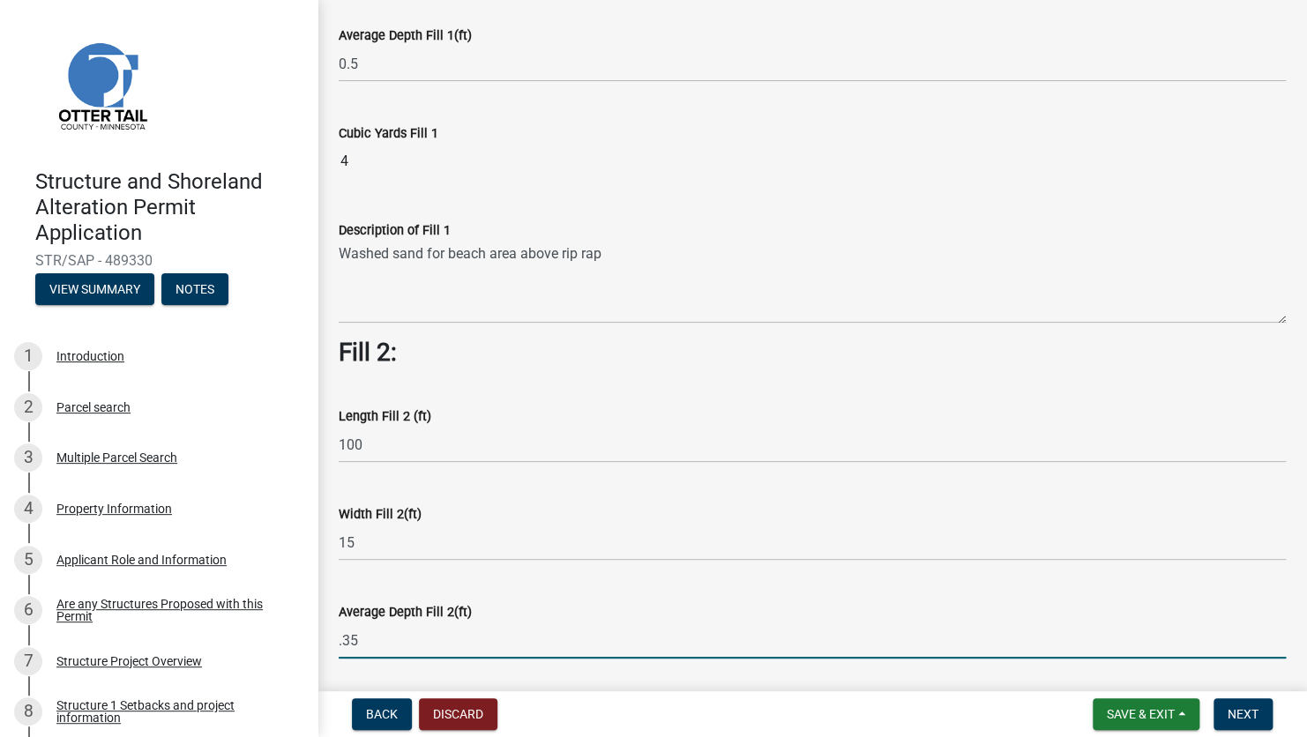
scroll to position [617, 0]
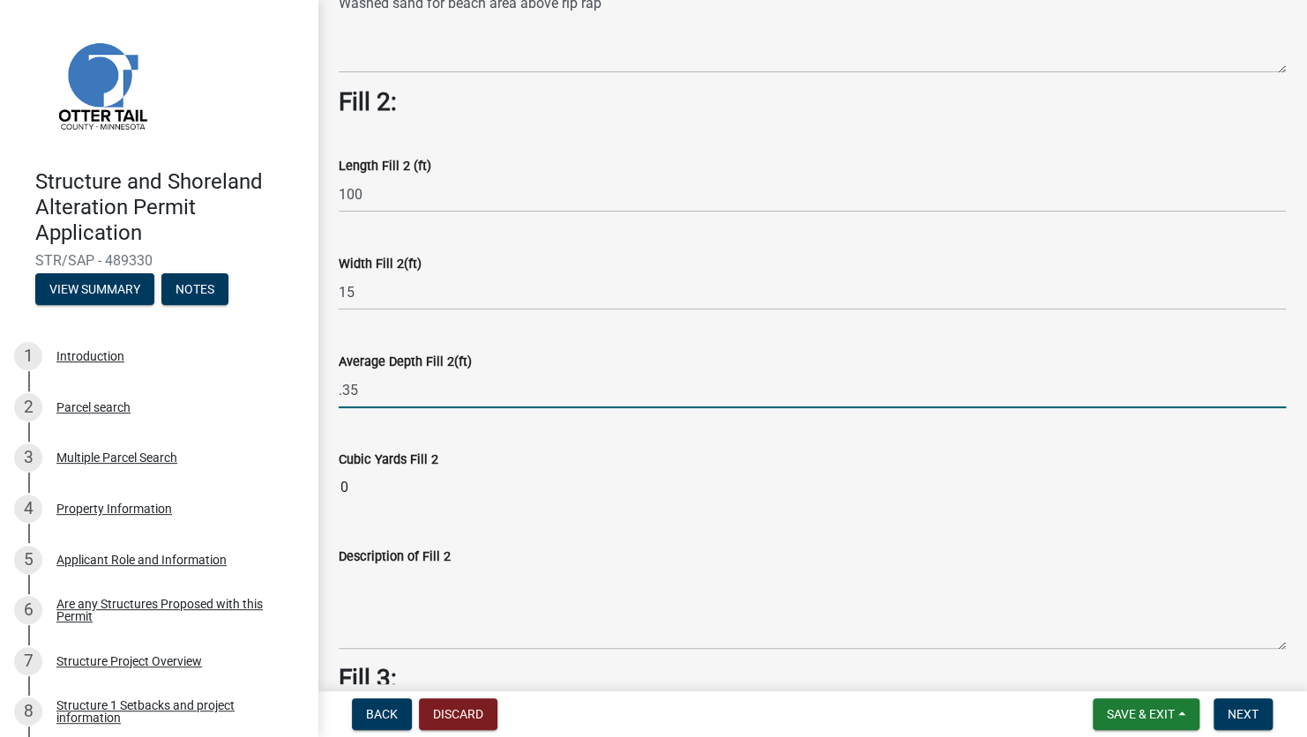
type input "0.35"
click at [652, 509] on wm-data-entity-input-list "Fill 1: Length Fill 1 (ft) 20 Width Fill 1(ft) 10 Average Depth Fill 1(ft) 0.5 …" at bounding box center [812, 424] width 947 height 1829
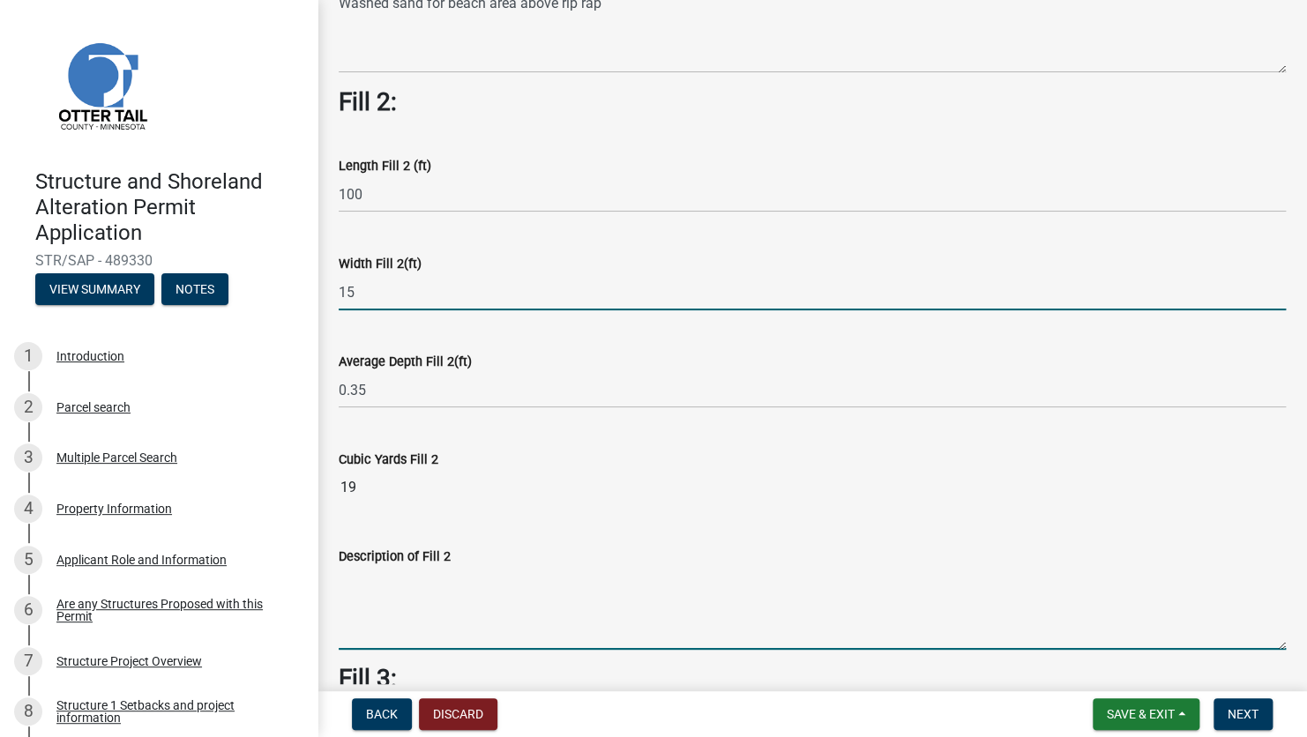
drag, startPoint x: 333, startPoint y: 293, endPoint x: 324, endPoint y: 292, distance: 8.9
click at [324, 293] on div "Area to be Filled/Leveled If this area does not pertain to your selected projec…" at bounding box center [813, 379] width 990 height 1951
type input "10"
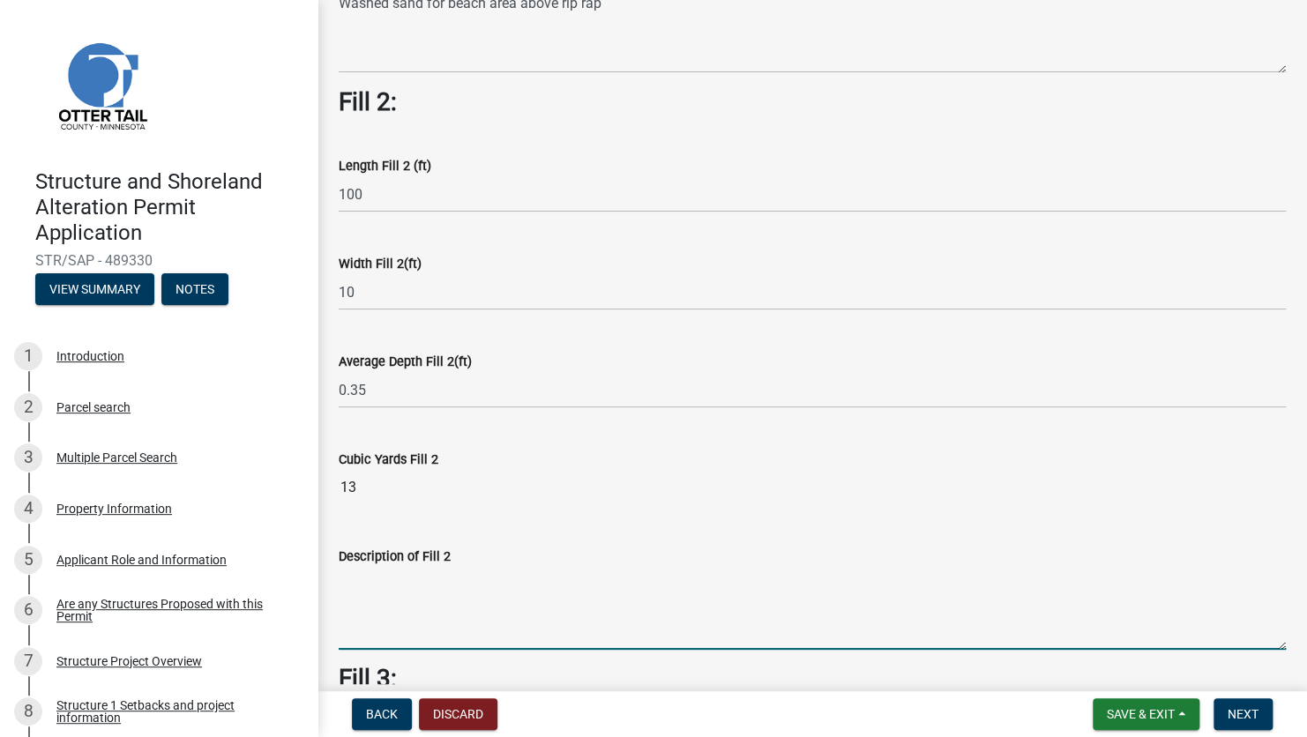
click at [437, 598] on textarea "Description of Fill 2" at bounding box center [812, 608] width 947 height 83
type textarea "t"
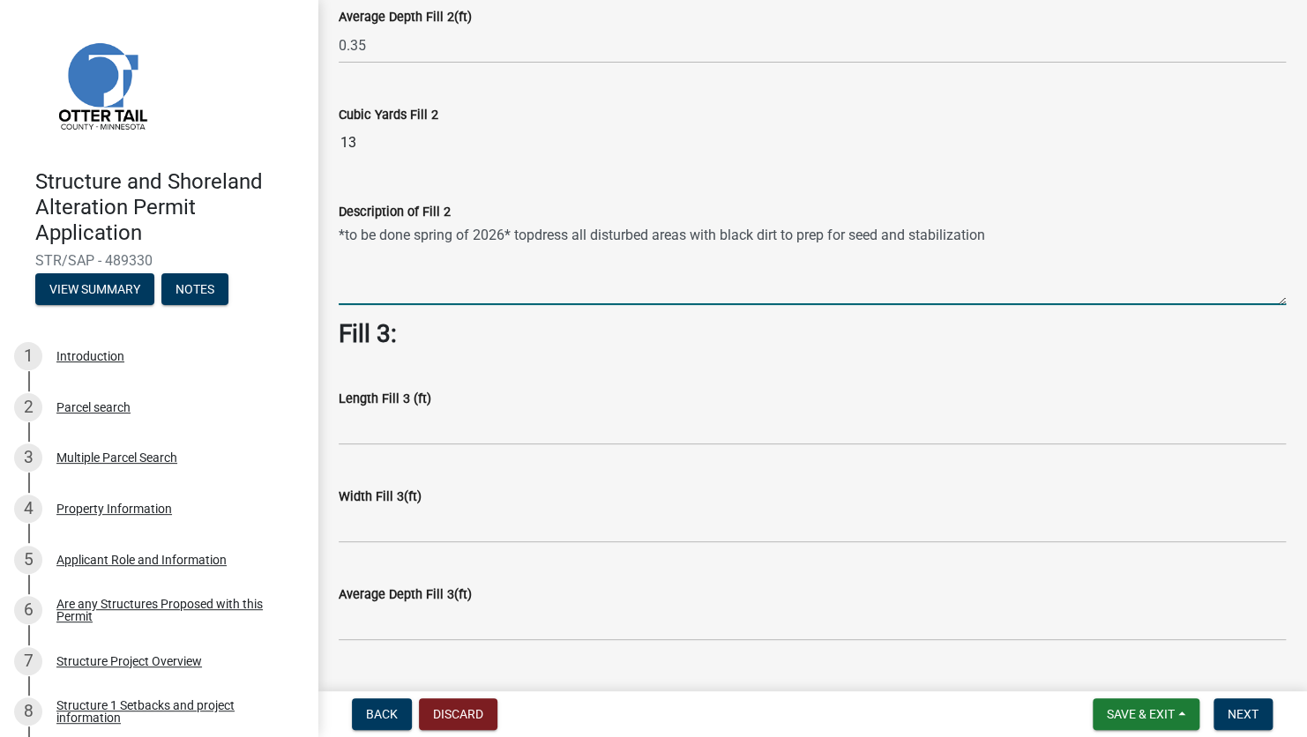
scroll to position [1147, 0]
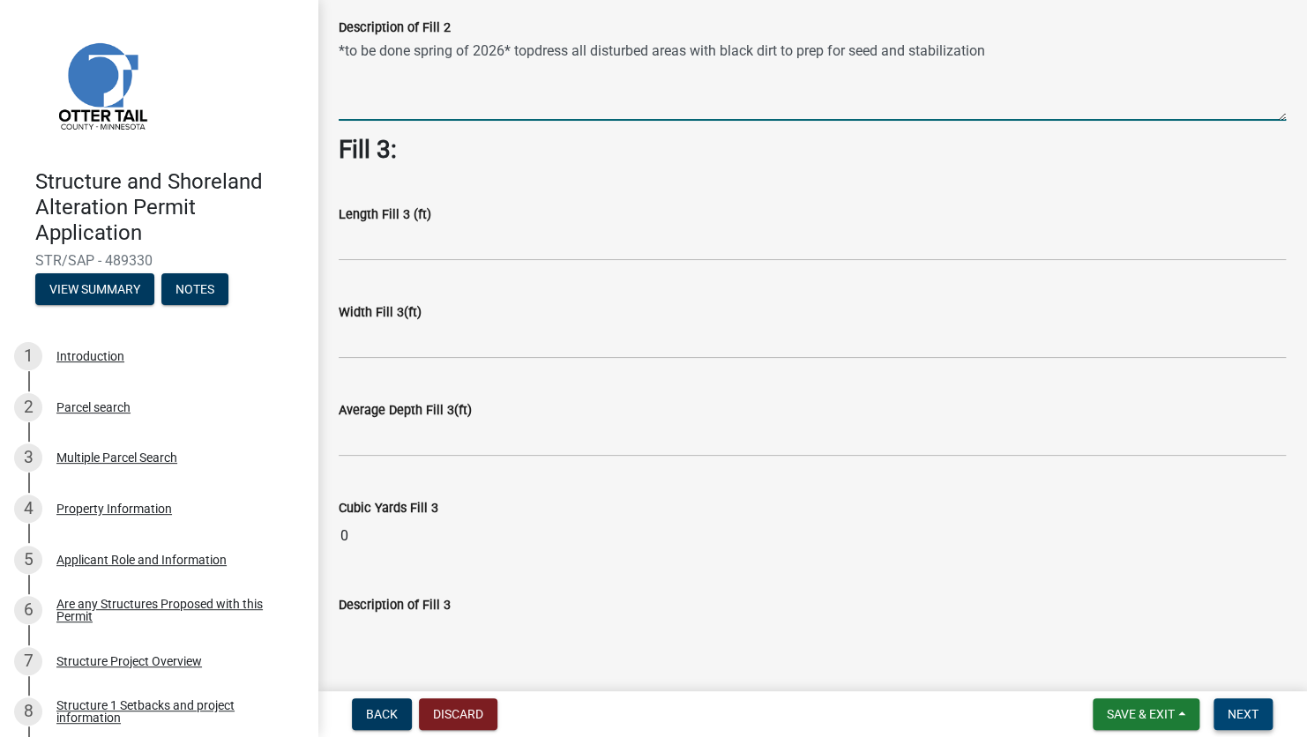
type textarea "*to be done spring of 2026* topdress all disturbed areas with black dirt to pre…"
click at [1250, 718] on span "Next" at bounding box center [1243, 714] width 31 height 14
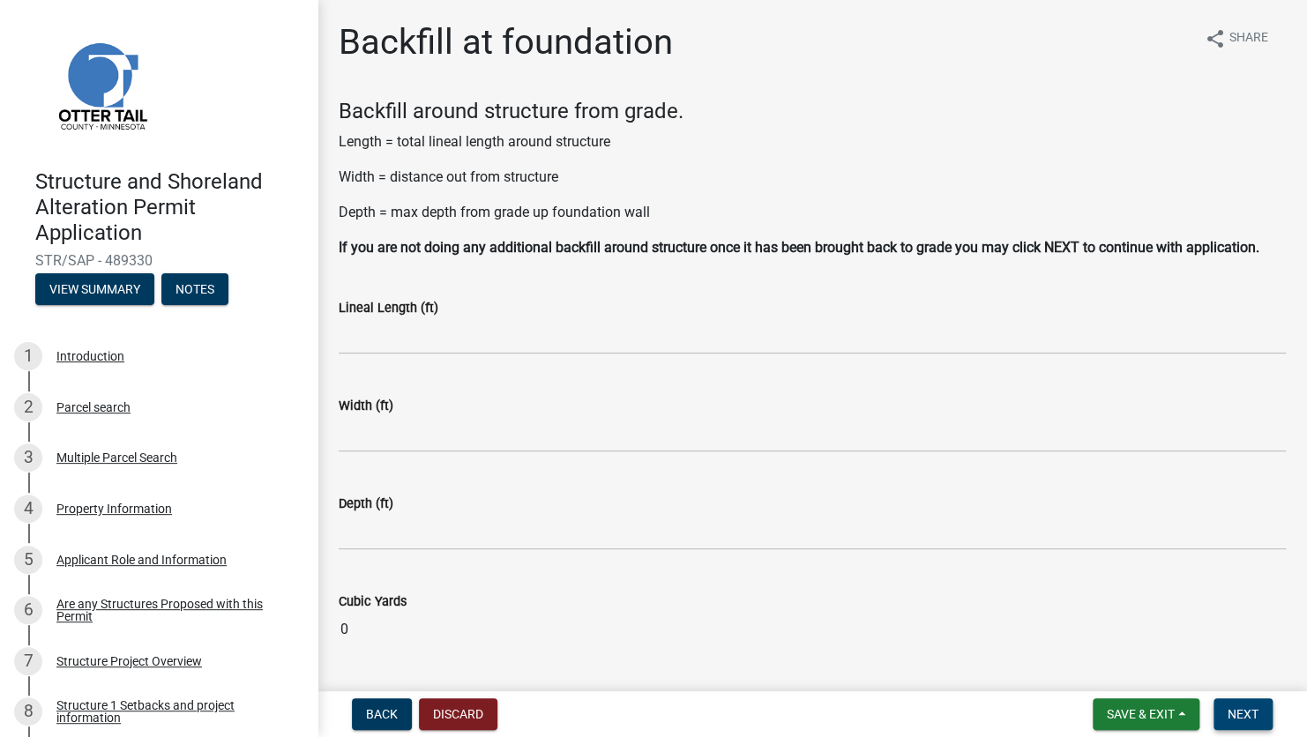
click at [1252, 714] on span "Next" at bounding box center [1243, 714] width 31 height 14
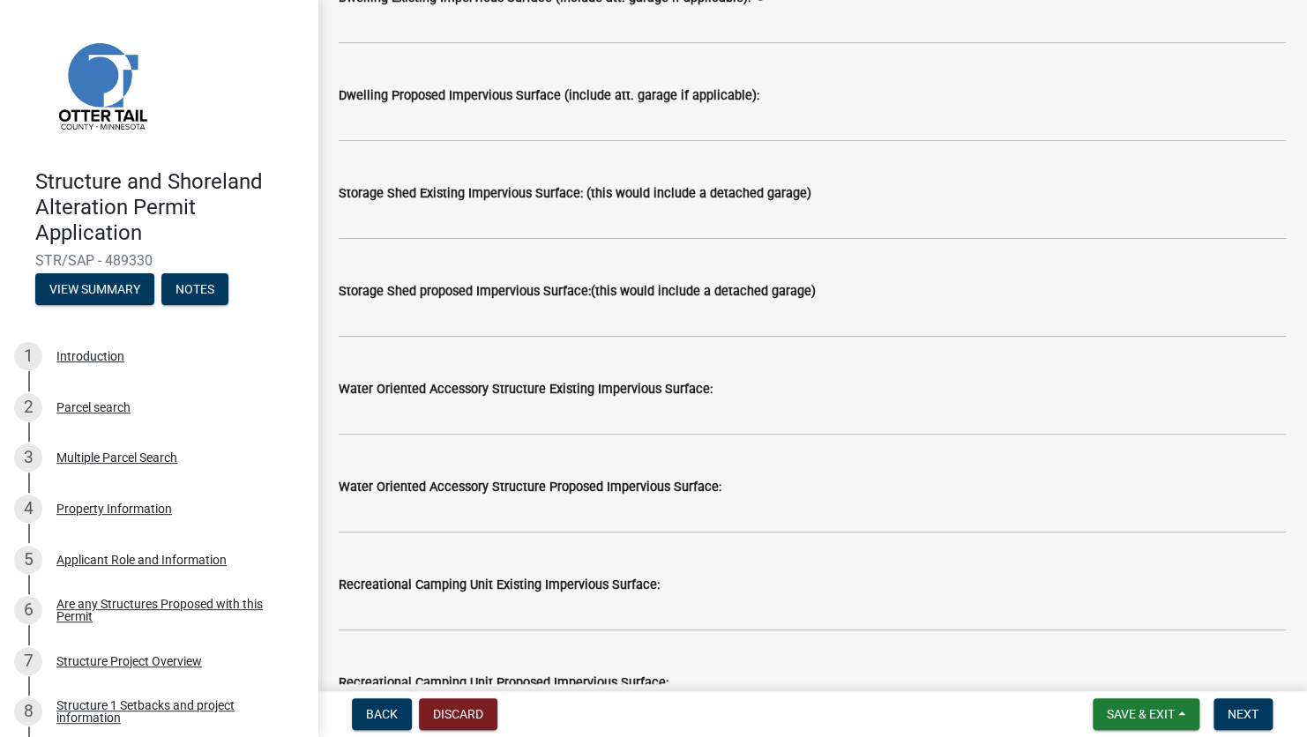
scroll to position [176, 0]
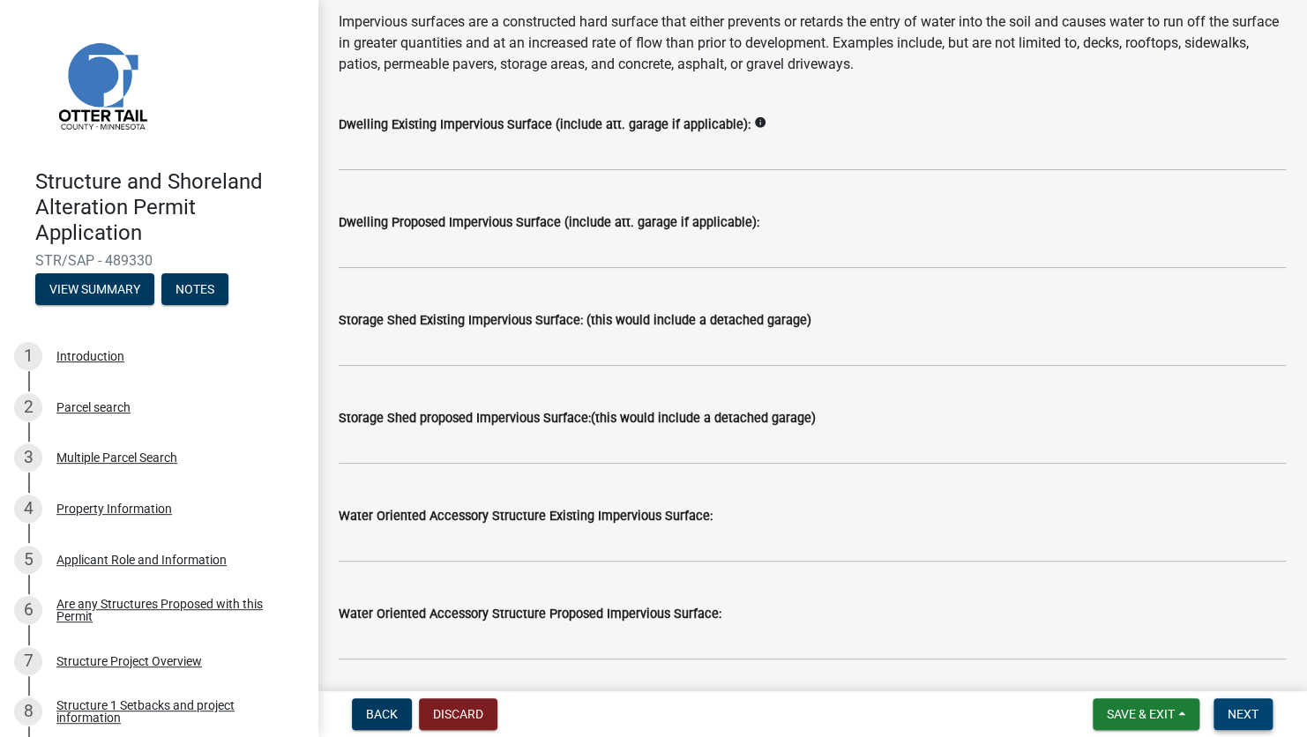
click at [1245, 720] on span "Next" at bounding box center [1243, 714] width 31 height 14
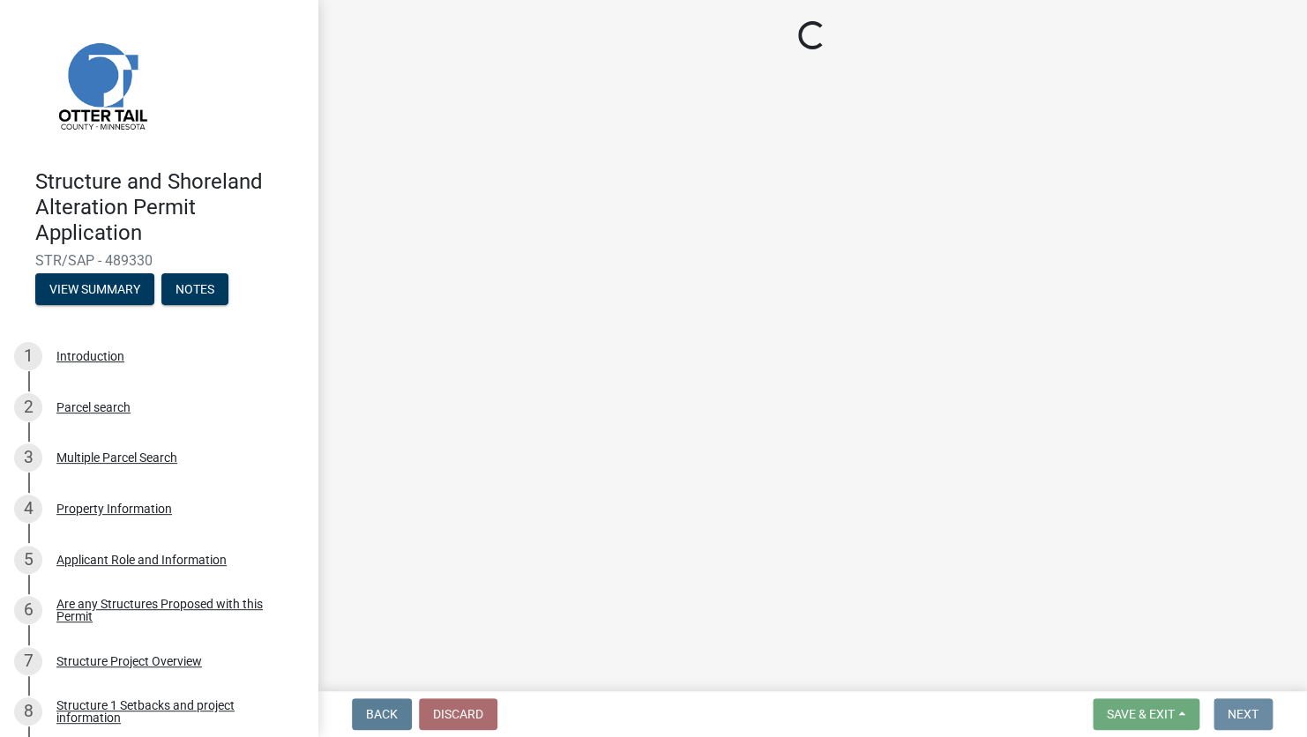
scroll to position [0, 0]
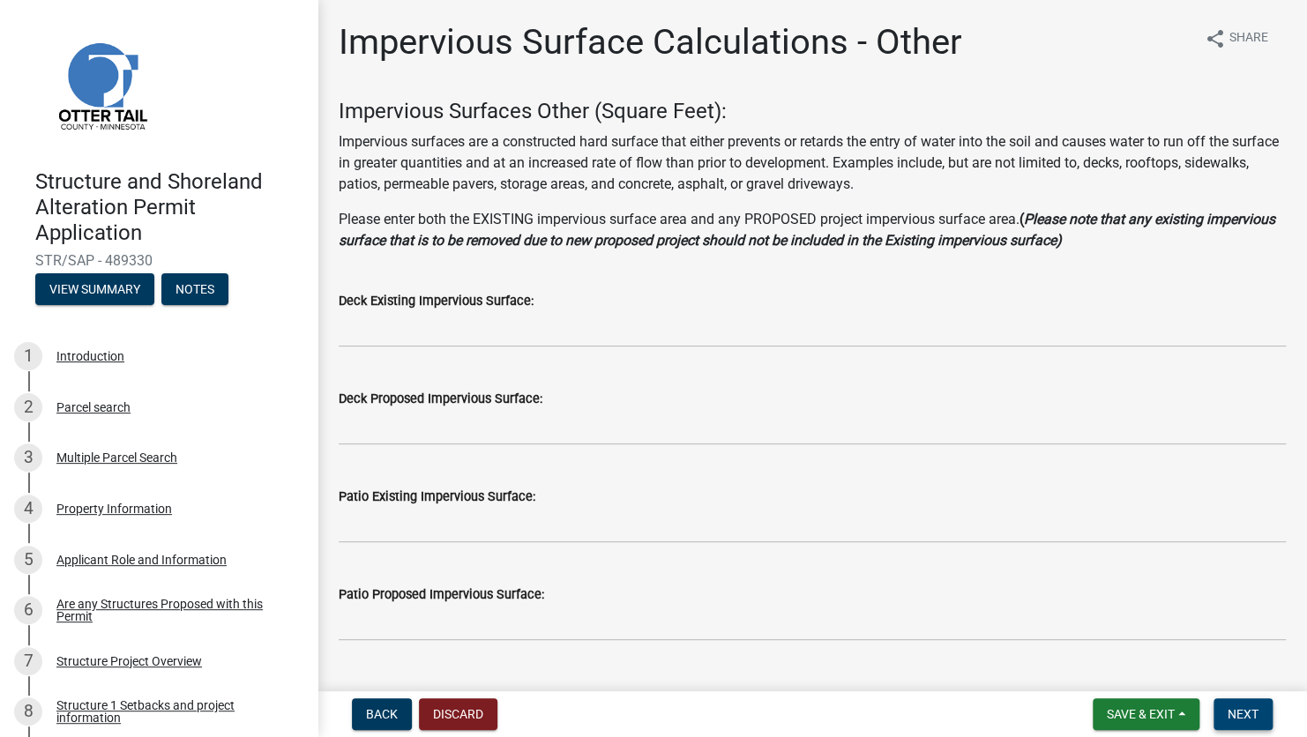
click at [1237, 716] on span "Next" at bounding box center [1243, 714] width 31 height 14
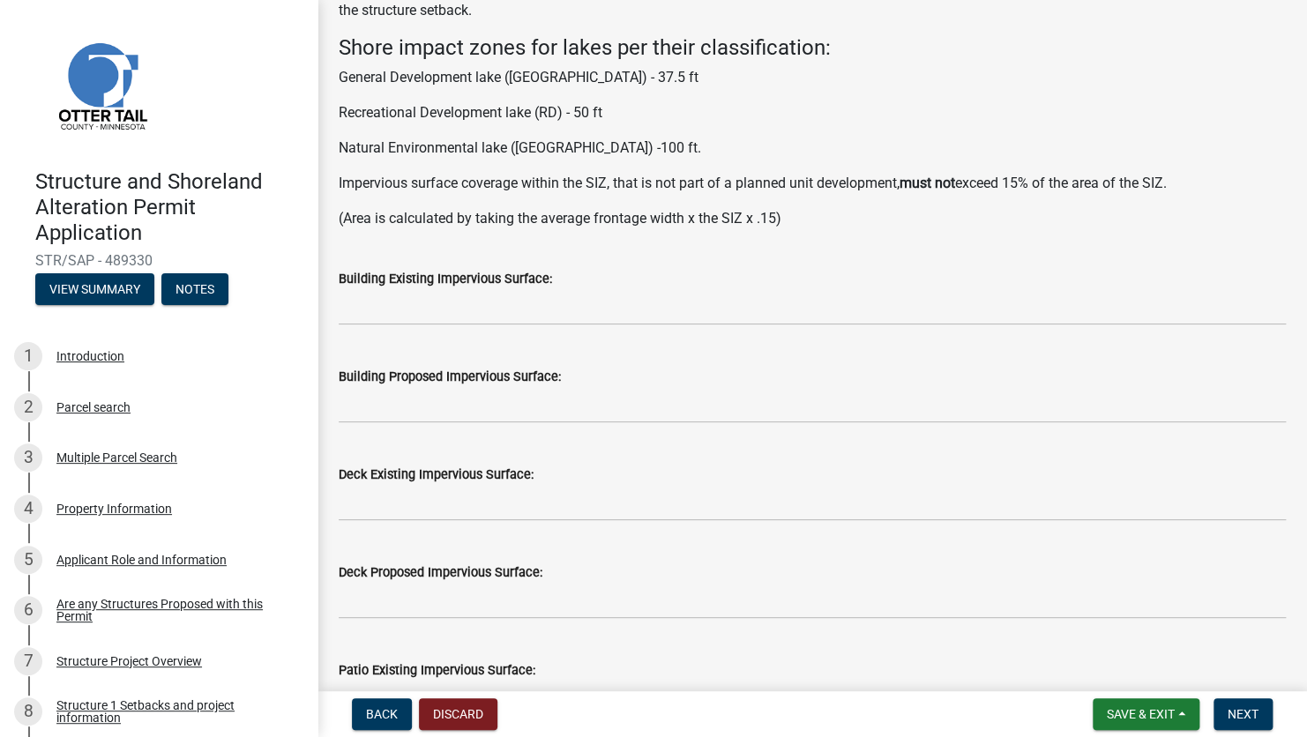
scroll to position [176, 0]
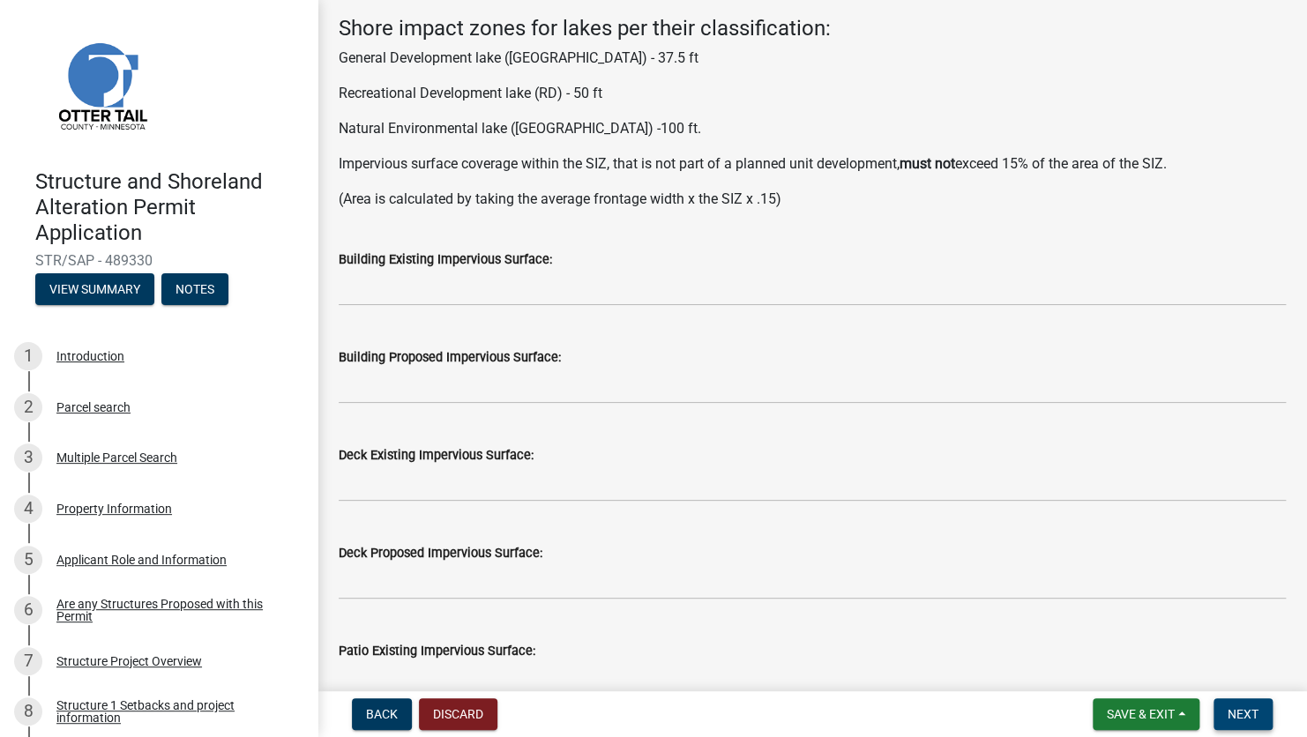
click at [1233, 721] on span "Next" at bounding box center [1243, 714] width 31 height 14
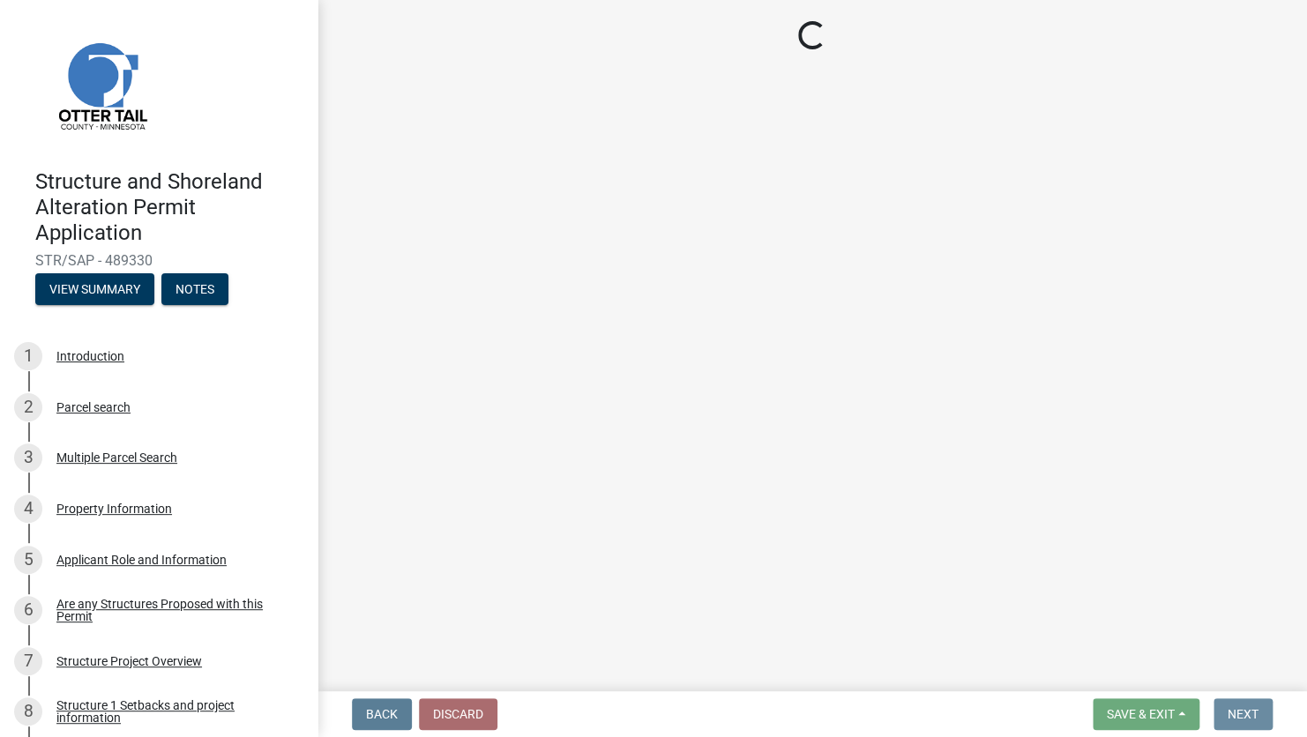
scroll to position [0, 0]
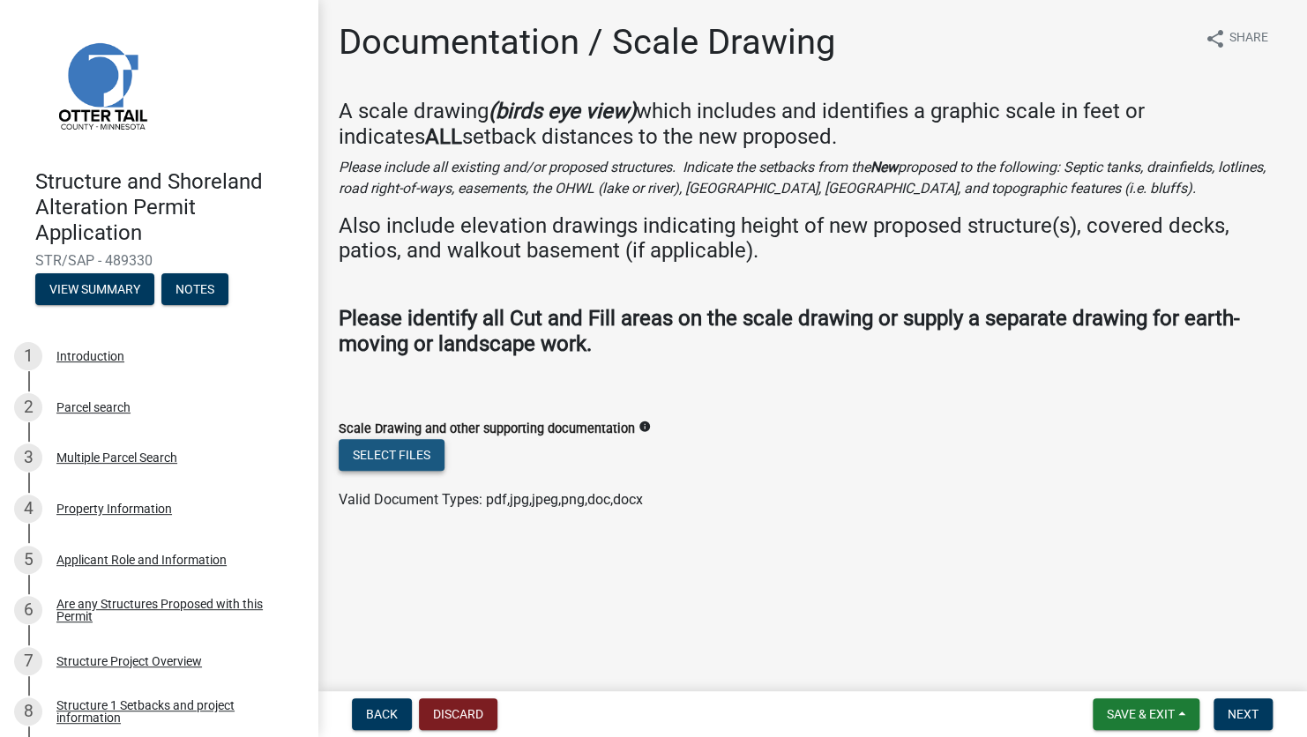
click at [389, 459] on button "Select files" at bounding box center [392, 455] width 106 height 32
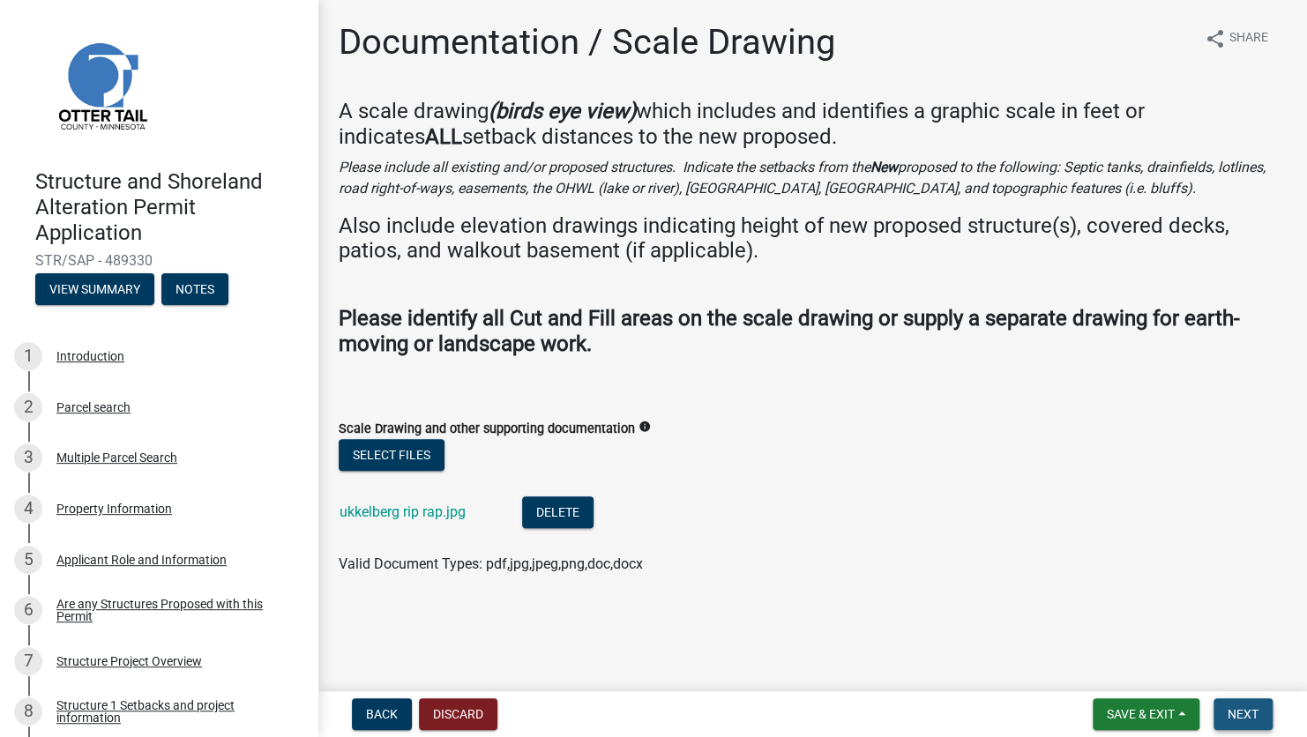
click at [1257, 715] on span "Next" at bounding box center [1243, 714] width 31 height 14
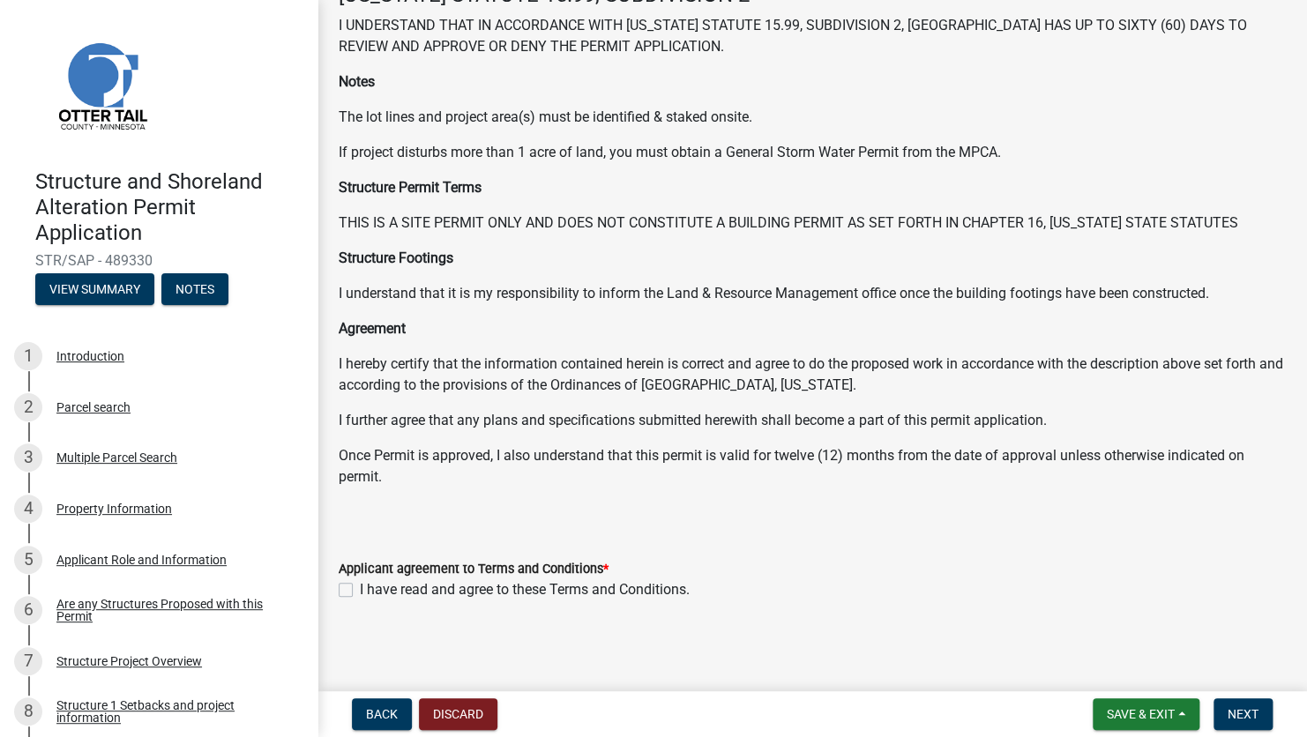
scroll to position [116, 0]
click at [360, 589] on label "I have read and agree to these Terms and Conditions." at bounding box center [525, 589] width 330 height 21
click at [360, 589] on input "I have read and agree to these Terms and Conditions." at bounding box center [365, 584] width 11 height 11
checkbox input "true"
click at [1237, 718] on span "Next" at bounding box center [1243, 714] width 31 height 14
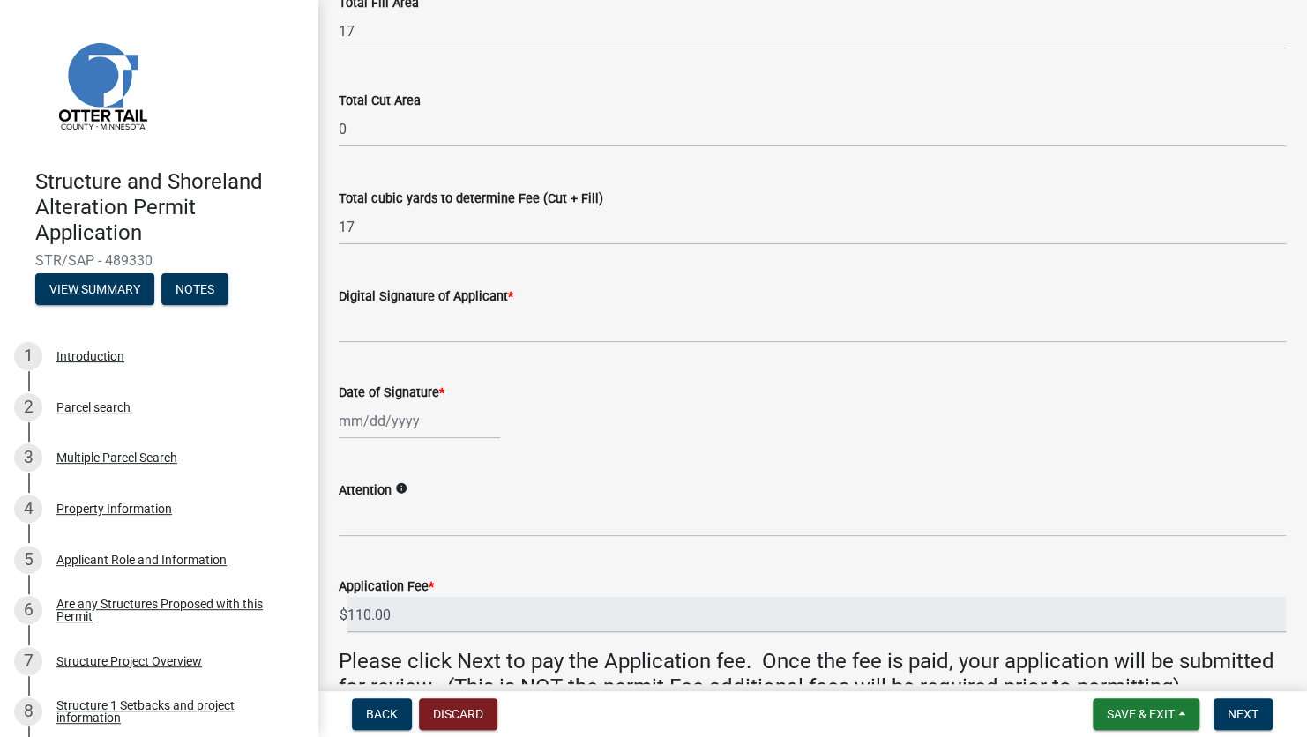
scroll to position [353, 0]
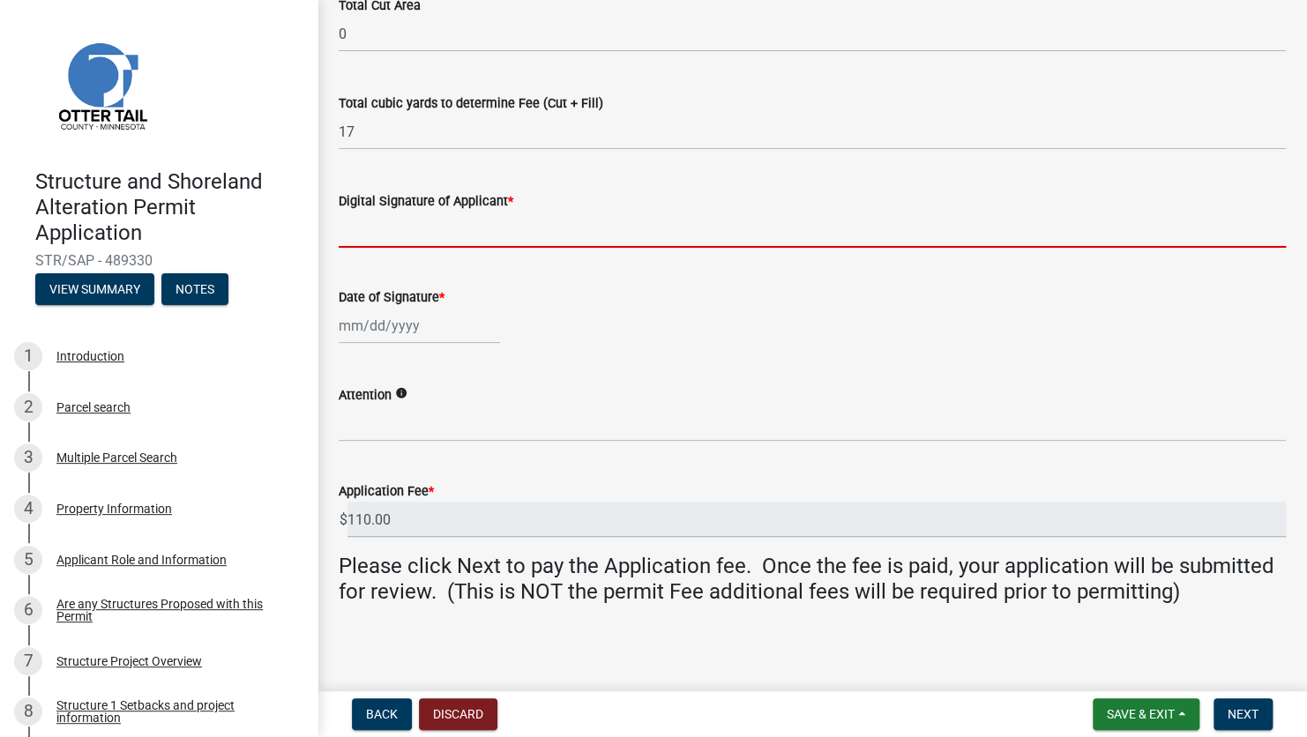
click at [385, 240] on input "Digital Signature of Applicant *" at bounding box center [812, 230] width 947 height 36
type input "[PERSON_NAME]"
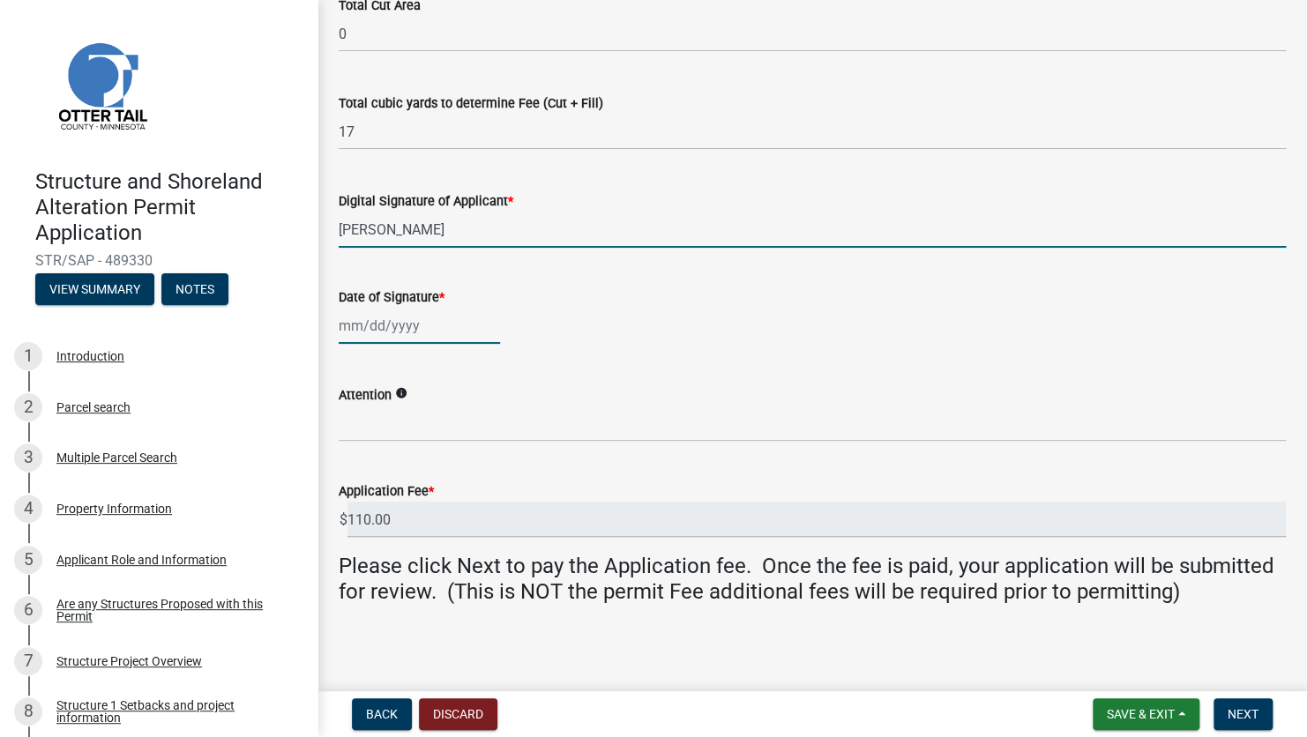
type input "[DATE]"
select select "10"
select select "2025"
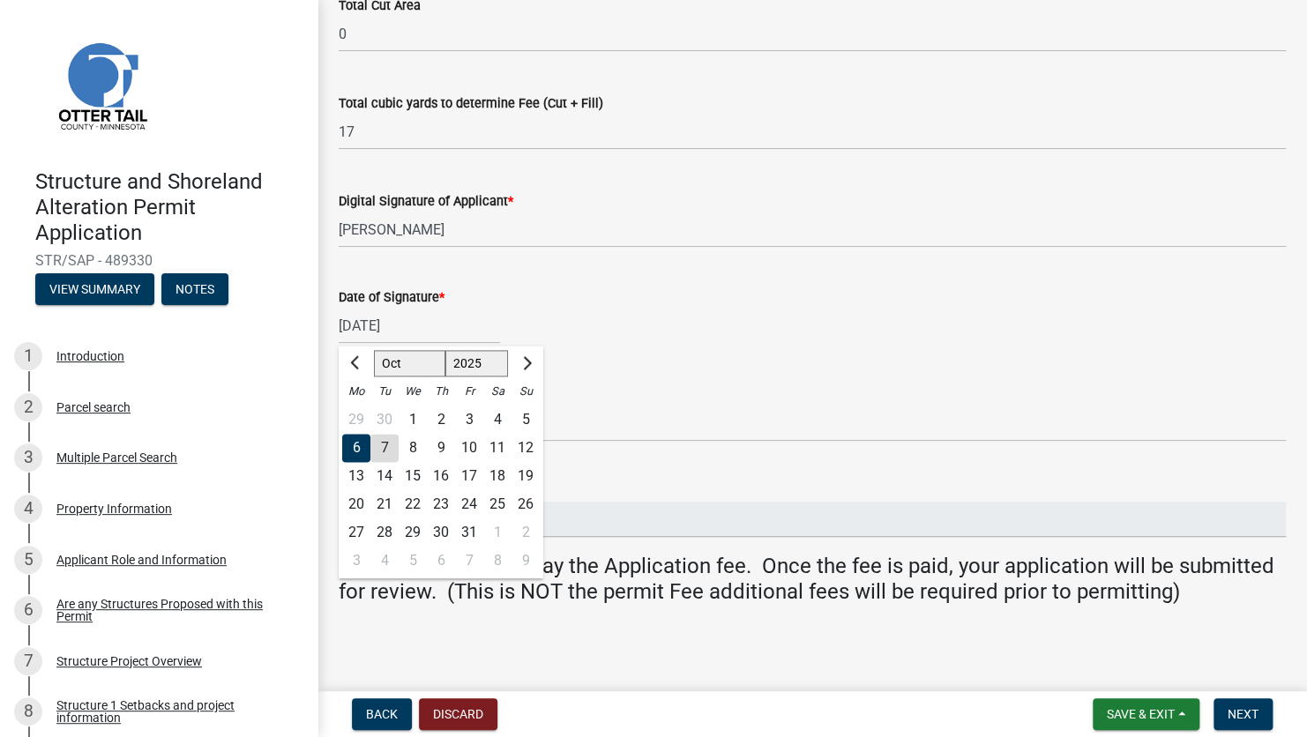
click at [388, 448] on div "7" at bounding box center [384, 448] width 28 height 28
type input "[DATE]"
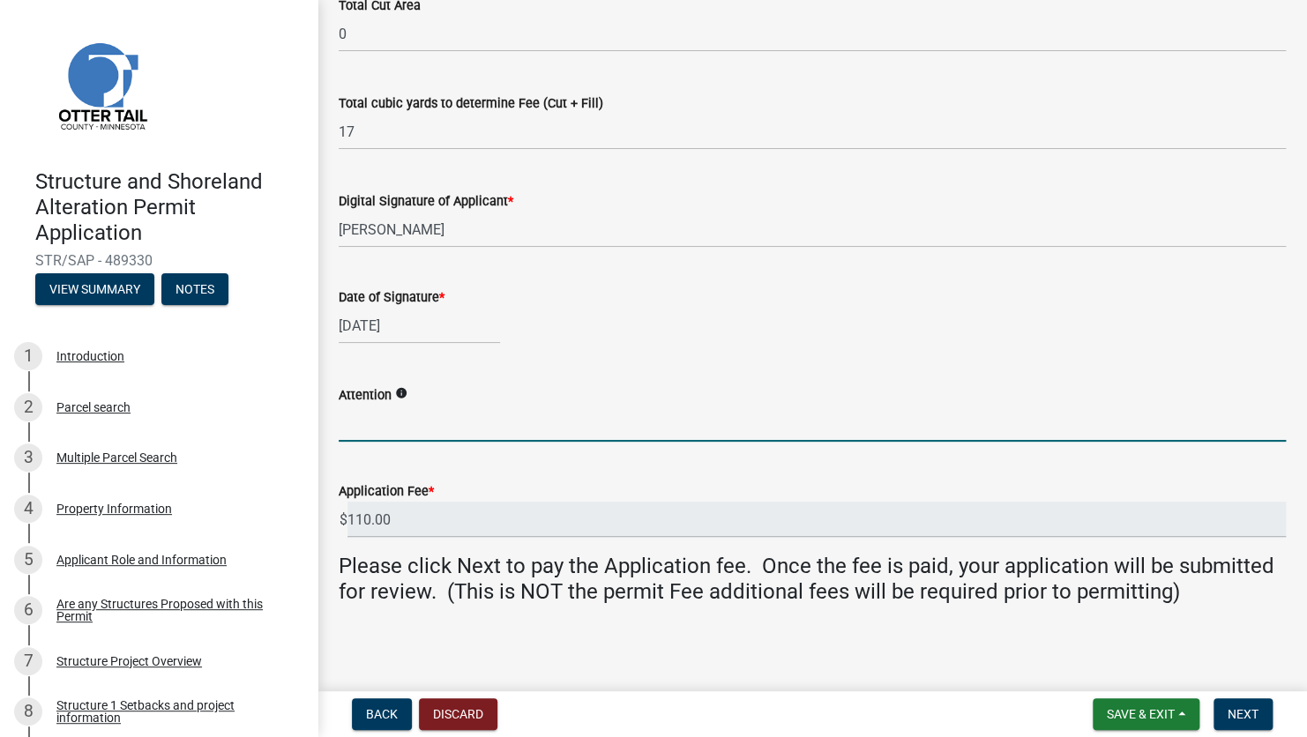
click at [402, 434] on input "Attention" at bounding box center [812, 424] width 947 height 36
type input "[PERSON_NAME]"
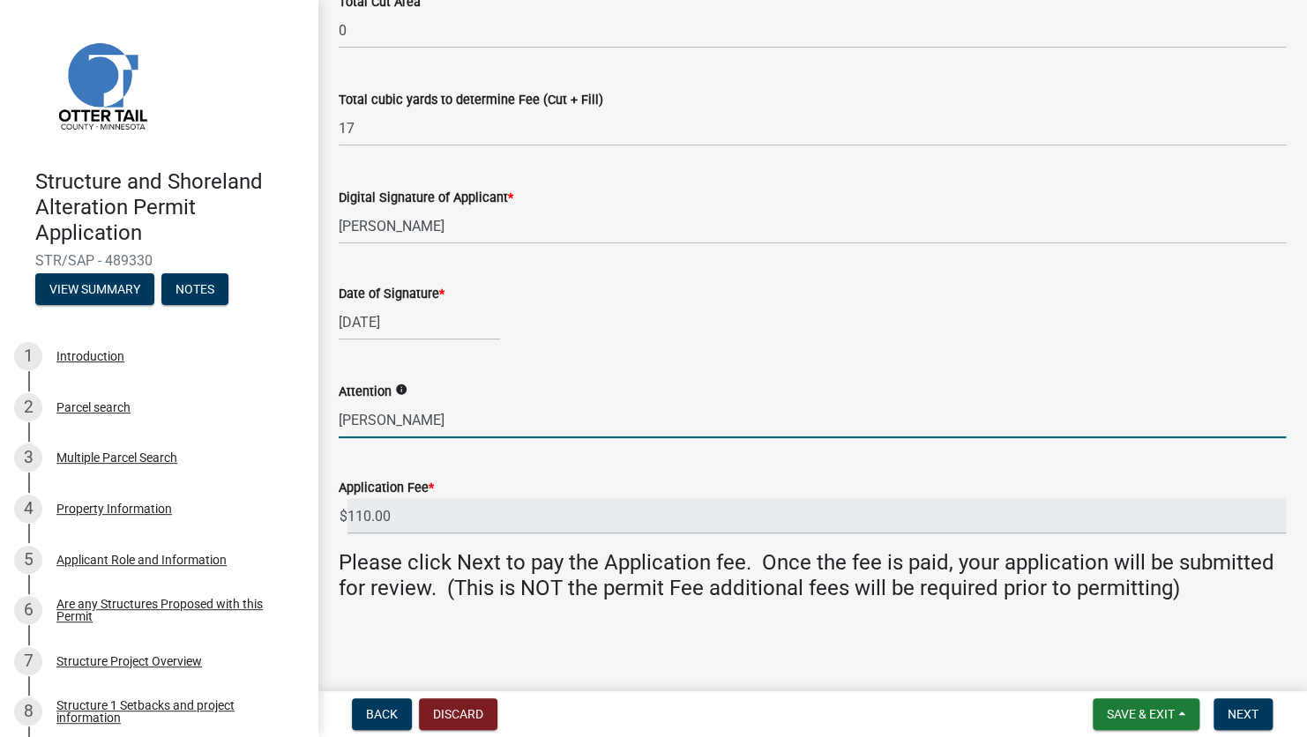
click at [405, 392] on icon "info" at bounding box center [401, 390] width 12 height 12
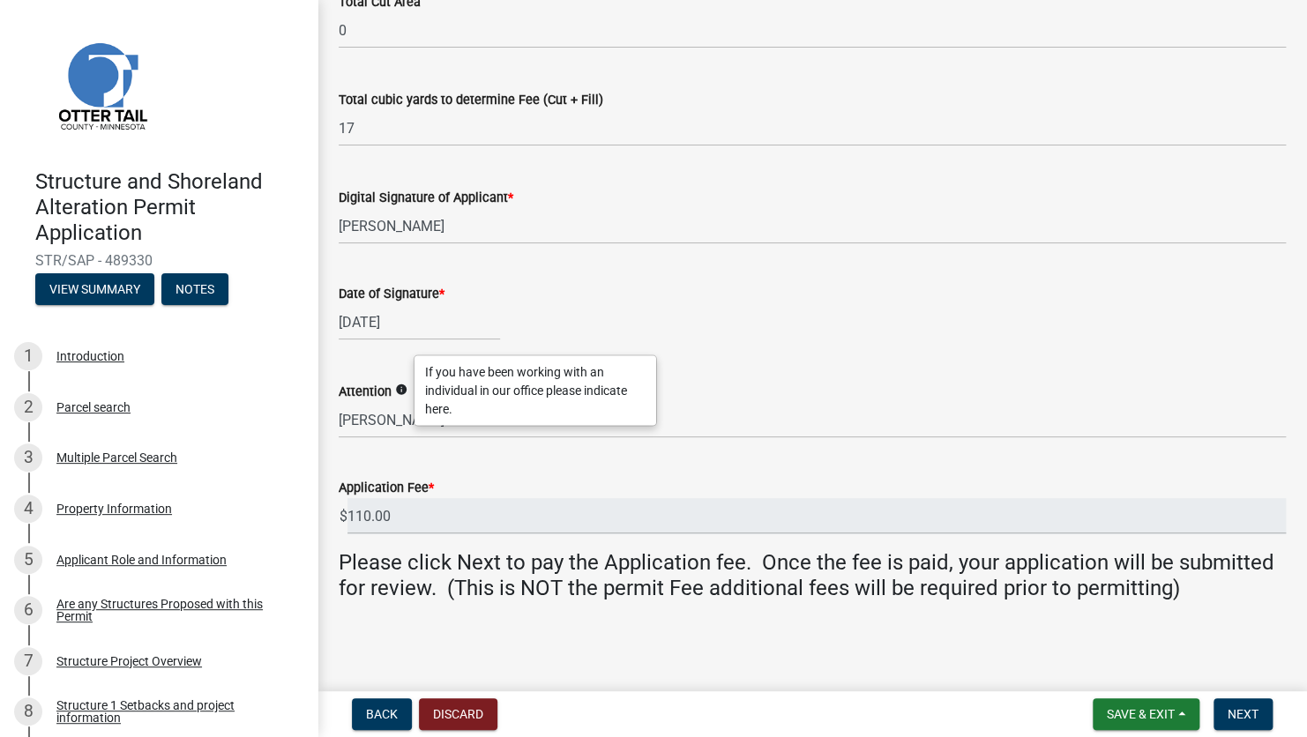
click at [759, 349] on wm-data-entity-input "Date of Signature * [DATE]" at bounding box center [812, 307] width 947 height 98
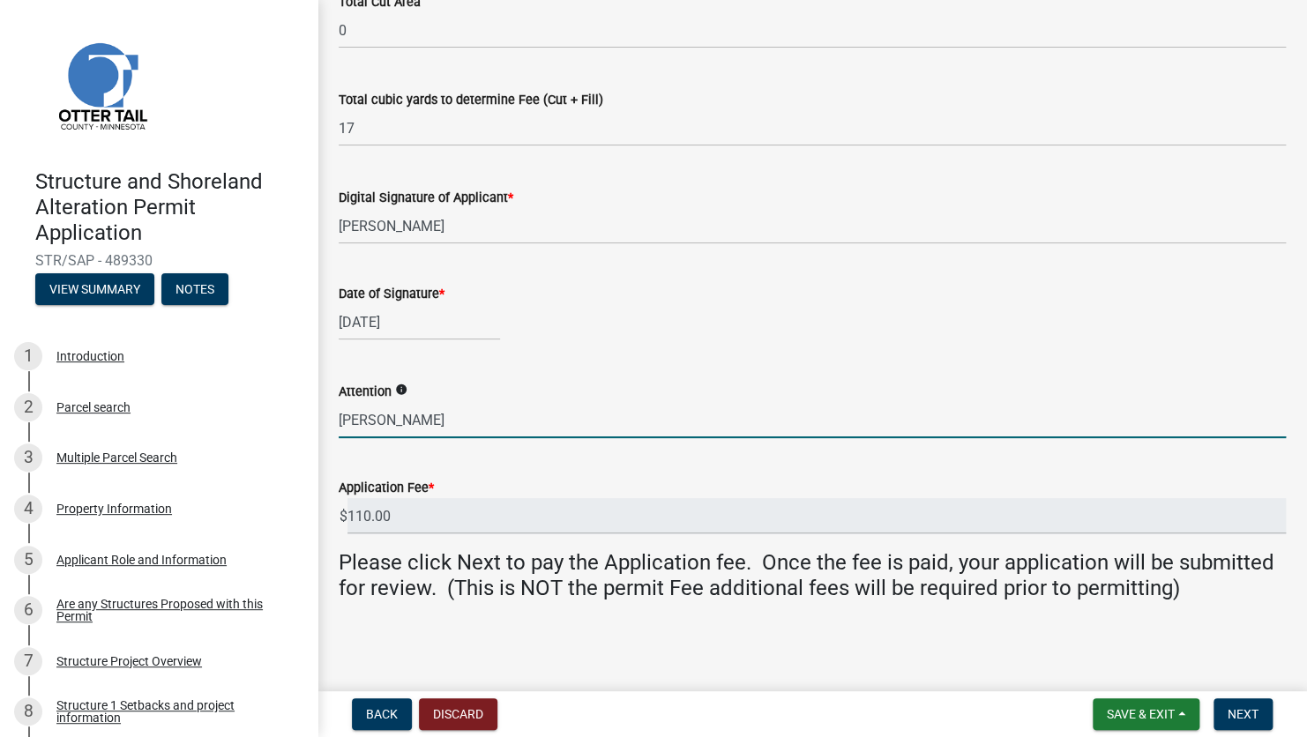
drag, startPoint x: 391, startPoint y: 420, endPoint x: 323, endPoint y: 433, distance: 69.2
click at [323, 433] on div "Applicant Signature Fees are based off of the total sq. footage and earth-movin…" at bounding box center [813, 148] width 990 height 967
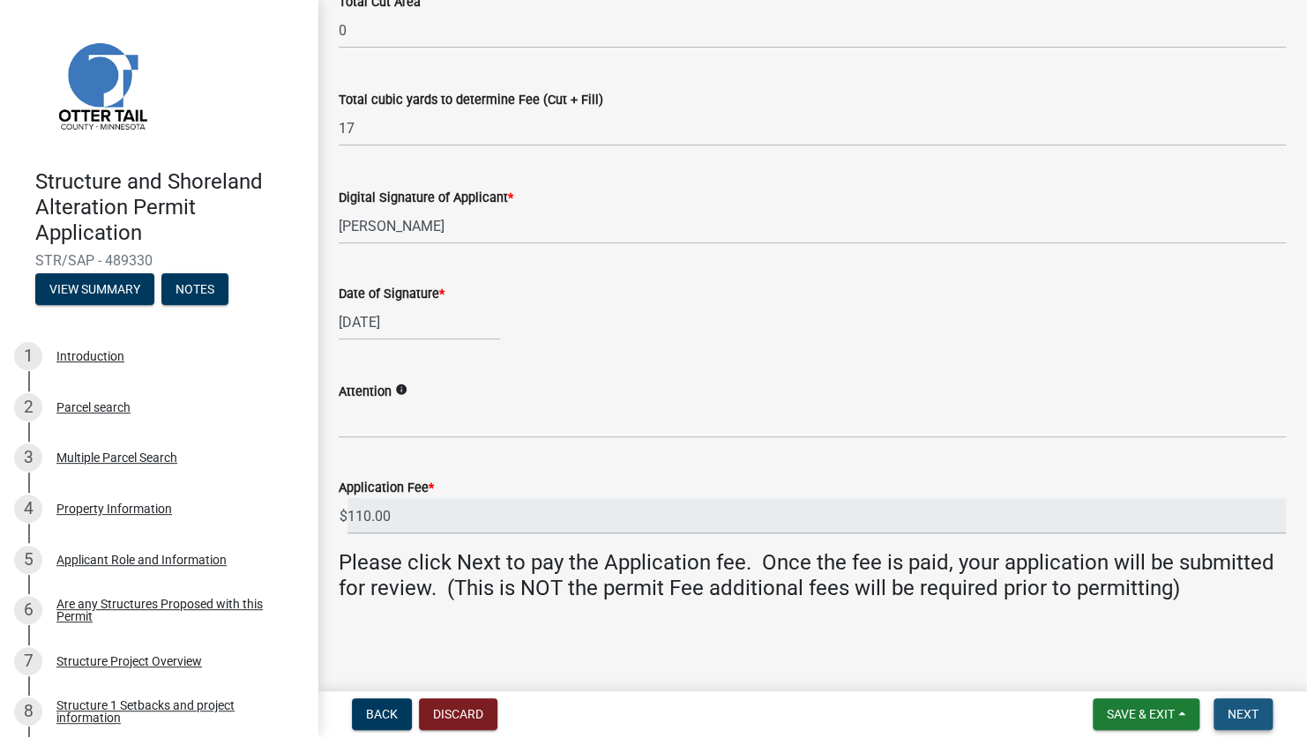
click at [1240, 716] on span "Next" at bounding box center [1243, 714] width 31 height 14
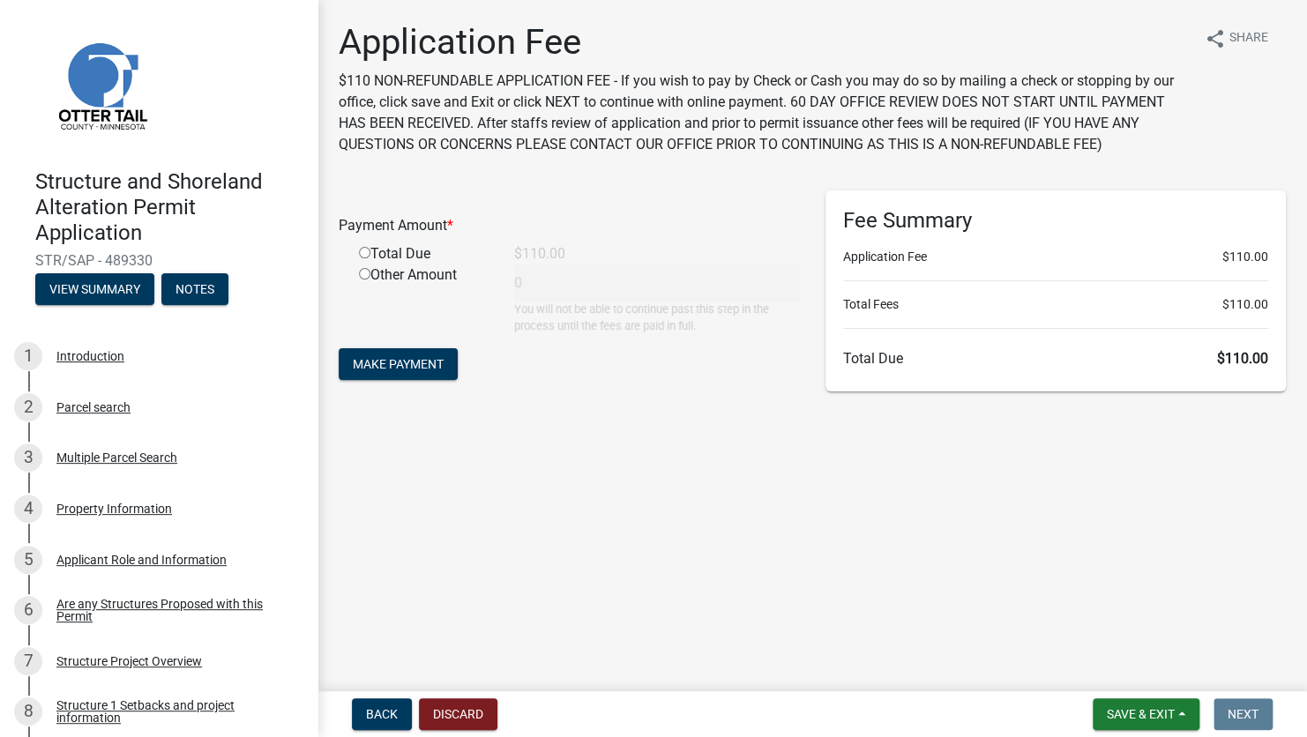
click at [367, 253] on input "radio" at bounding box center [364, 252] width 11 height 11
radio input "true"
type input "110"
click at [381, 361] on span "Make Payment" at bounding box center [398, 364] width 91 height 14
